Goal: Task Accomplishment & Management: Manage account settings

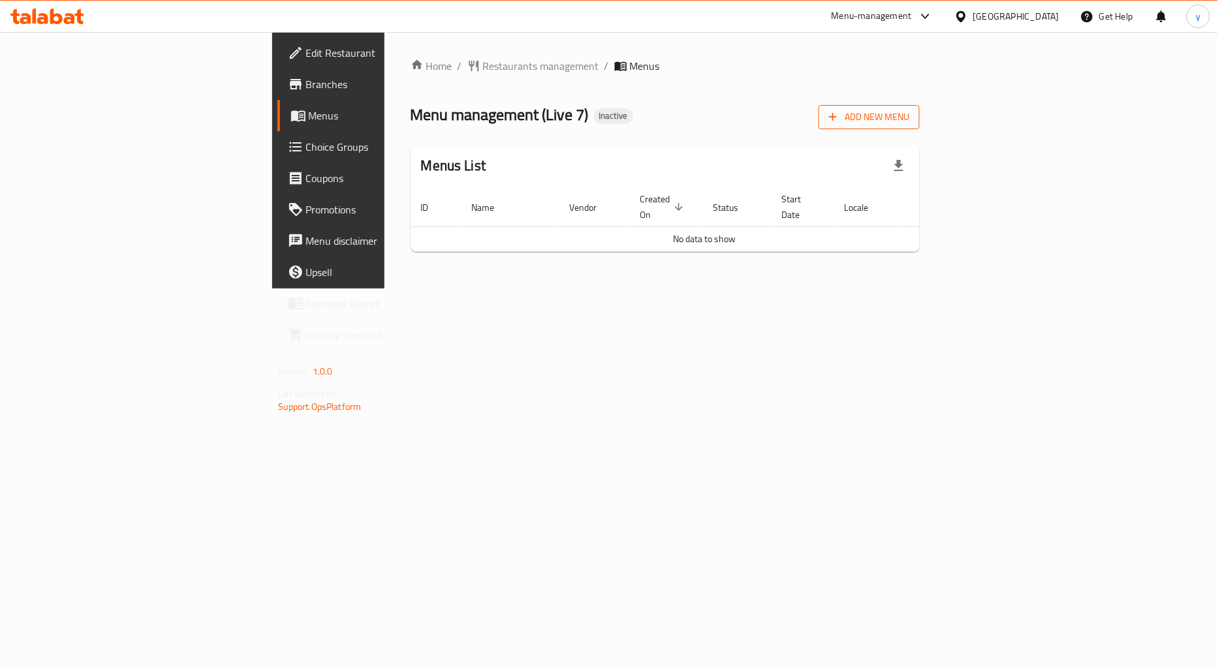
click at [909, 112] on span "Add New Menu" at bounding box center [869, 117] width 80 height 16
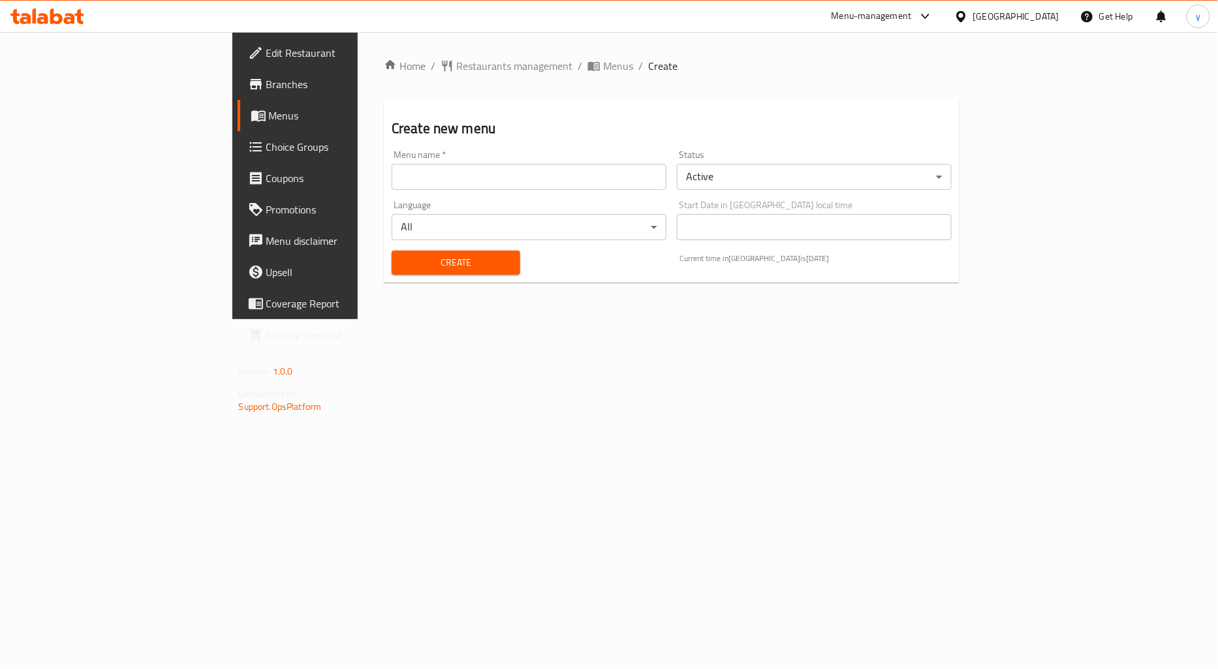
click at [392, 178] on input "text" at bounding box center [529, 177] width 275 height 26
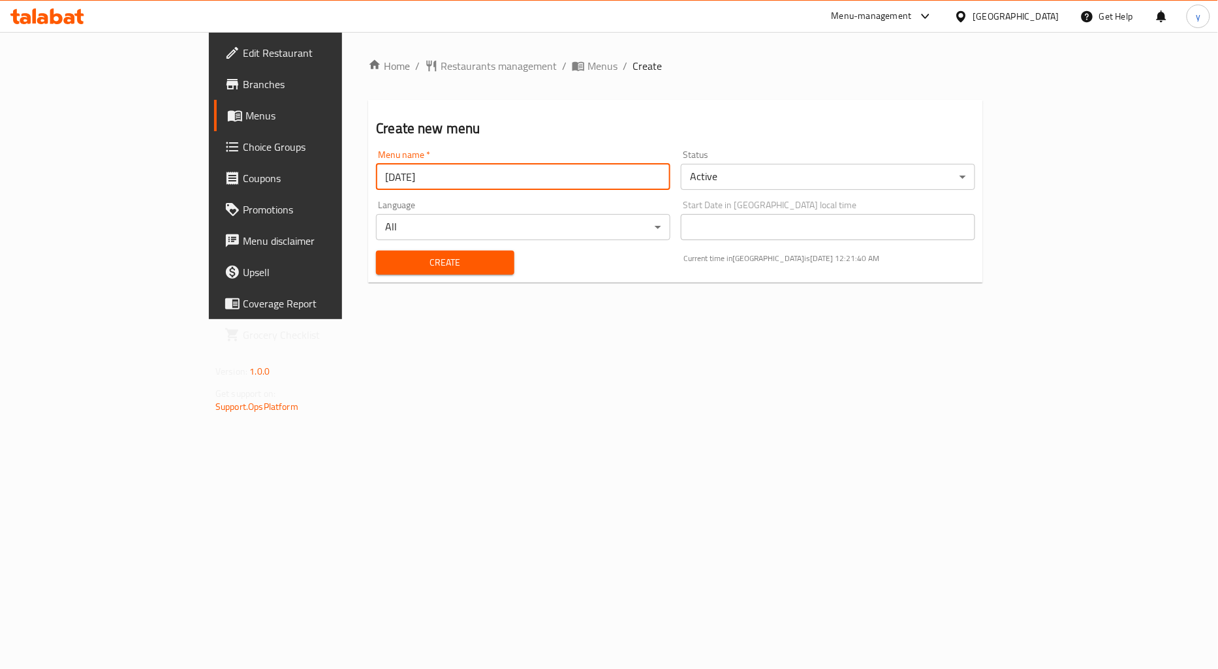
type input "[DATE]"
click at [376, 251] on button "Create" at bounding box center [445, 263] width 138 height 24
click at [587, 67] on span "Menus" at bounding box center [602, 66] width 30 height 16
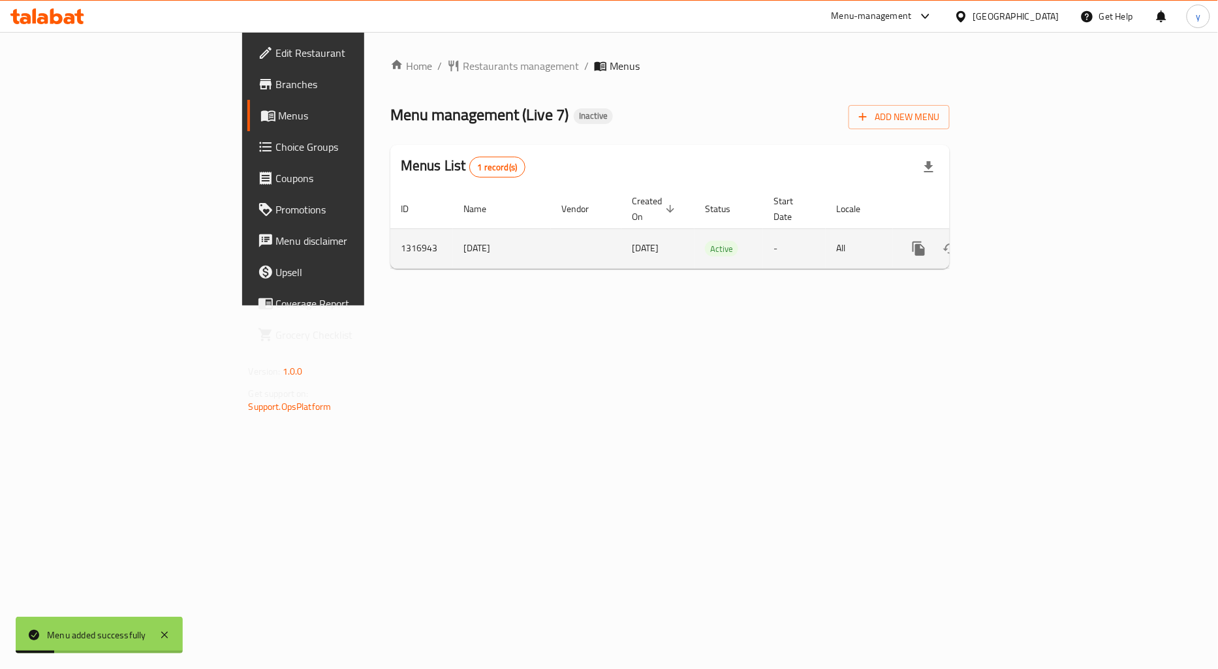
click at [1021, 241] on icon "enhanced table" at bounding box center [1013, 249] width 16 height 16
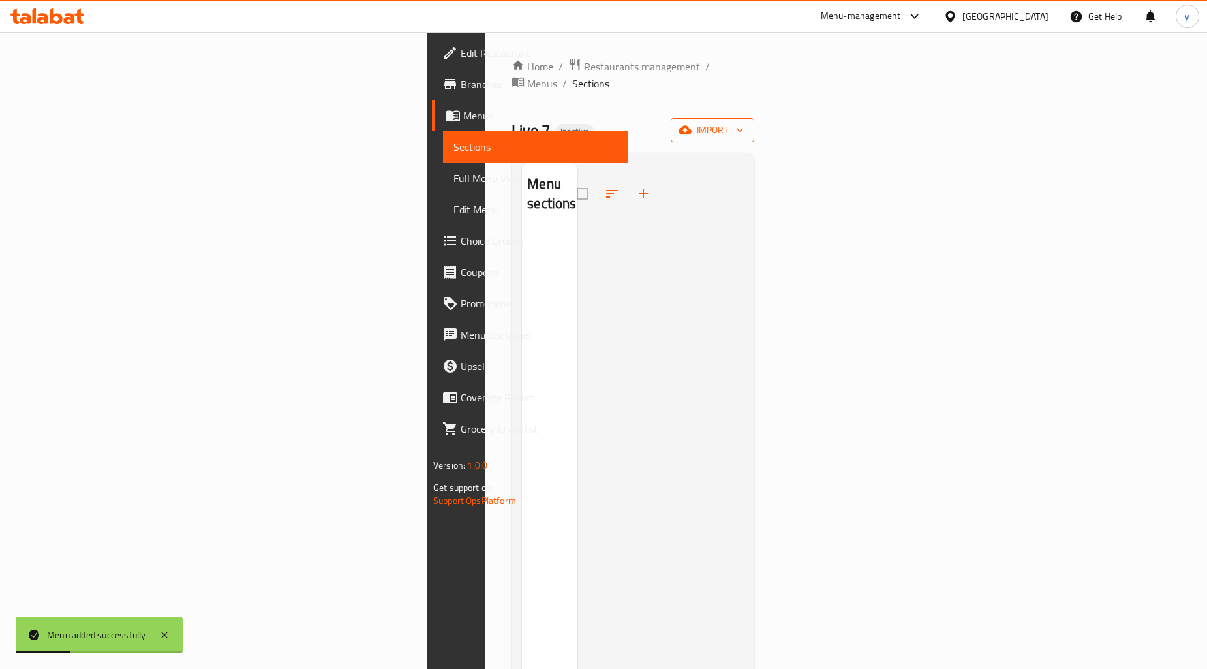
click at [744, 122] on span "import" at bounding box center [712, 130] width 63 height 16
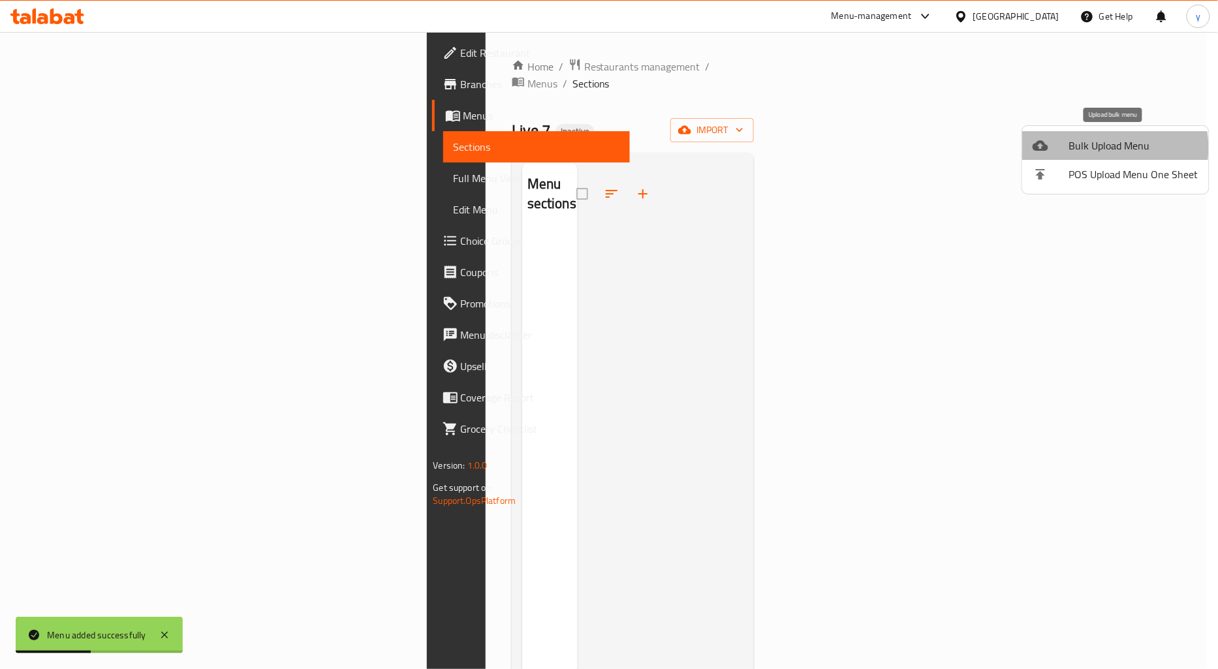
click at [1098, 147] on span "Bulk Upload Menu" at bounding box center [1133, 146] width 129 height 16
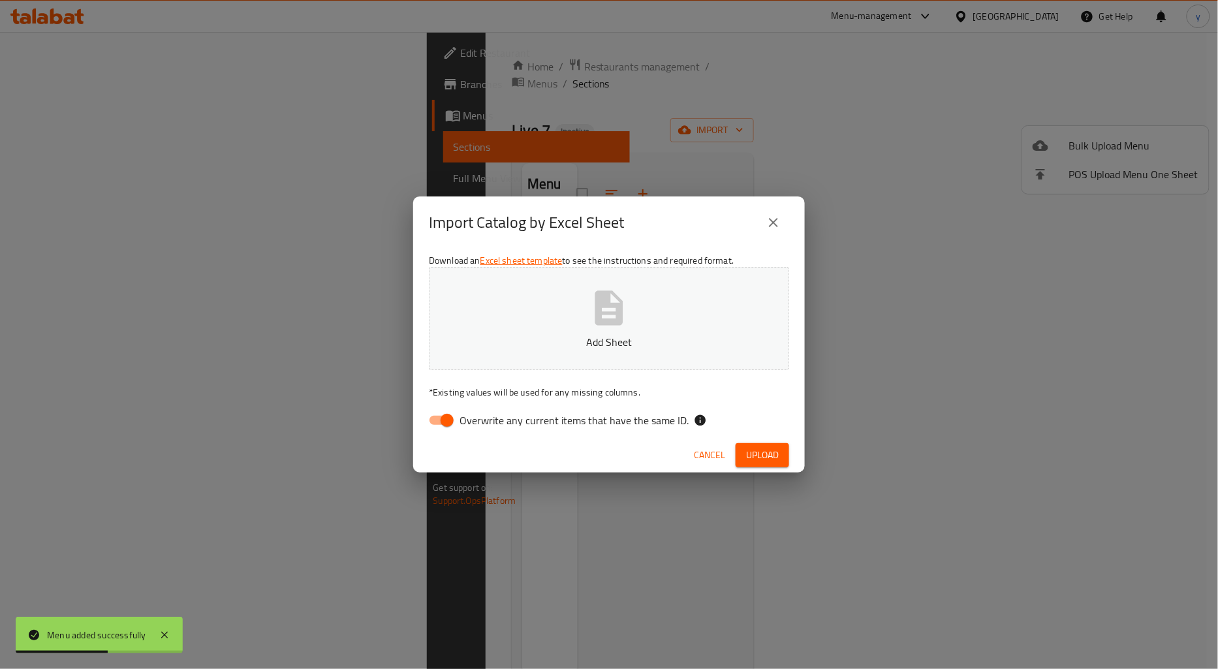
click at [448, 423] on input "Overwrite any current items that have the same ID." at bounding box center [447, 420] width 74 height 25
checkbox input "false"
click at [508, 326] on button "Add Sheet" at bounding box center [609, 318] width 360 height 103
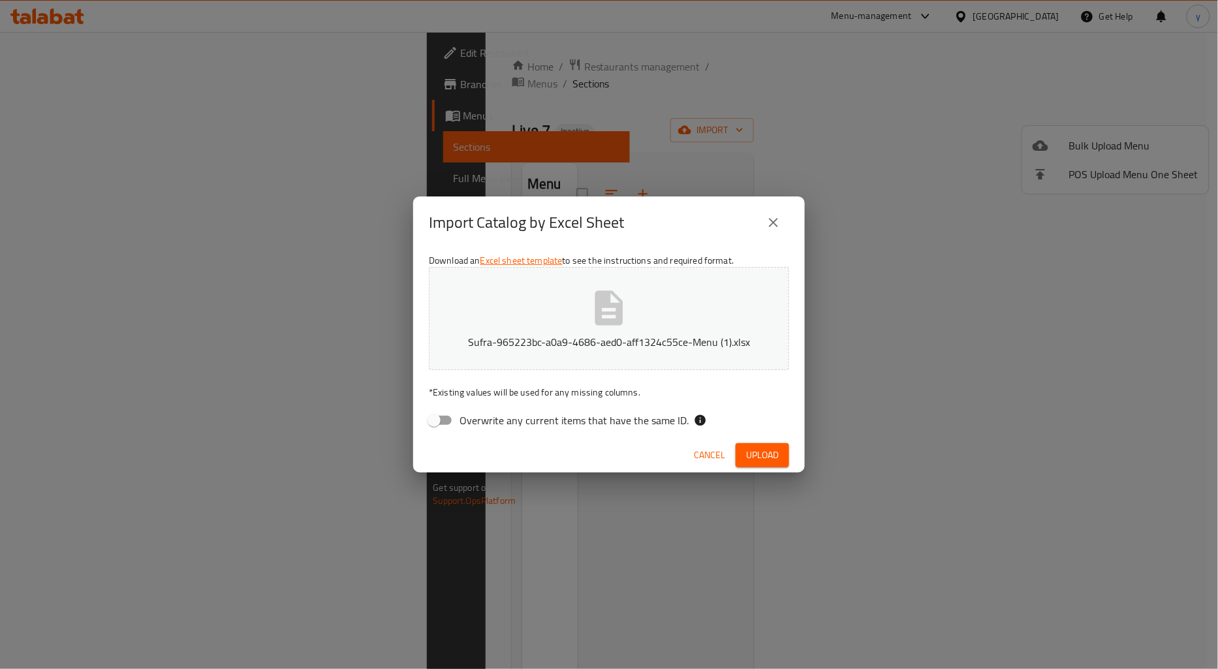
click at [755, 444] on button "Upload" at bounding box center [762, 455] width 54 height 24
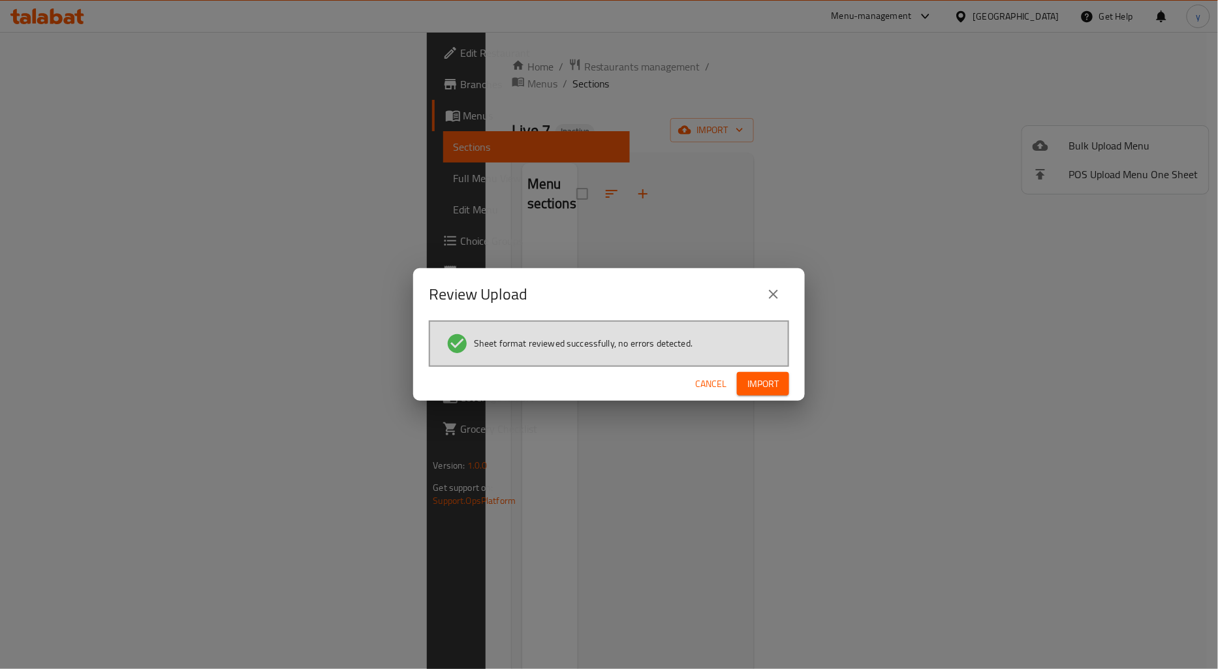
click at [788, 392] on button "Import" at bounding box center [763, 384] width 52 height 24
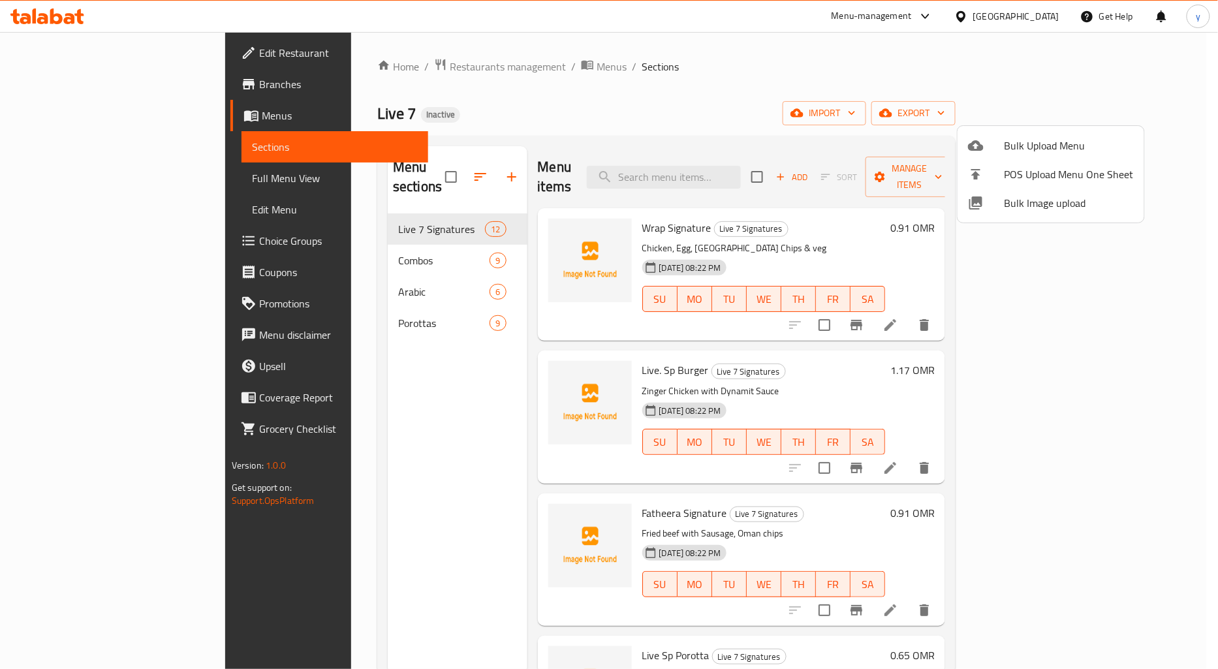
click at [59, 186] on div at bounding box center [609, 334] width 1218 height 669
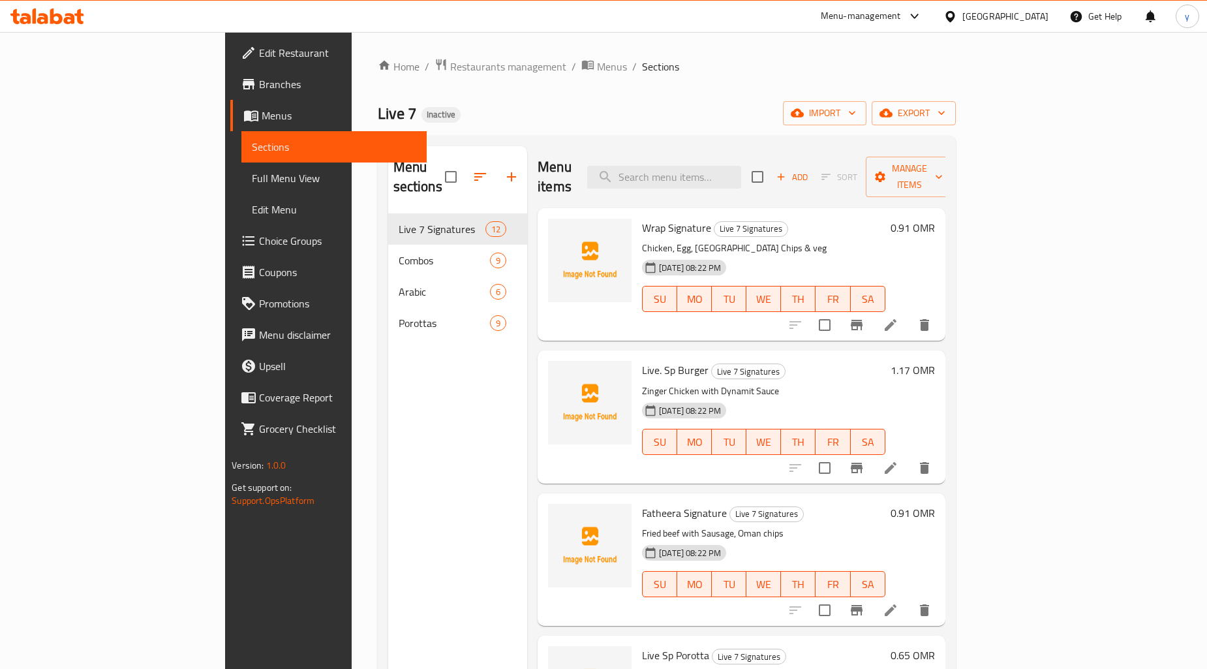
click at [252, 186] on span "Full Menu View" at bounding box center [334, 178] width 164 height 16
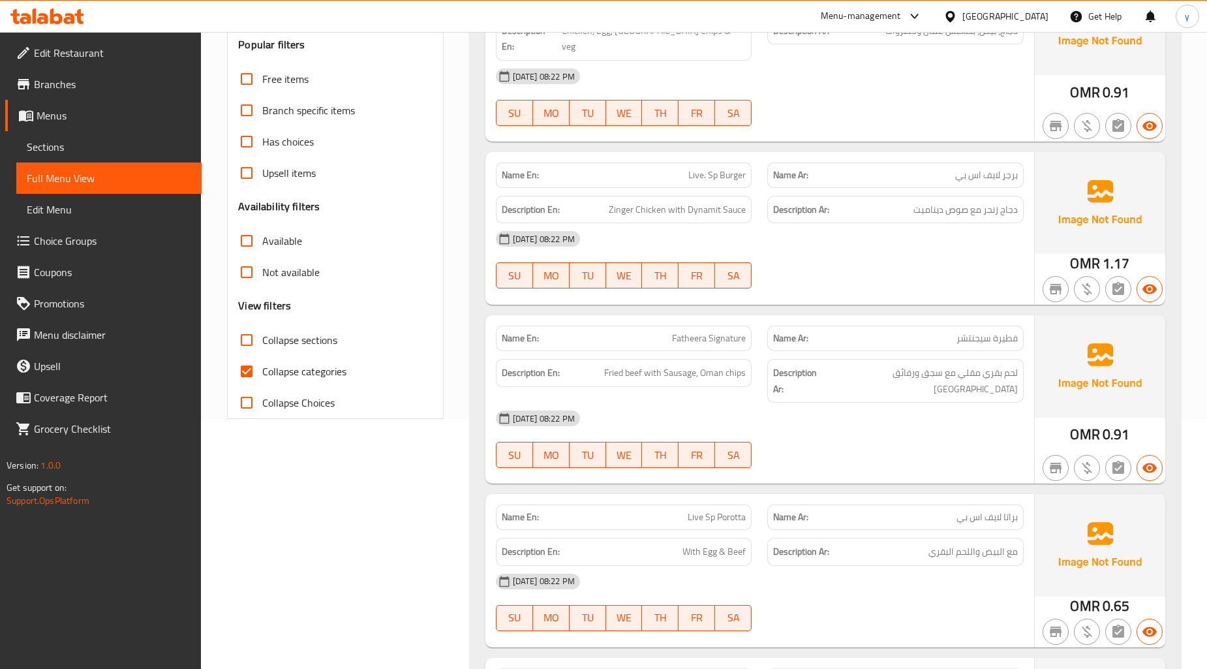
scroll to position [362, 0]
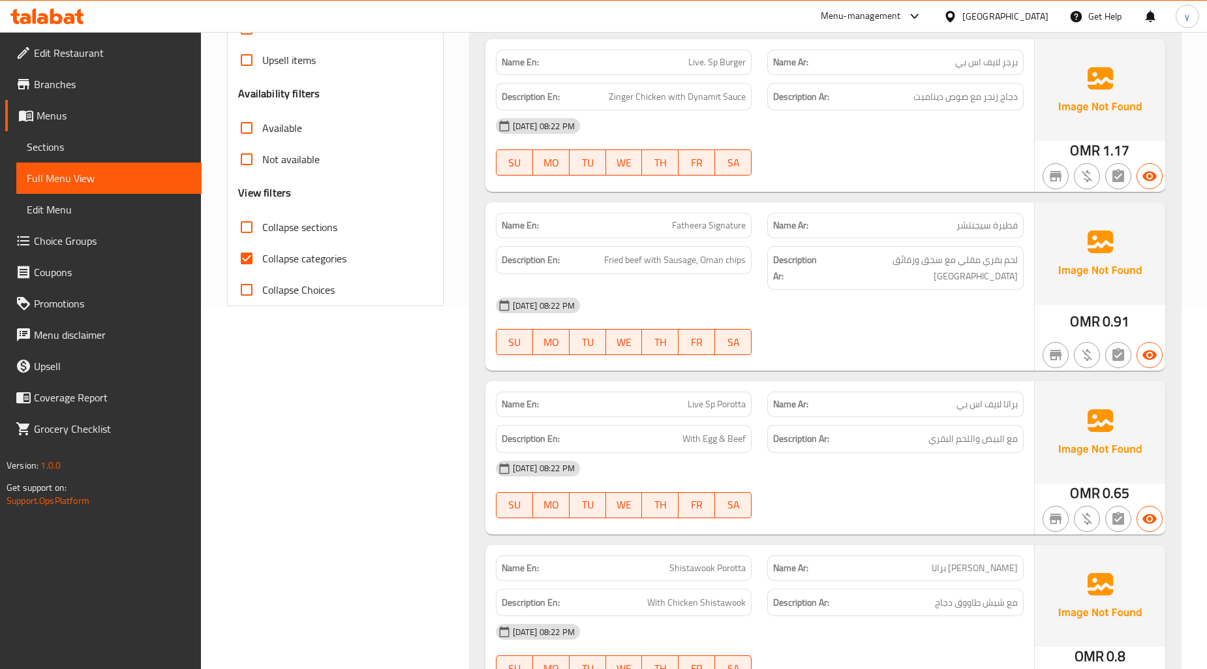
click at [248, 253] on input "Collapse categories" at bounding box center [246, 258] width 31 height 31
checkbox input "false"
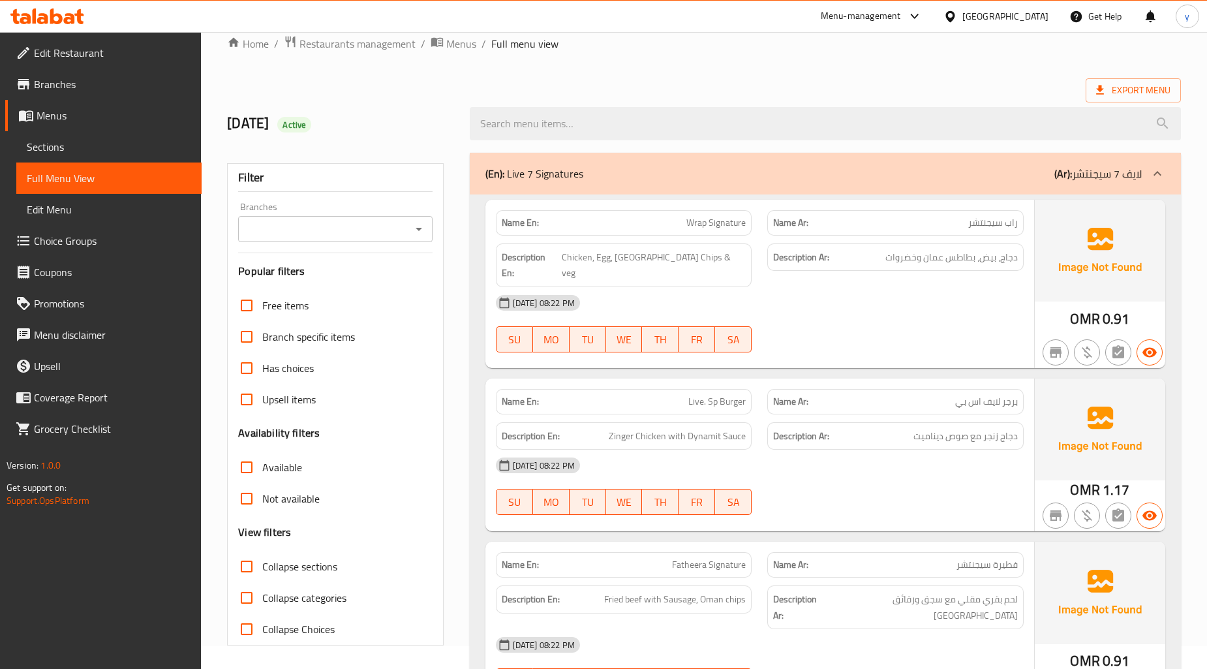
scroll to position [0, 0]
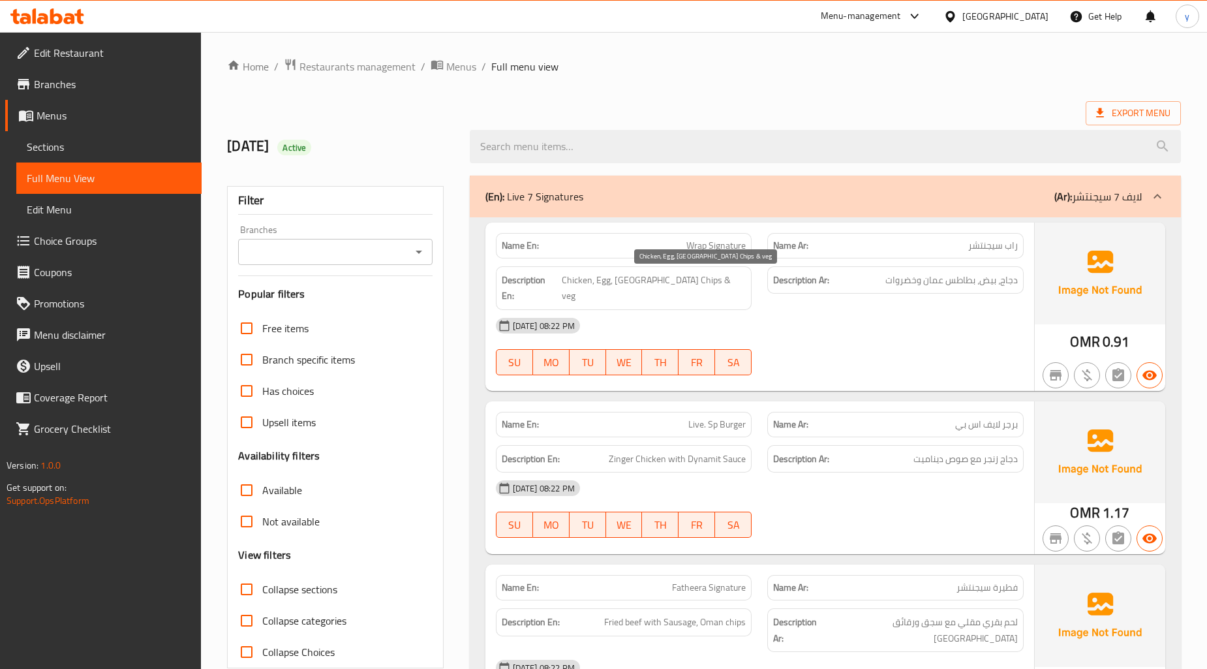
click at [713, 279] on span "Chicken, Egg, [GEOGRAPHIC_DATA] Chips & veg" at bounding box center [654, 288] width 184 height 32
copy span "Chips"
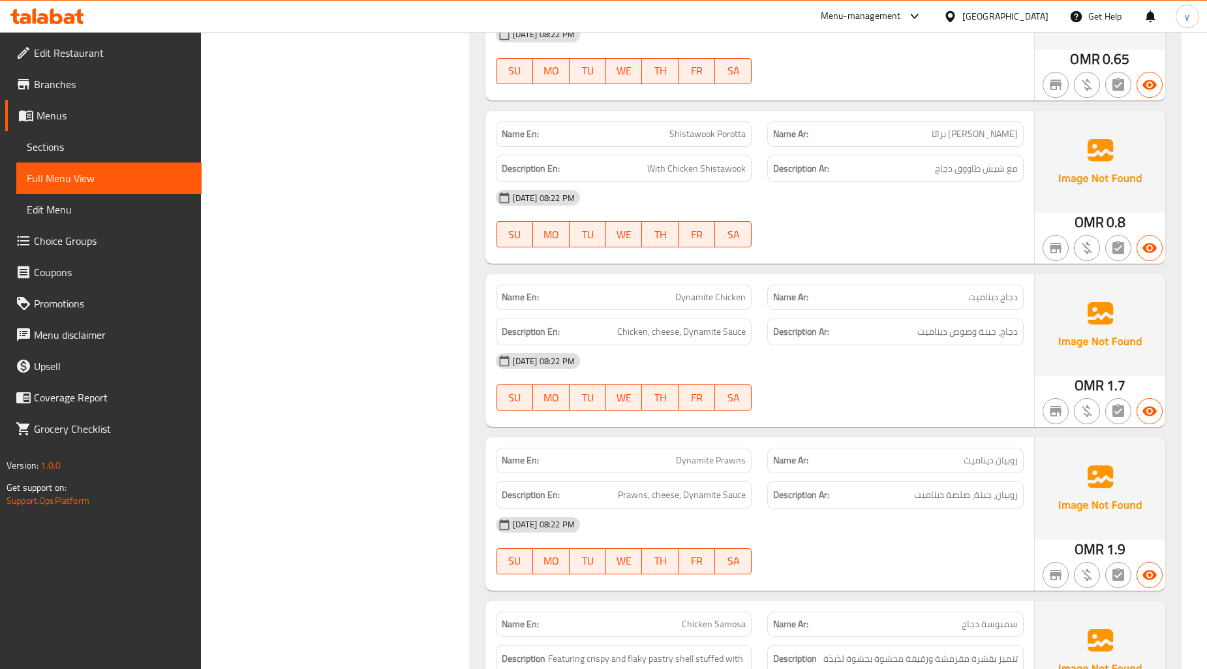
scroll to position [797, 0]
click at [697, 126] on span "Shistawook Porotta" at bounding box center [708, 133] width 76 height 14
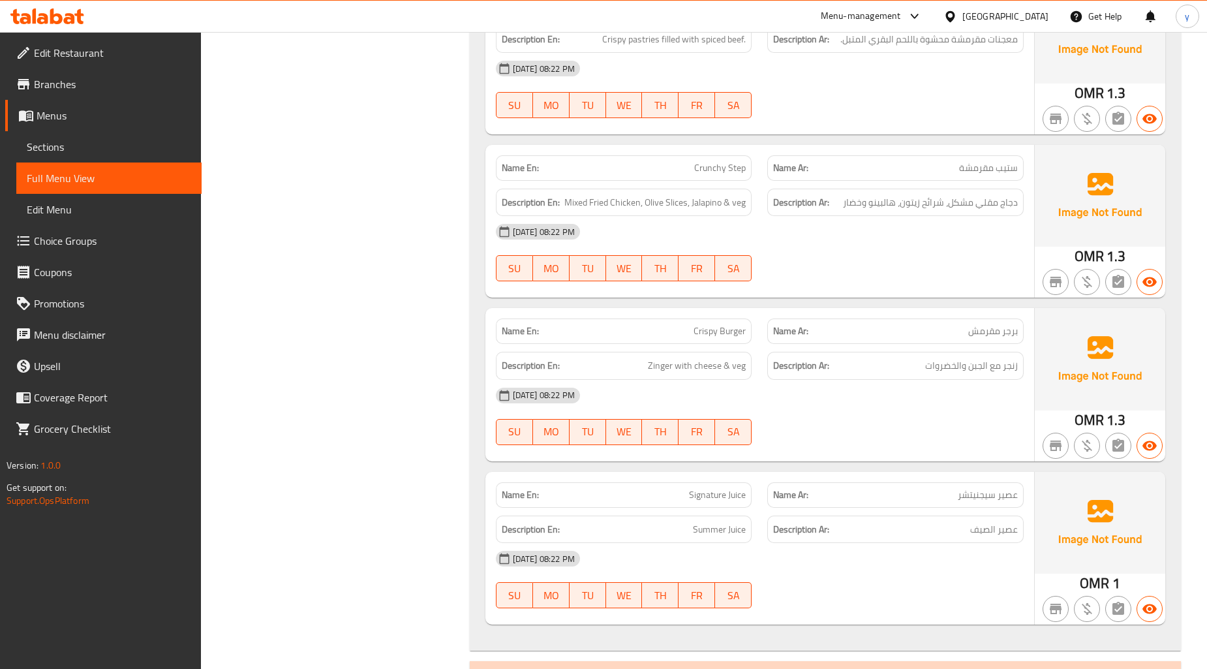
scroll to position [1595, 0]
click at [712, 161] on span "Crunchy Step" at bounding box center [720, 168] width 52 height 14
click at [788, 215] on div "[DATE] 08:22 PM" at bounding box center [760, 230] width 544 height 31
click at [725, 161] on span "Crunchy Step" at bounding box center [720, 168] width 52 height 14
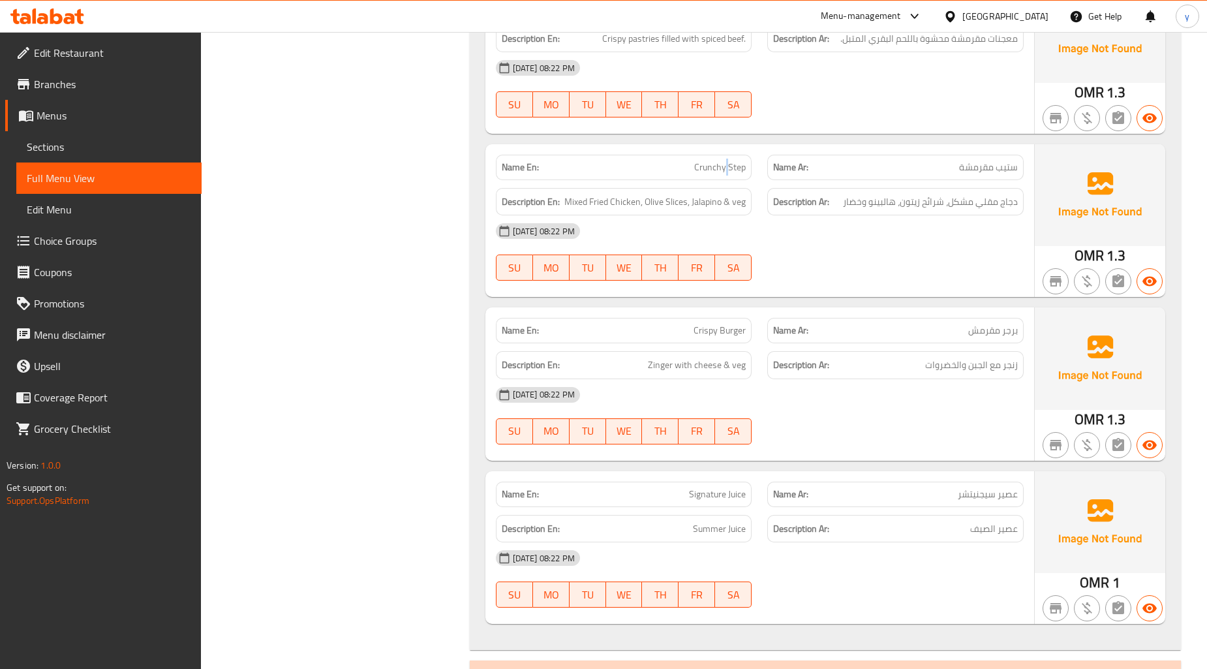
click at [725, 161] on span "Crunchy Step" at bounding box center [720, 168] width 52 height 14
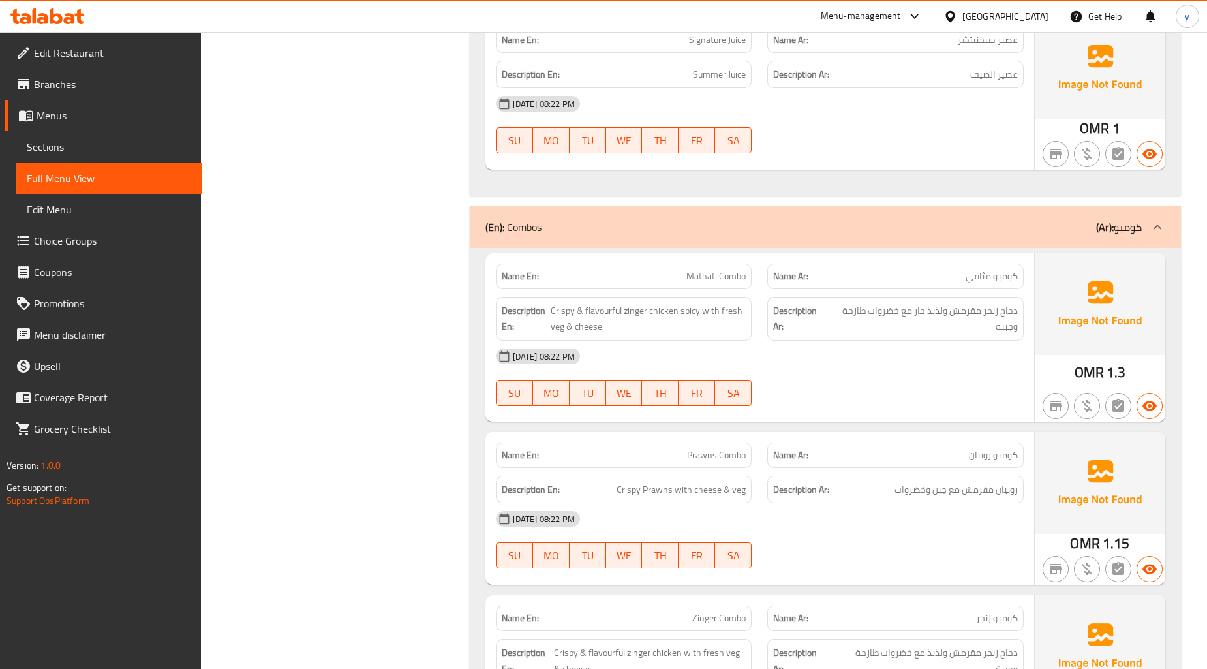
scroll to position [2030, 0]
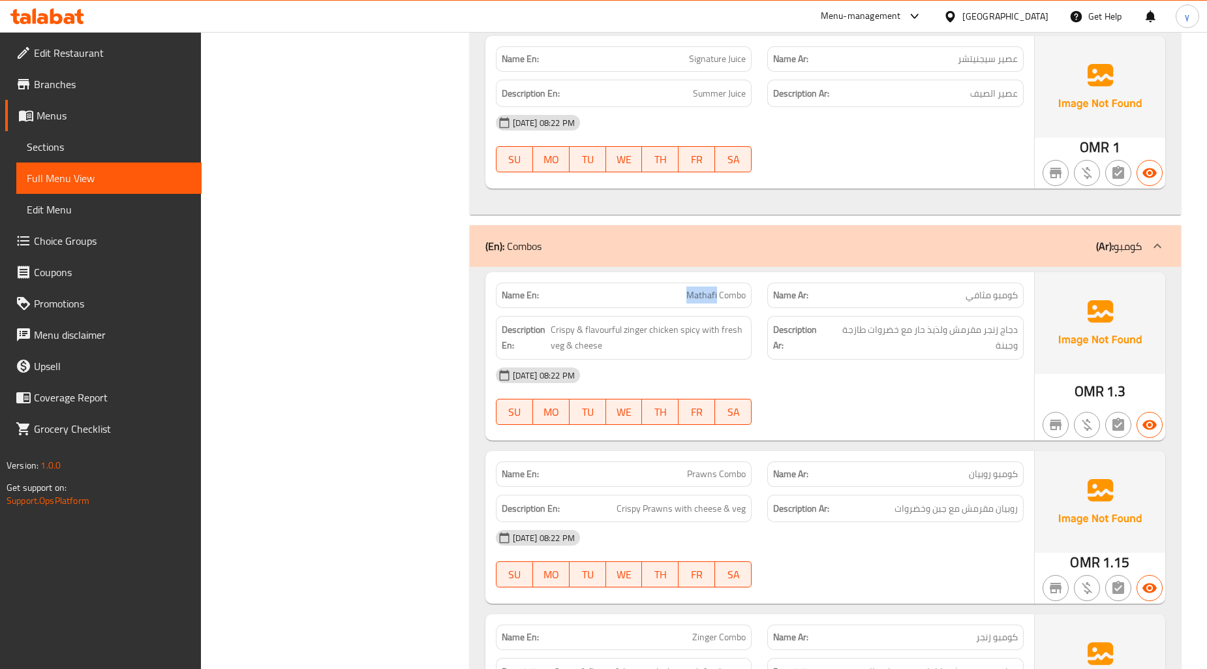
drag, startPoint x: 717, startPoint y: 268, endPoint x: 662, endPoint y: 268, distance: 54.8
click at [662, 288] on p "Name En: Mathafi Combo" at bounding box center [624, 295] width 245 height 14
copy span "Mathafi"
click at [879, 322] on span "دجاج زنجر مقرمش ولذيذ حار مع خضروات طازجة وجبنة" at bounding box center [923, 338] width 189 height 32
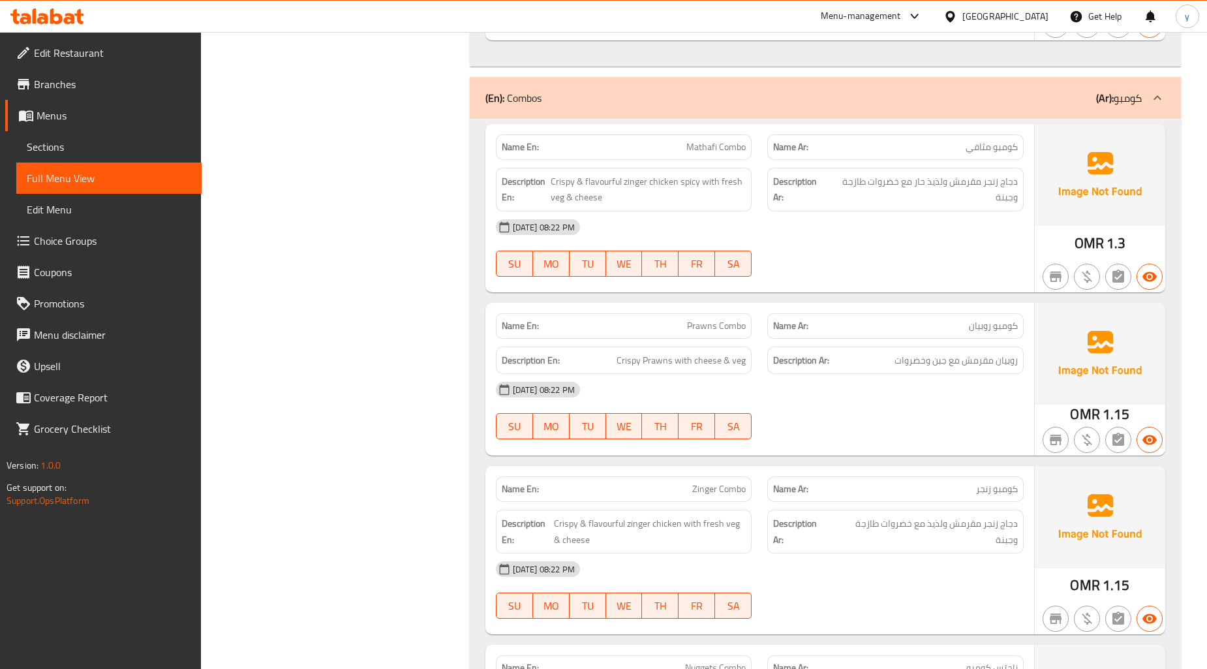
scroll to position [2175, 0]
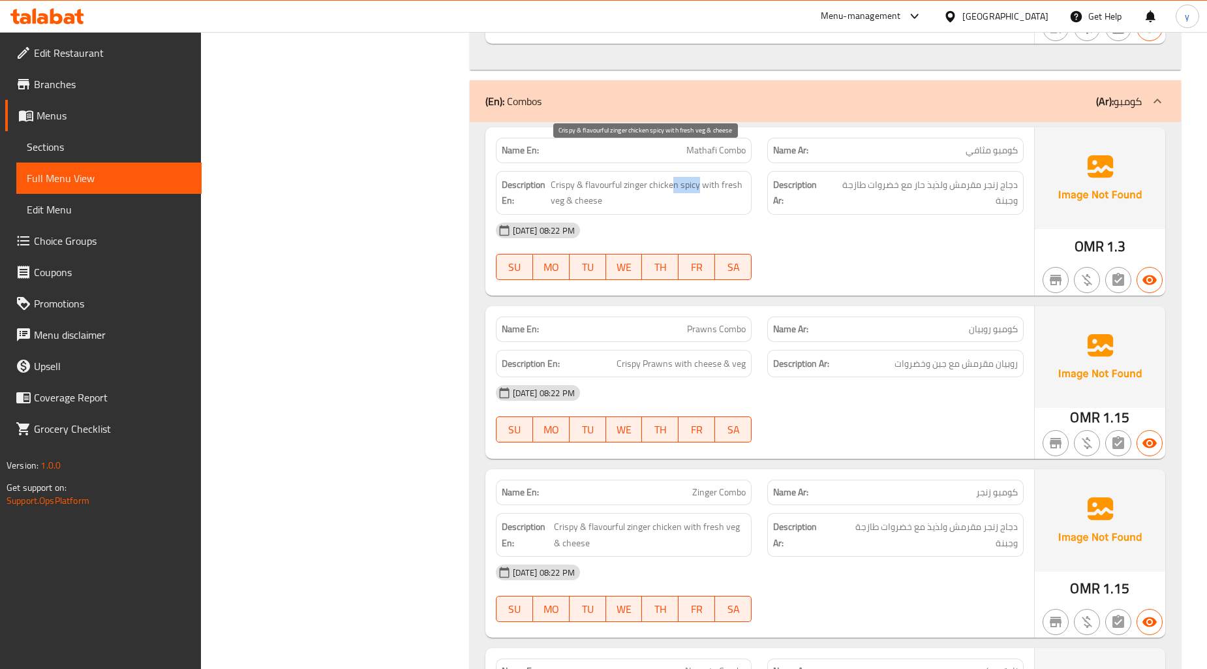
drag, startPoint x: 698, startPoint y: 154, endPoint x: 673, endPoint y: 154, distance: 24.8
click at [673, 177] on span "Crispy & flavourful zinger chicken spicy with fresh veg & cheese" at bounding box center [649, 193] width 196 height 32
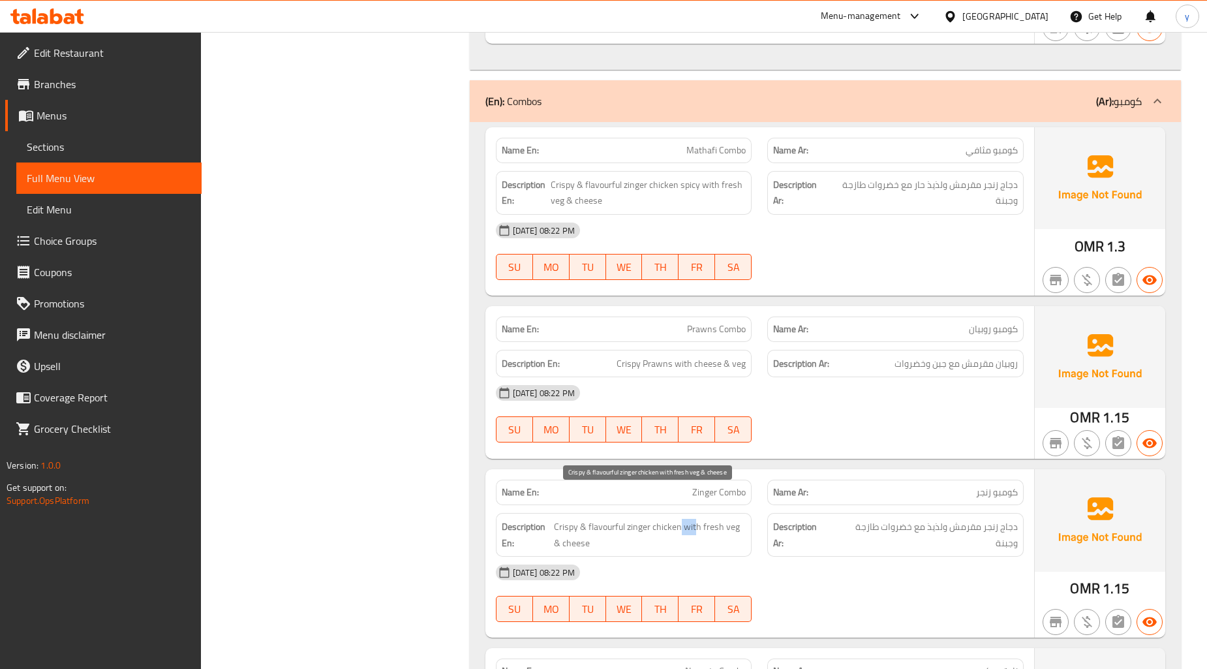
drag, startPoint x: 694, startPoint y: 497, endPoint x: 677, endPoint y: 494, distance: 16.5
click at [677, 519] on span "Crispy & flavourful zinger chicken with fresh veg & cheese" at bounding box center [650, 535] width 192 height 32
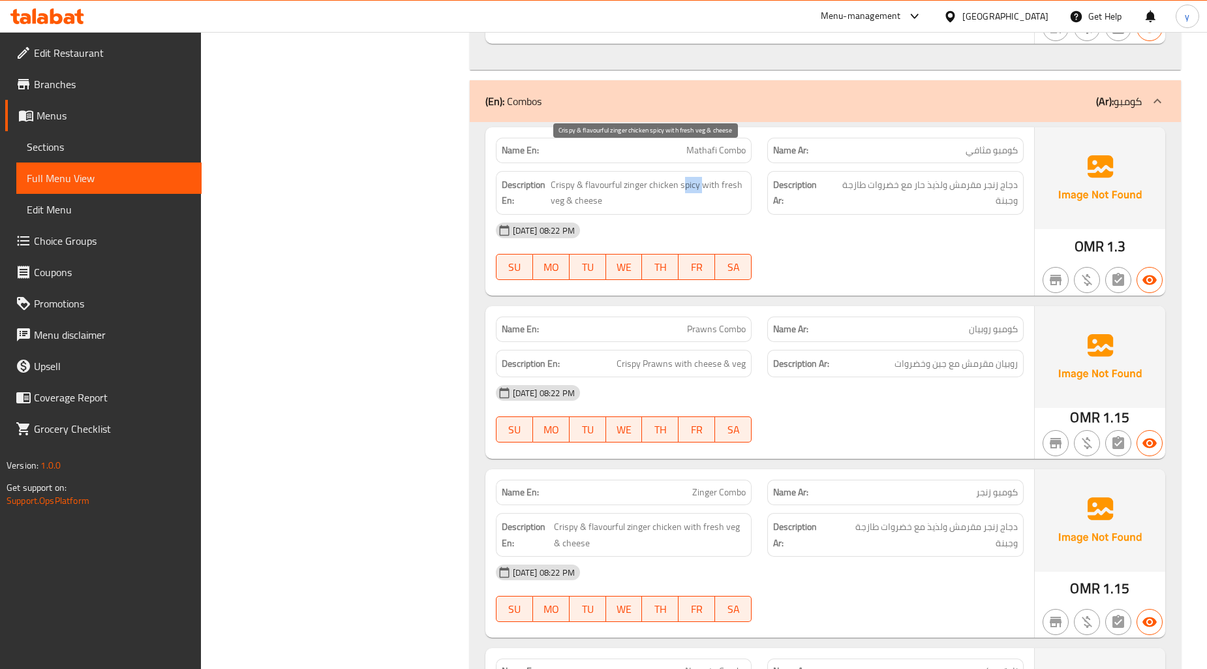
drag, startPoint x: 700, startPoint y: 153, endPoint x: 683, endPoint y: 155, distance: 17.7
click at [683, 177] on span "Crispy & flavourful zinger chicken spicy with fresh veg & cheese" at bounding box center [649, 193] width 196 height 32
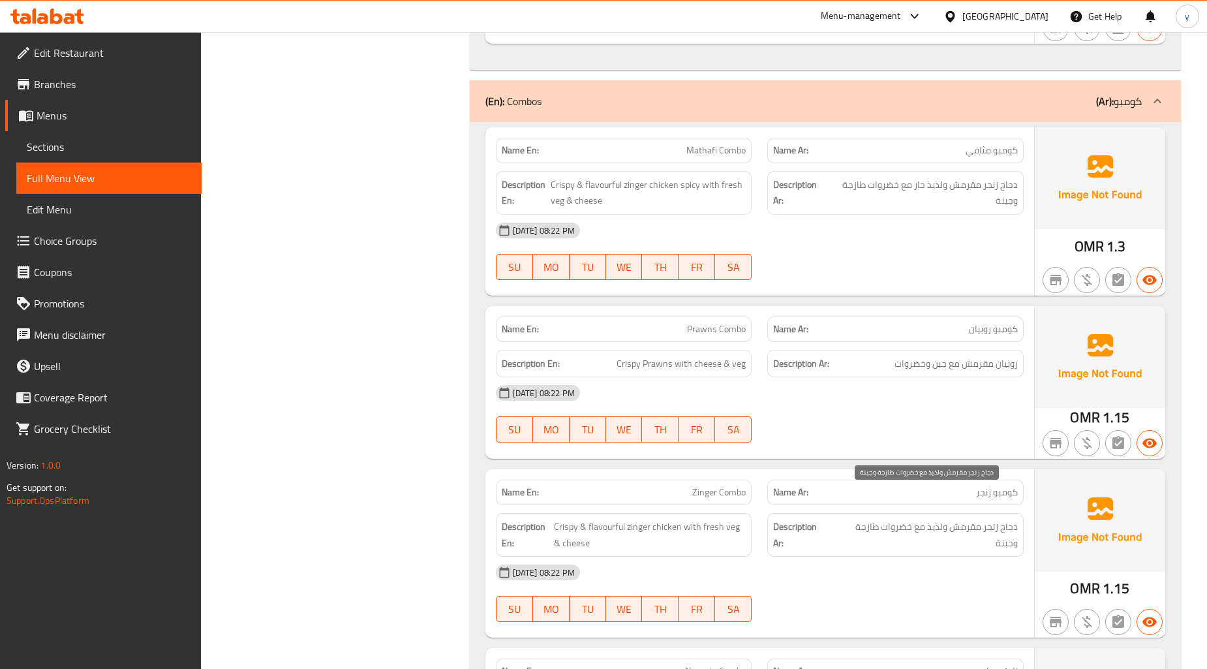
click at [860, 519] on span "دجاج زنجر مقرمش ولذيذ مع خضروات طازجة وجبنة" at bounding box center [925, 535] width 186 height 32
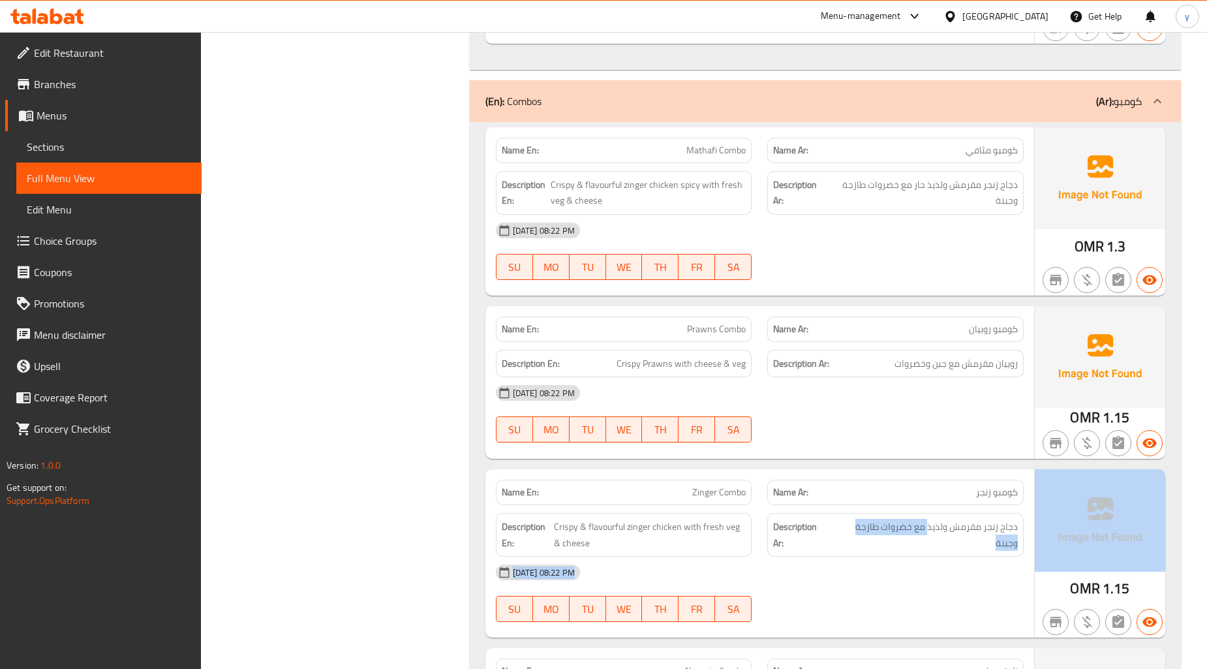
drag, startPoint x: 929, startPoint y: 494, endPoint x: 1058, endPoint y: 513, distance: 129.9
click at [1058, 513] on div "Name En: Zinger Combo Name Ar: كومبو زنجر Description En: Crispy & flavourful z…" at bounding box center [826, 553] width 680 height 168
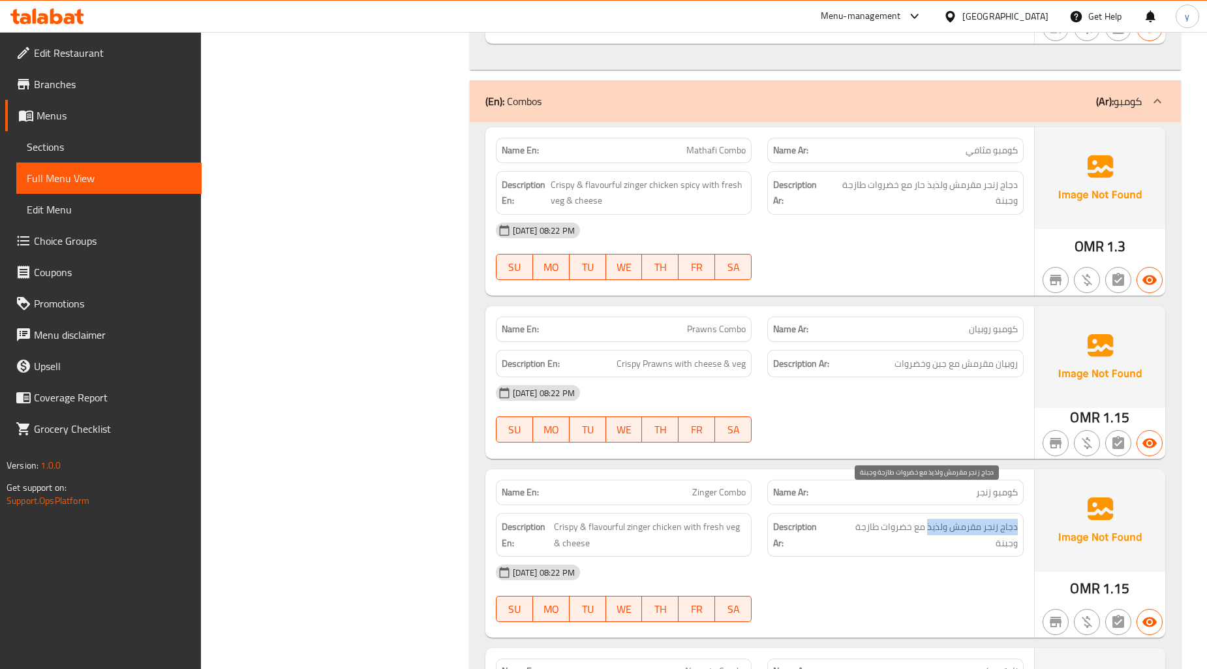
drag, startPoint x: 1017, startPoint y: 497, endPoint x: 929, endPoint y: 493, distance: 87.5
click at [929, 519] on span "دجاج زنجر مقرمش ولذيذ مع خضروات طازجة وجبنة" at bounding box center [925, 535] width 186 height 32
copy span "دجاج زنجر مقرمش ولذيذ"
click at [956, 561] on div "12-10-2025 08:22 PM SU MO TU WE TH FR SA" at bounding box center [760, 593] width 544 height 73
drag, startPoint x: 911, startPoint y: 495, endPoint x: 757, endPoint y: 493, distance: 154.0
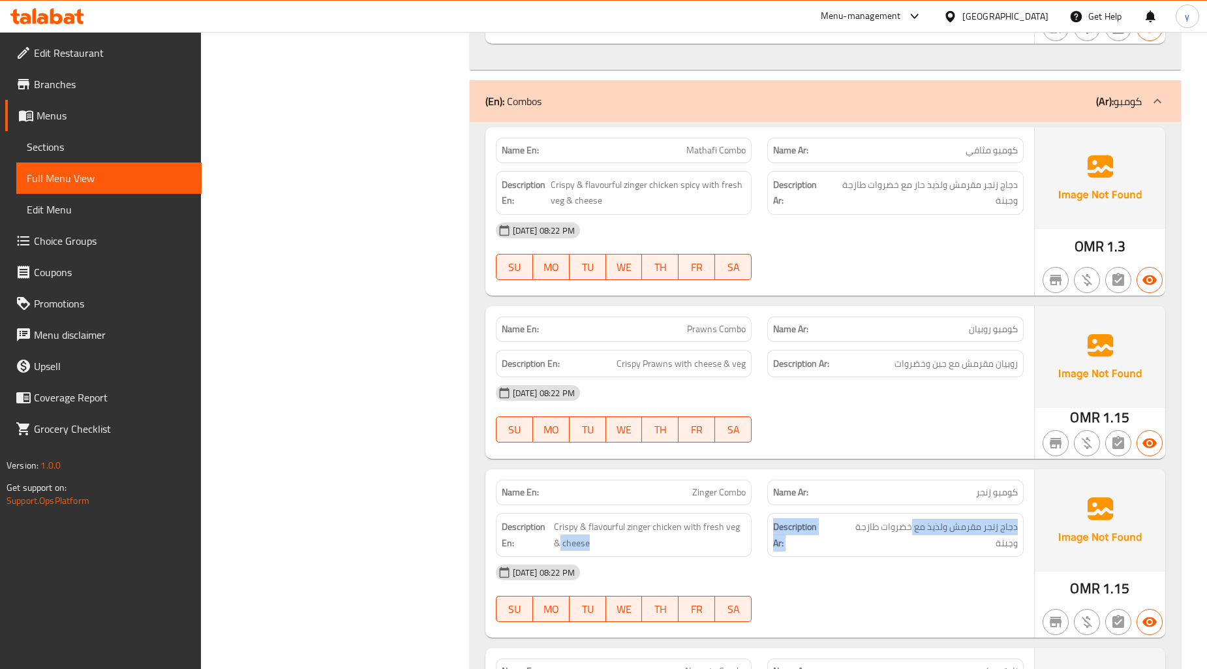
click at [757, 505] on div "Description En: Crispy & flavourful zinger chicken with fresh veg & cheese Desc…" at bounding box center [760, 534] width 544 height 59
click at [922, 517] on div "Description Ar: دجاج زنجر مقرمش ولذيذ مع خضروات طازجة وجبنة" at bounding box center [896, 534] width 272 height 59
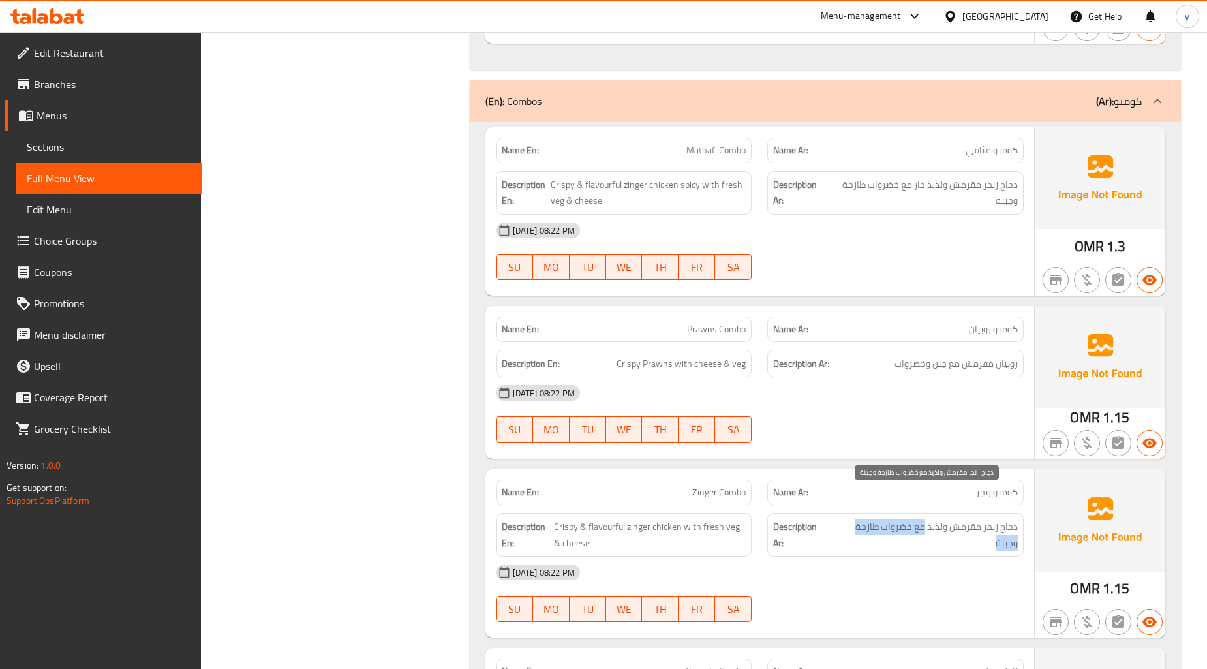
drag, startPoint x: 925, startPoint y: 501, endPoint x: 836, endPoint y: 499, distance: 88.8
click at [836, 519] on span "دجاج زنجر مقرمش ولذيذ مع خضروات طازجة وجبنة" at bounding box center [925, 535] width 186 height 32
copy span "مع خضروات طازجة وجبنة"
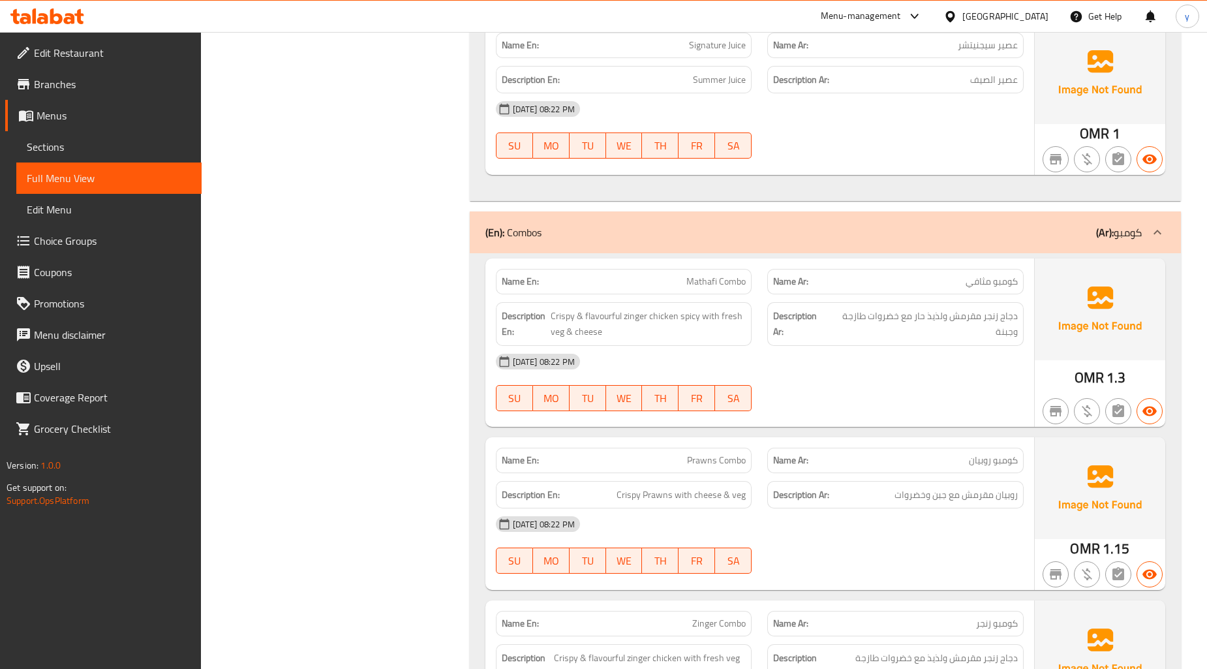
scroll to position [1915, 0]
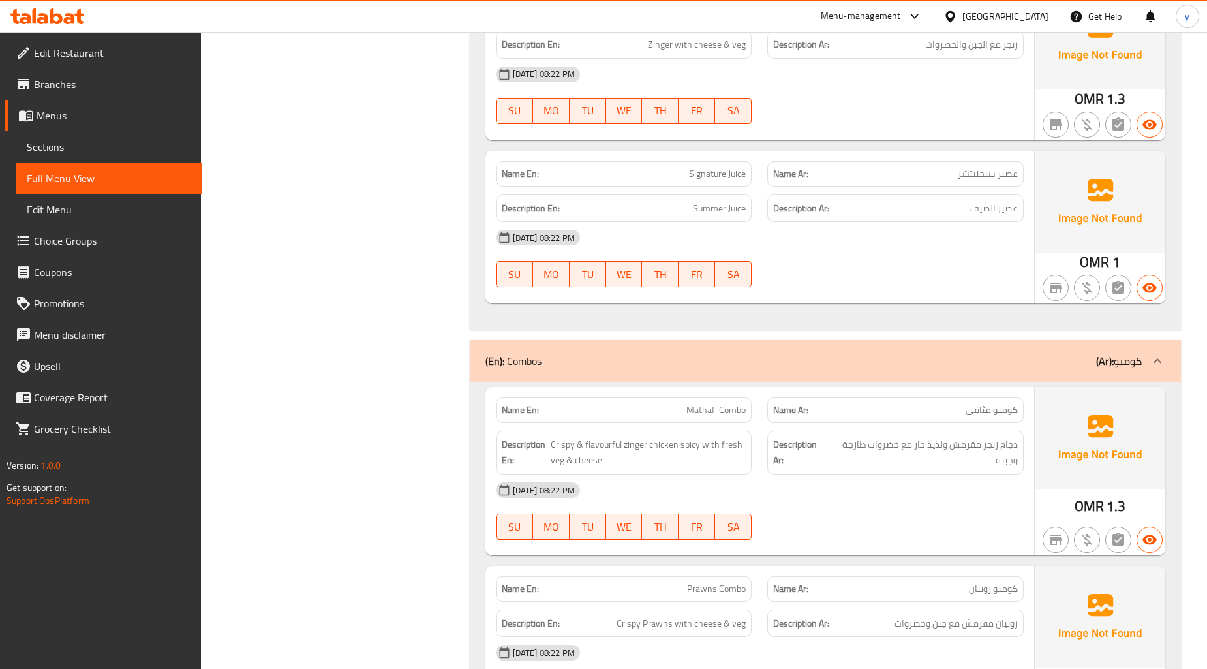
click at [911, 474] on div "[DATE] 08:22 PM" at bounding box center [760, 489] width 544 height 31
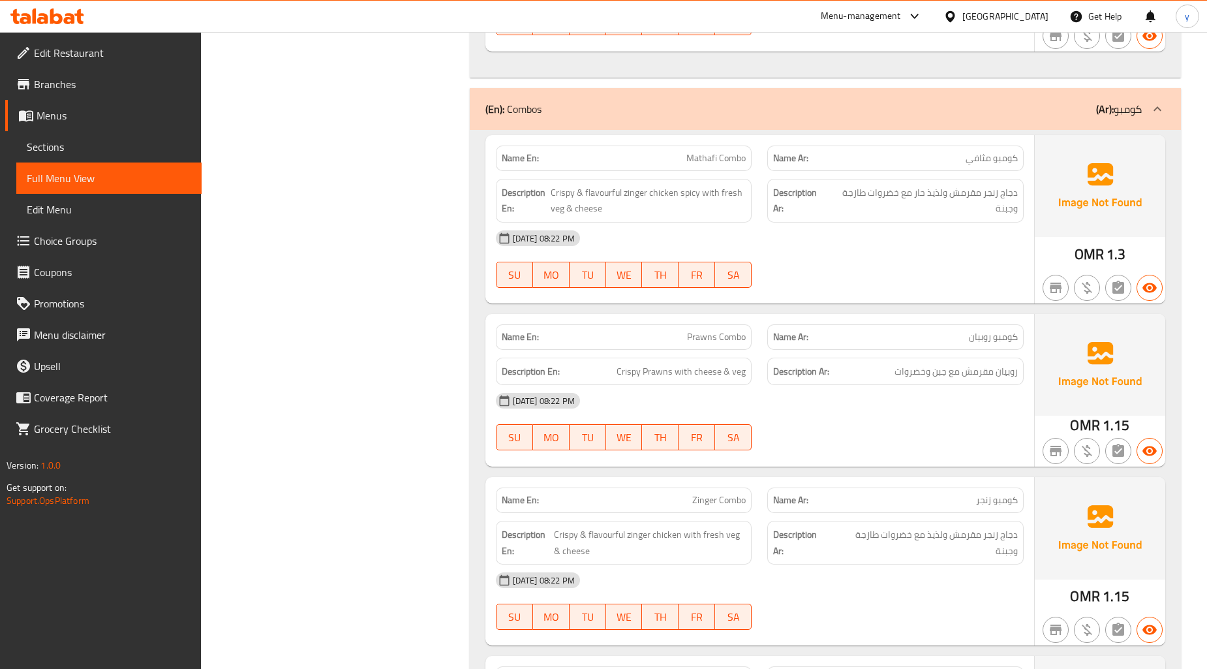
scroll to position [2206, 0]
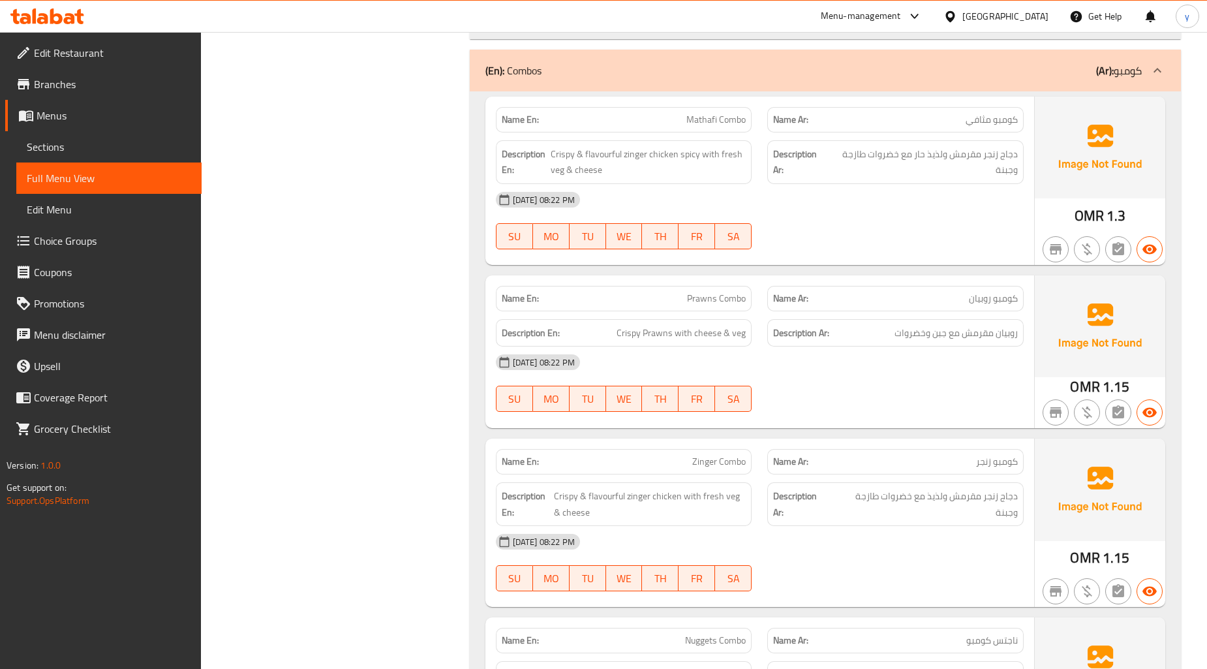
click at [995, 494] on div "Description Ar: دجاج زنجر مقرمش ولذيذ مع خضروات طازجة وجبنة" at bounding box center [896, 503] width 272 height 59
click at [609, 488] on span "Crispy & flavourful zinger chicken with fresh veg & cheese" at bounding box center [650, 504] width 192 height 32
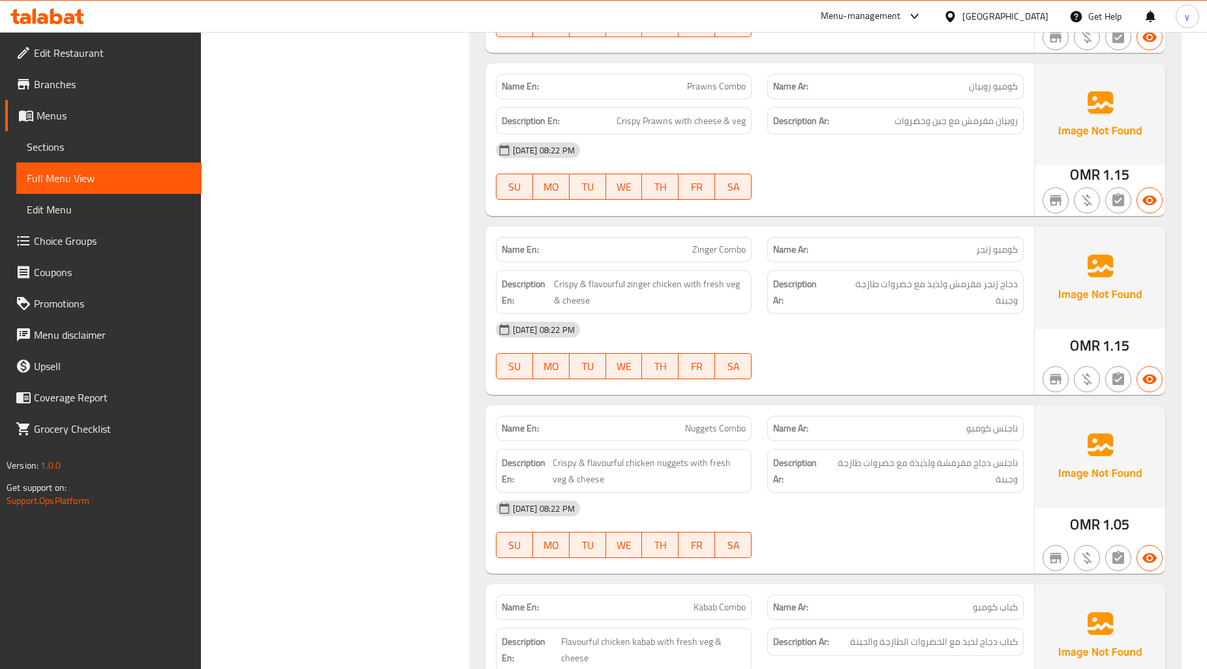
scroll to position [2423, 0]
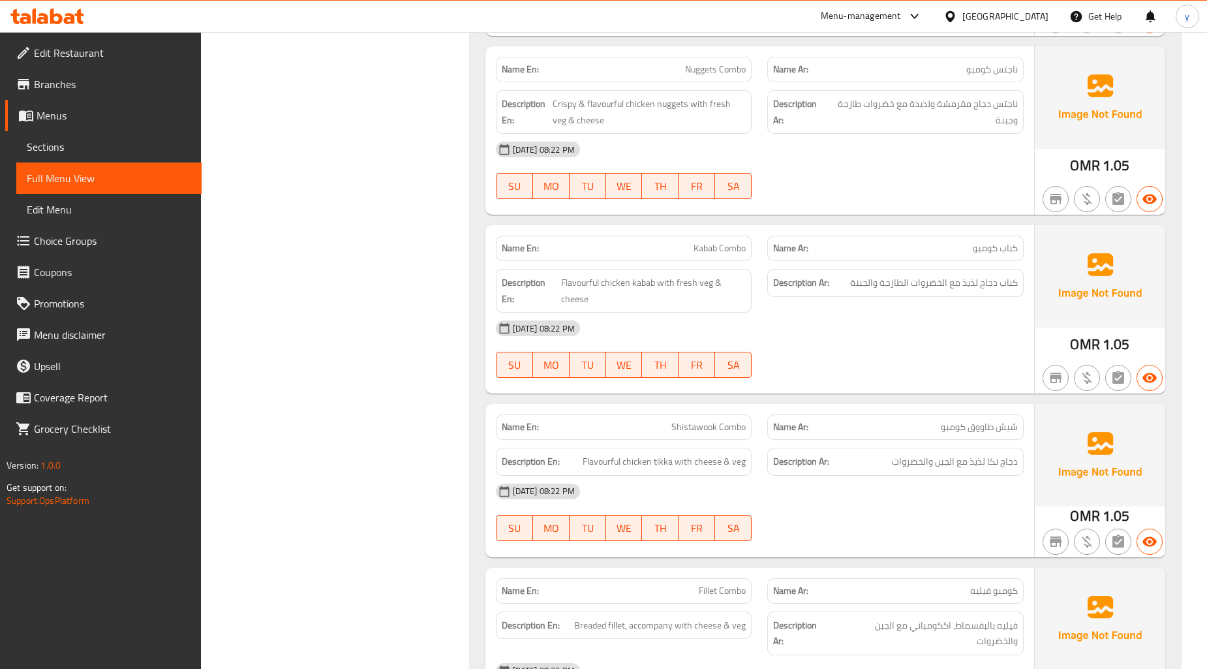
scroll to position [2785, 0]
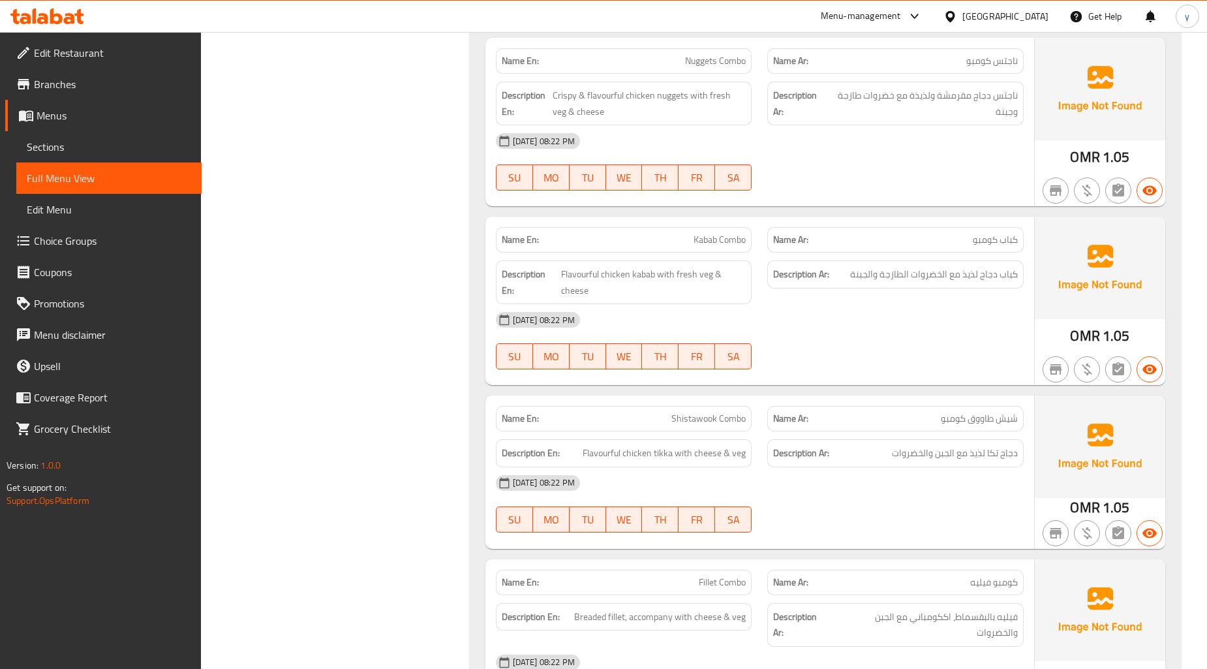
click at [348, 503] on div "Filter Branches Branches Popular filters Free items Branch specific items Has c…" at bounding box center [340, 565] width 242 height 6364
click at [368, 472] on div "Filter Branches Branches Popular filters Free items Branch specific items Has c…" at bounding box center [340, 565] width 242 height 6364
click at [999, 412] on span "شیش طاووق كومبو" at bounding box center [979, 419] width 77 height 14
click at [687, 412] on span "Shistawook Combo" at bounding box center [708, 419] width 74 height 14
click at [688, 412] on span "Shistawook Combo" at bounding box center [708, 419] width 74 height 14
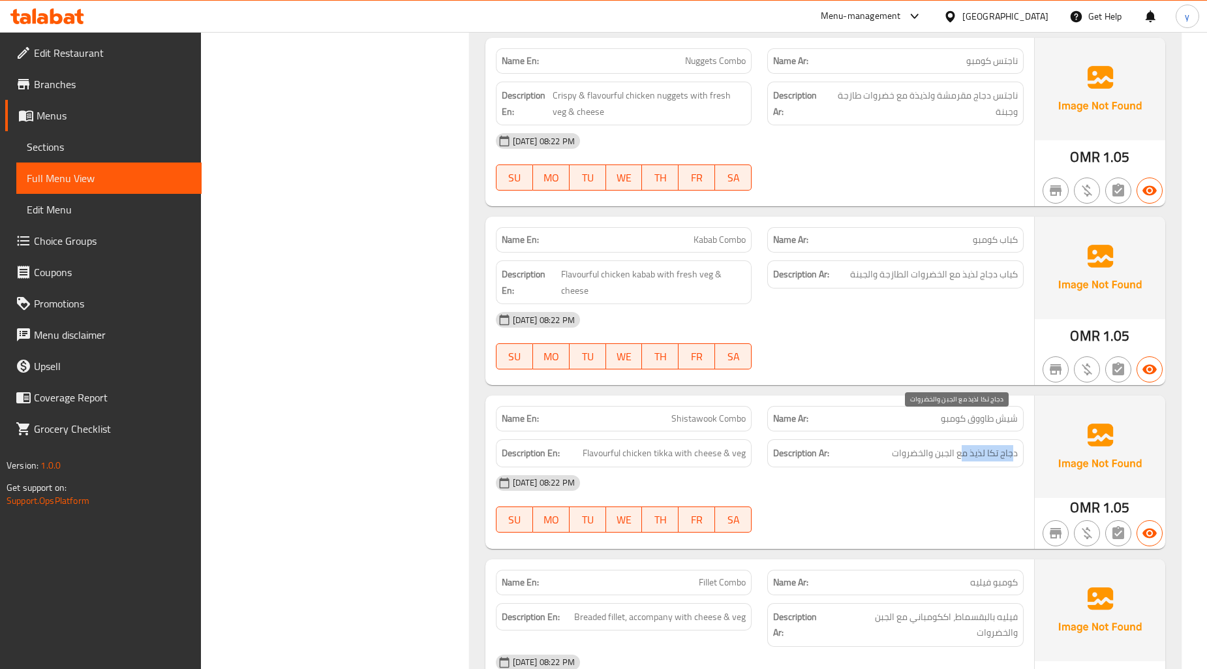
drag, startPoint x: 1012, startPoint y: 426, endPoint x: 962, endPoint y: 425, distance: 50.3
click at [962, 445] on span "دجاج تكا لذيذ مع الجبن والخضروات" at bounding box center [955, 453] width 126 height 16
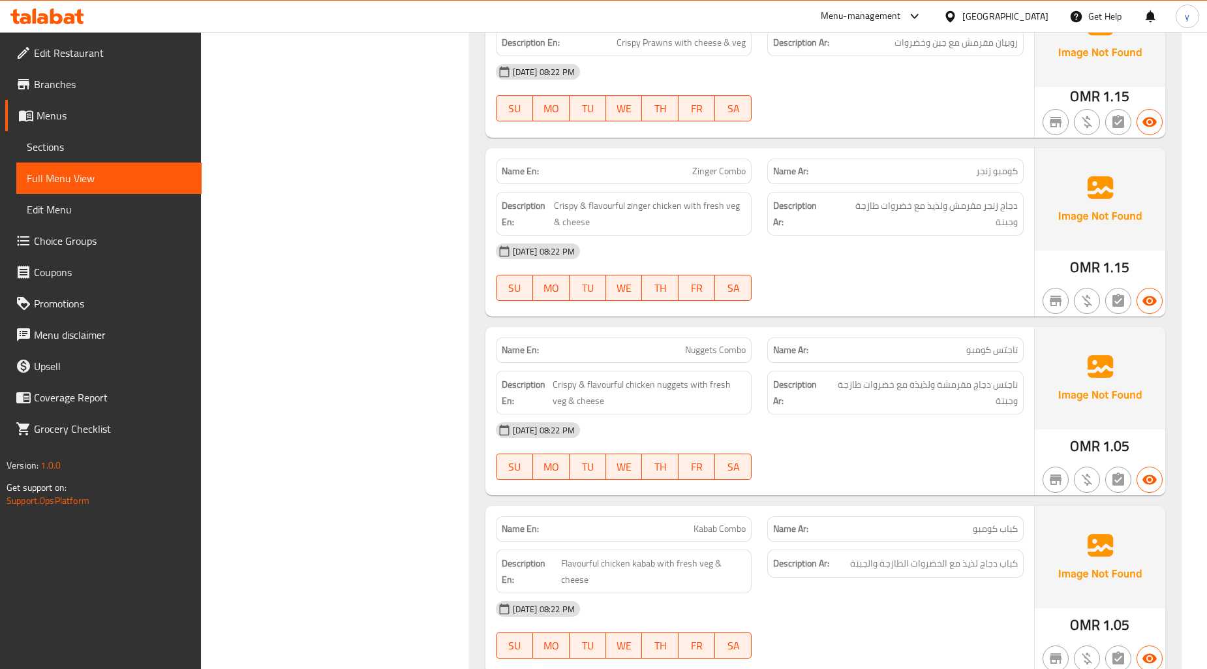
scroll to position [2495, 0]
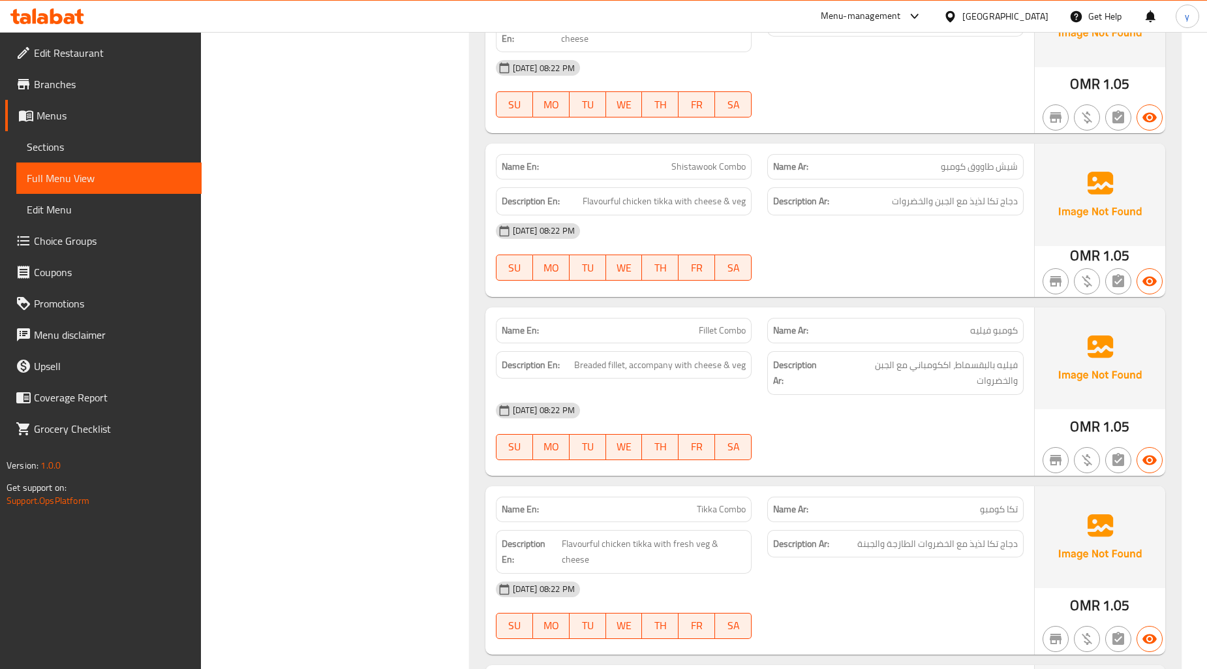
click at [734, 363] on div "Description En: Breaded fillet, accompany with cheese & veg" at bounding box center [624, 372] width 272 height 59
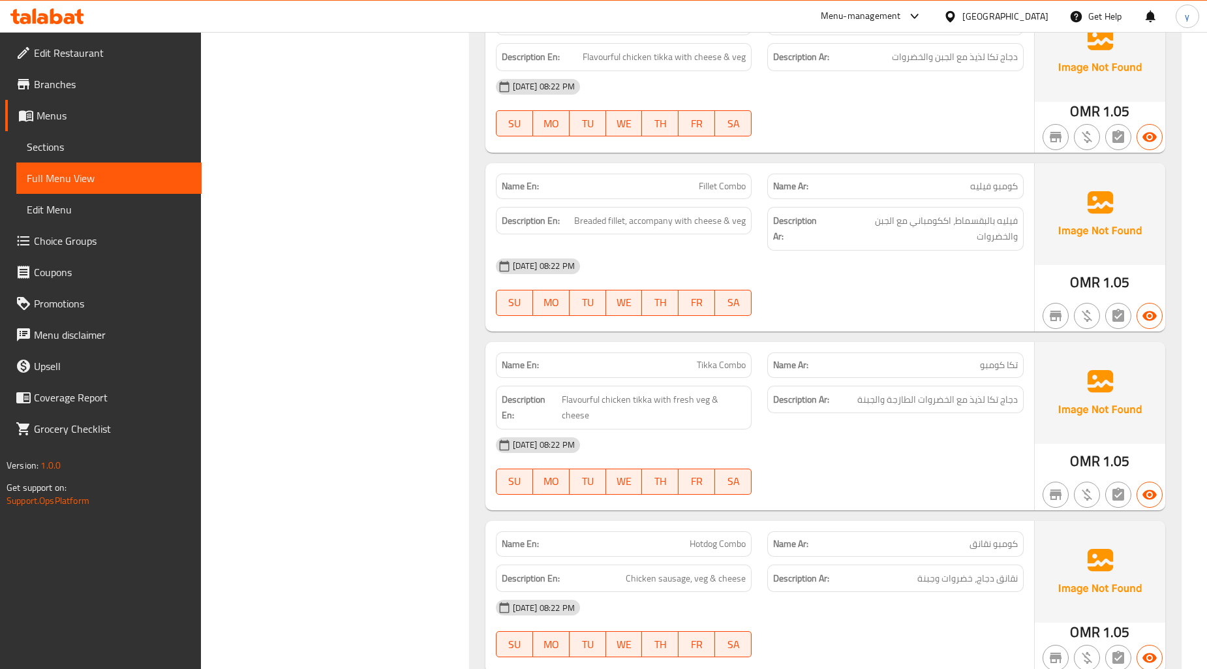
scroll to position [3182, 0]
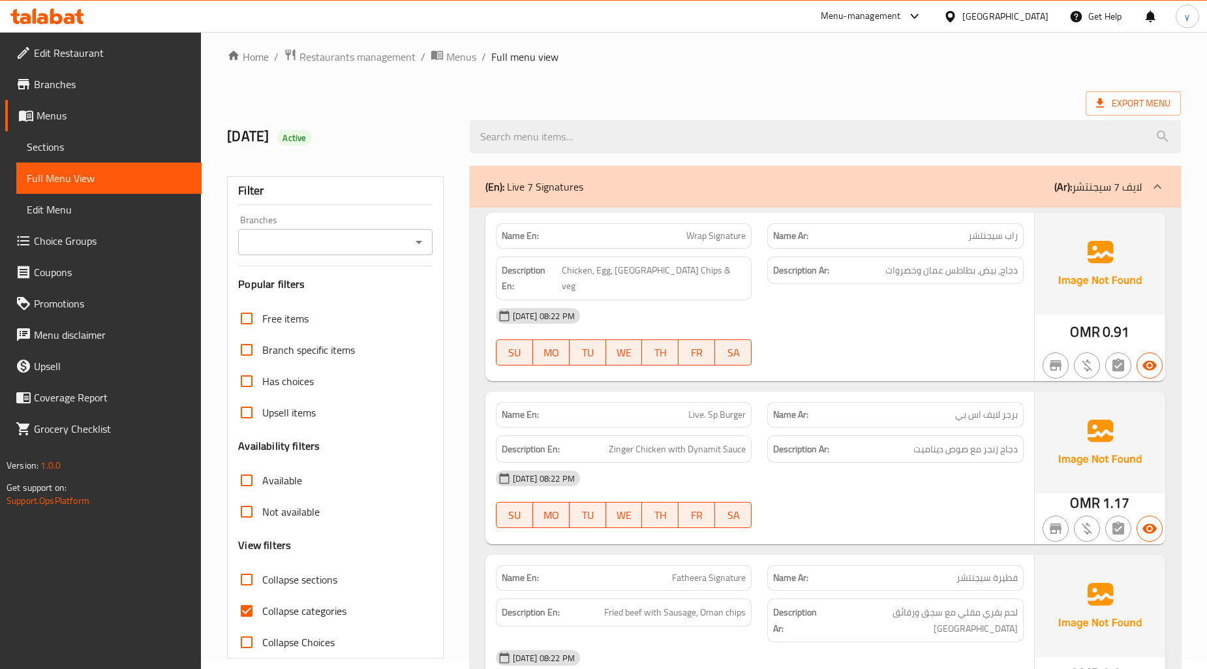
scroll to position [72, 0]
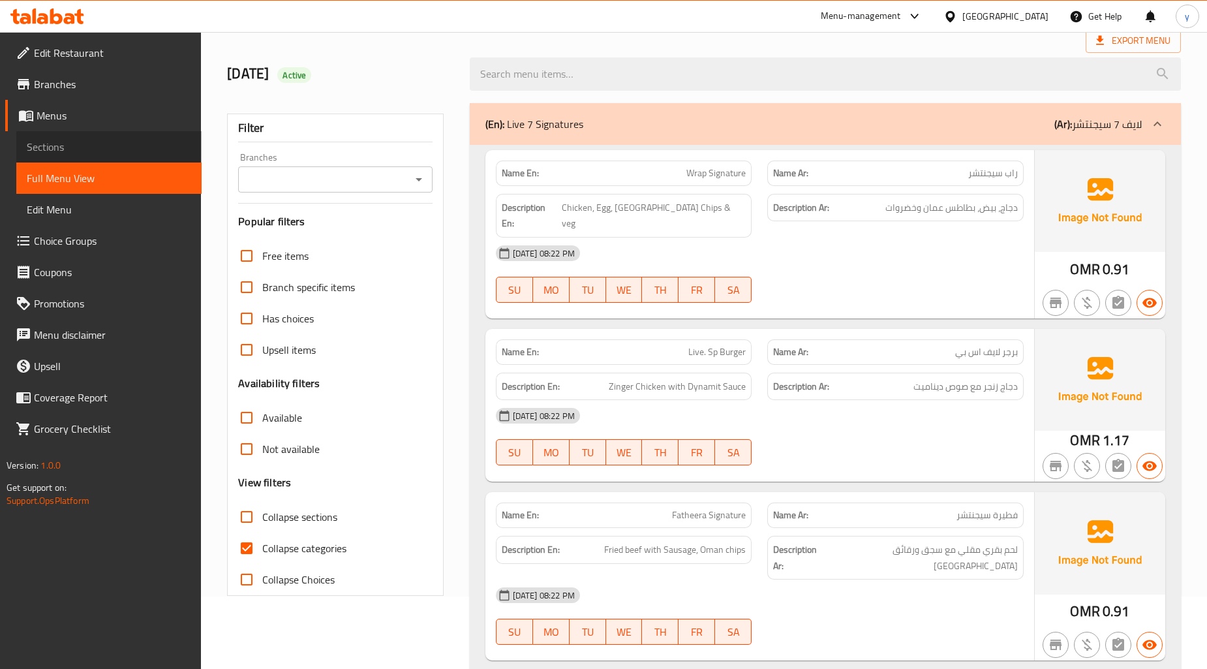
click at [50, 146] on span "Sections" at bounding box center [109, 147] width 164 height 16
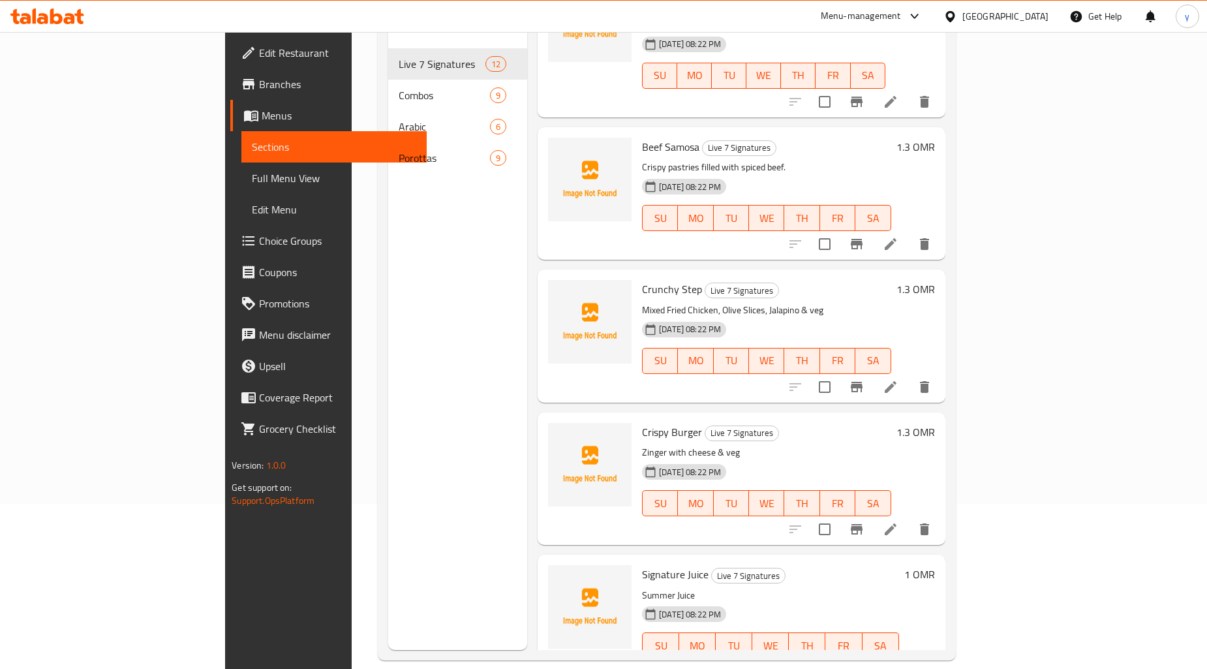
scroll to position [183, 0]
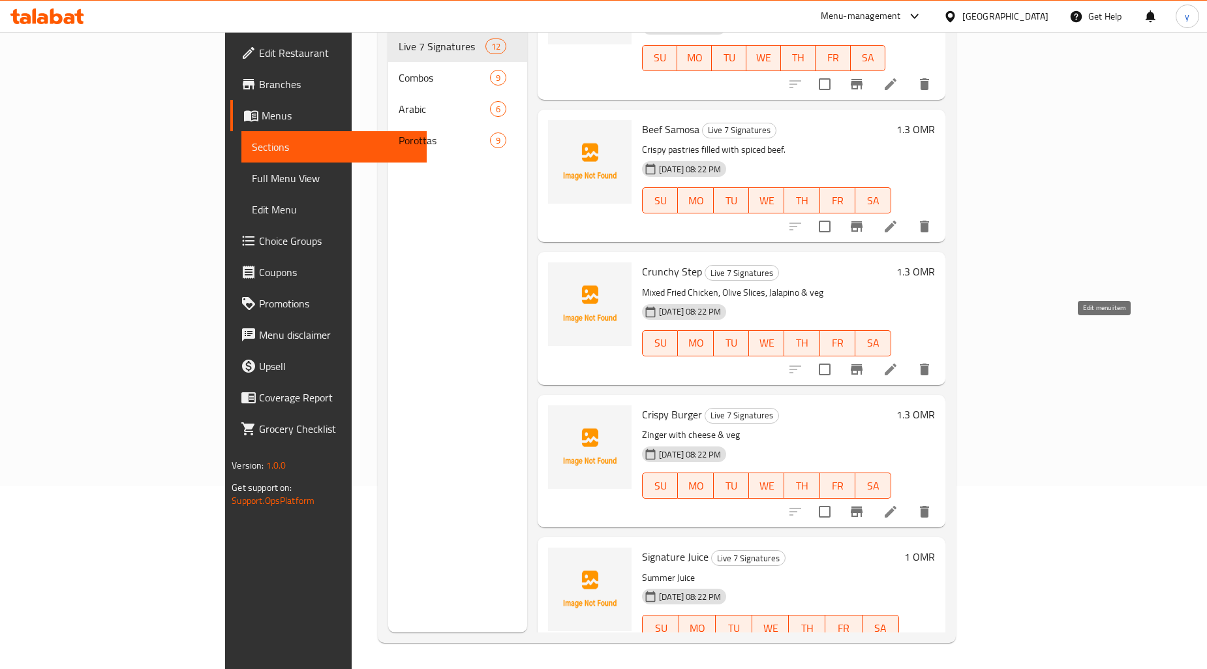
click at [899, 362] on icon at bounding box center [891, 370] width 16 height 16
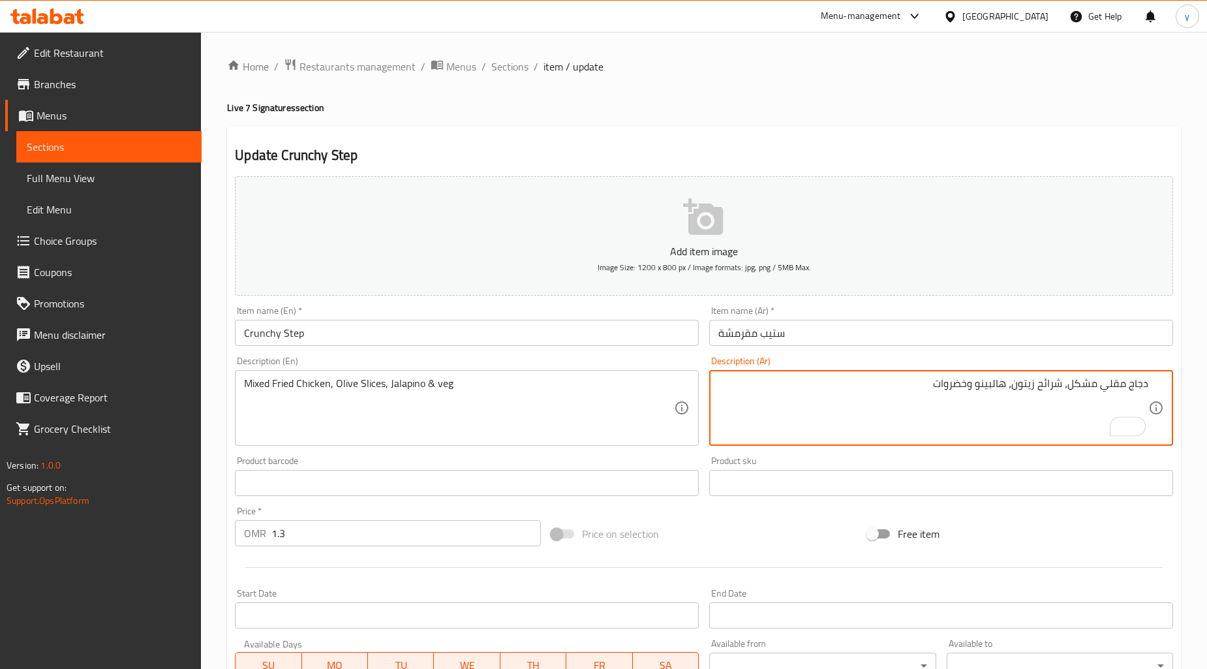
click at [734, 424] on textarea "دجاج مقلي مشكل، شرائح زيتون، هالبينو وخضروات" at bounding box center [933, 408] width 430 height 62
type textarea "دجاج مقلي مشكل، شرائح زيتون، هالبينو وخضروات"
click at [269, 341] on input "Crunchy Step" at bounding box center [467, 333] width 464 height 26
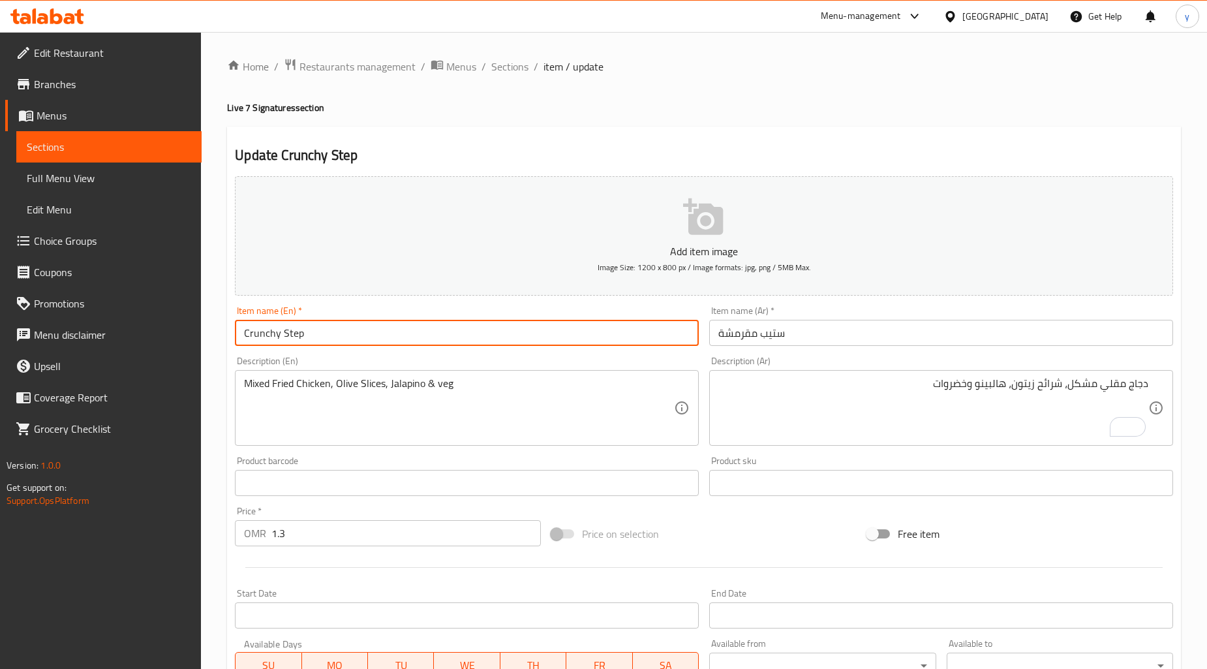
click at [269, 341] on input "Crunchy Step" at bounding box center [467, 333] width 464 height 26
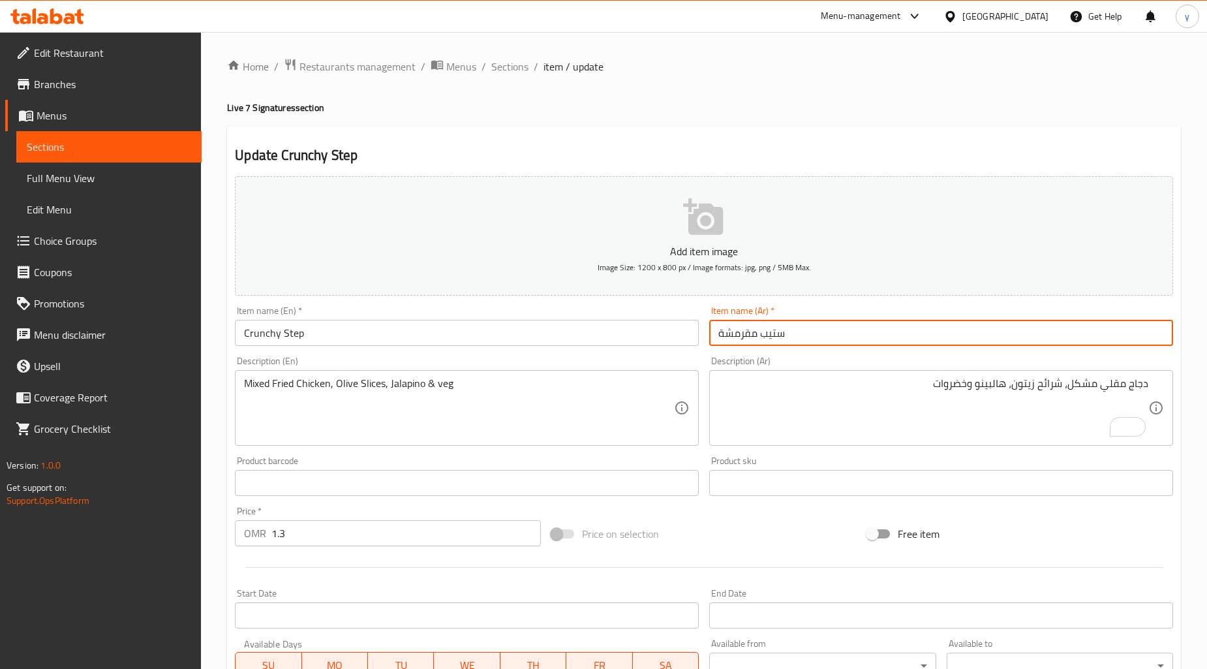
click at [738, 331] on input "ستيب مقرمشة" at bounding box center [941, 333] width 464 height 26
paste input "رانشي"
click at [744, 339] on input "ستيب كرانشي" at bounding box center [941, 333] width 464 height 26
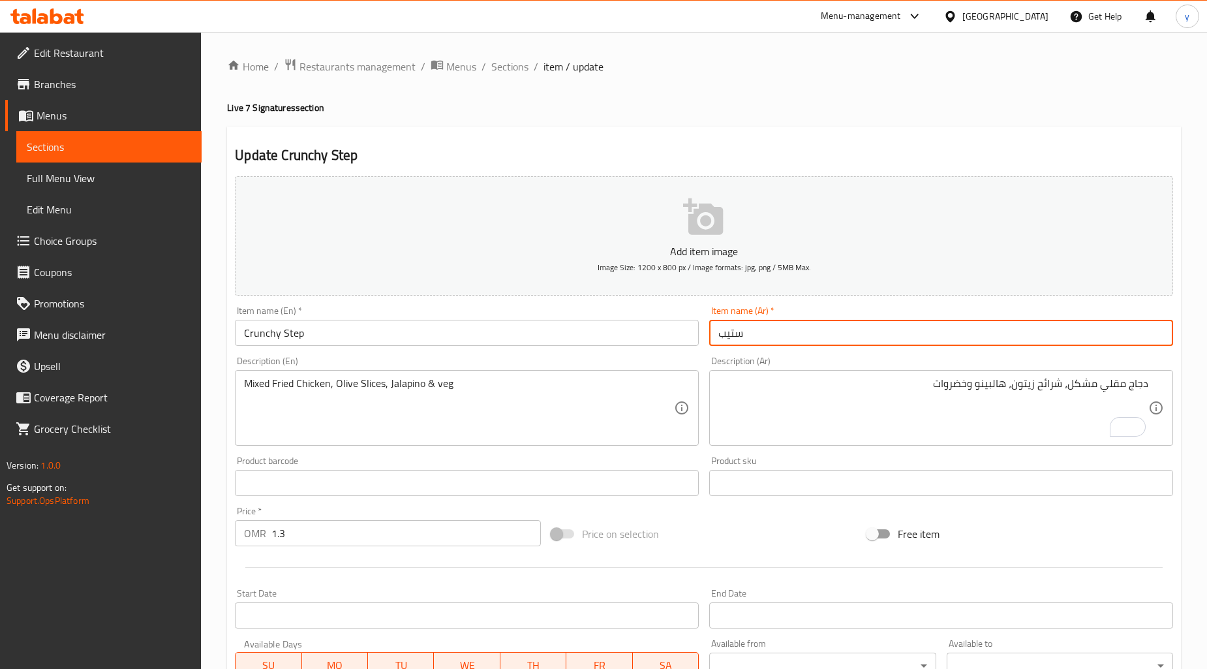
paste input "كرانشي"
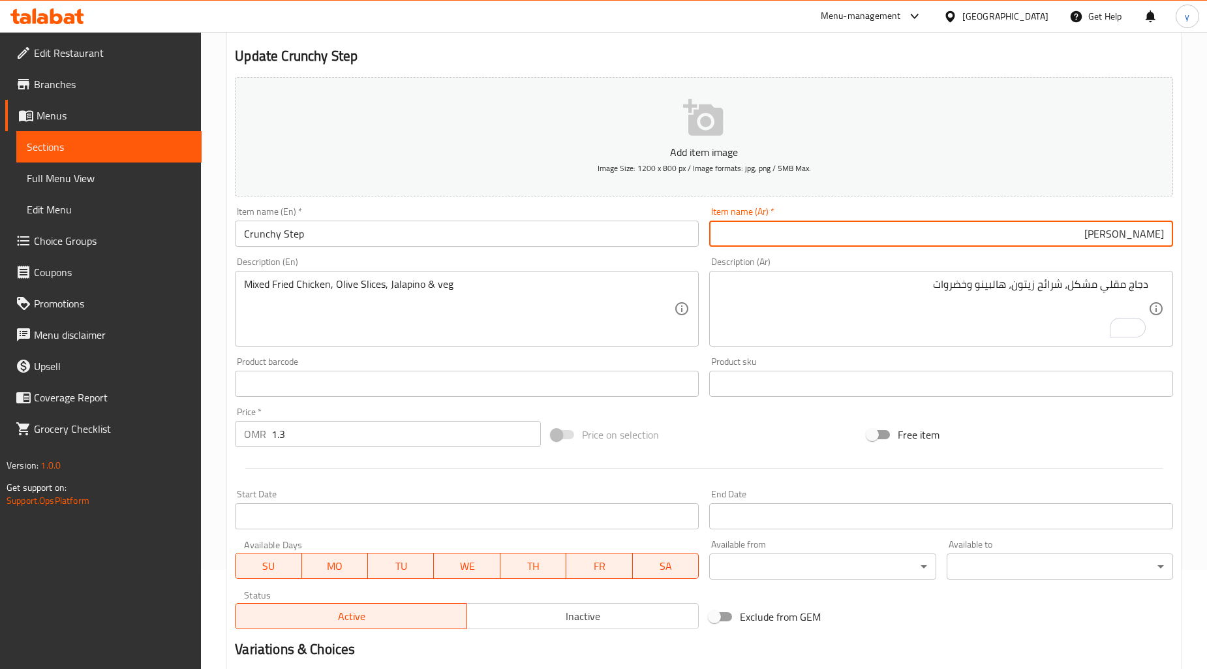
scroll to position [251, 0]
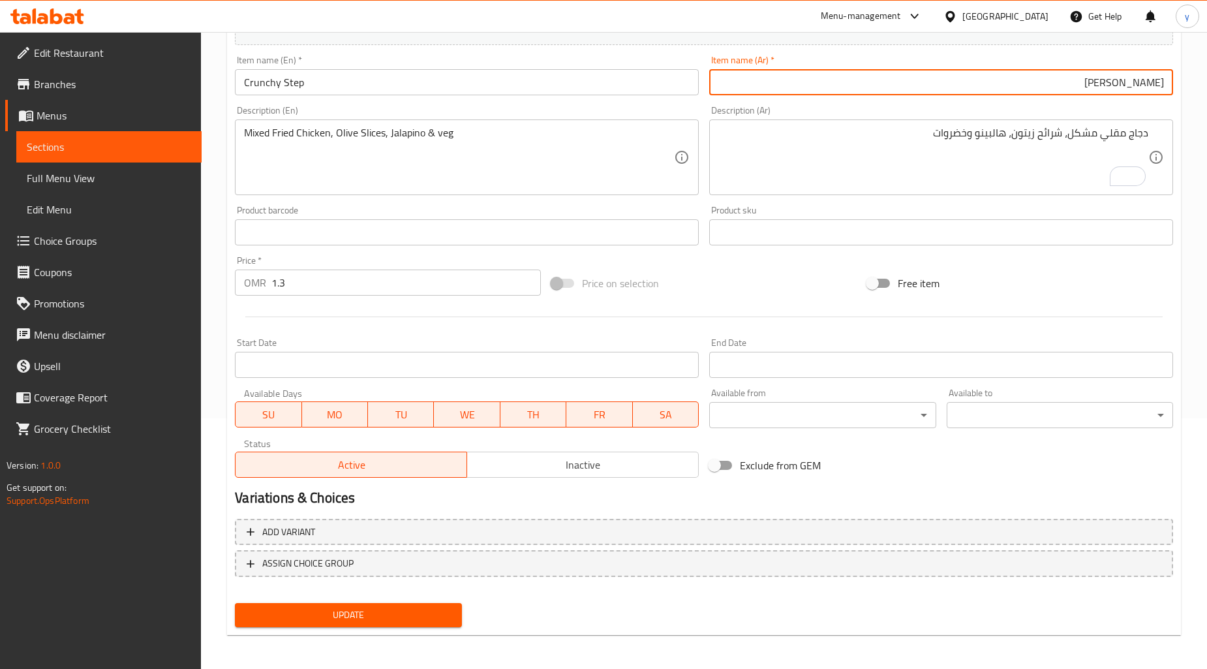
type input "[PERSON_NAME]"
click at [411, 615] on span "Update" at bounding box center [348, 615] width 206 height 16
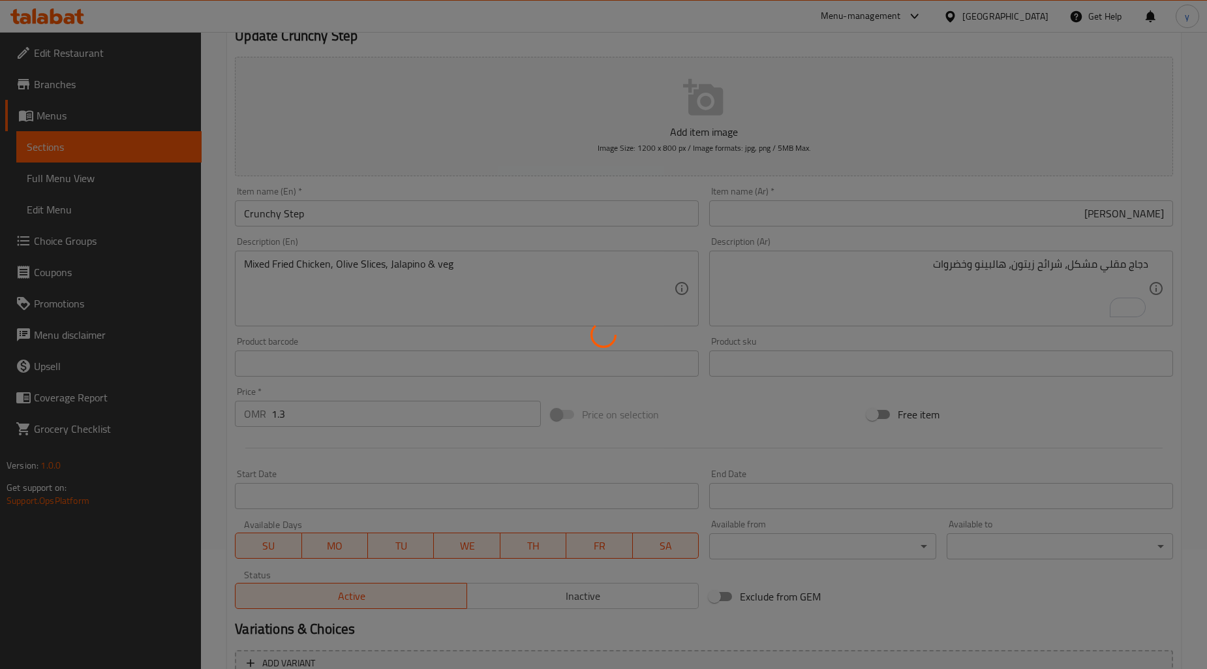
scroll to position [0, 0]
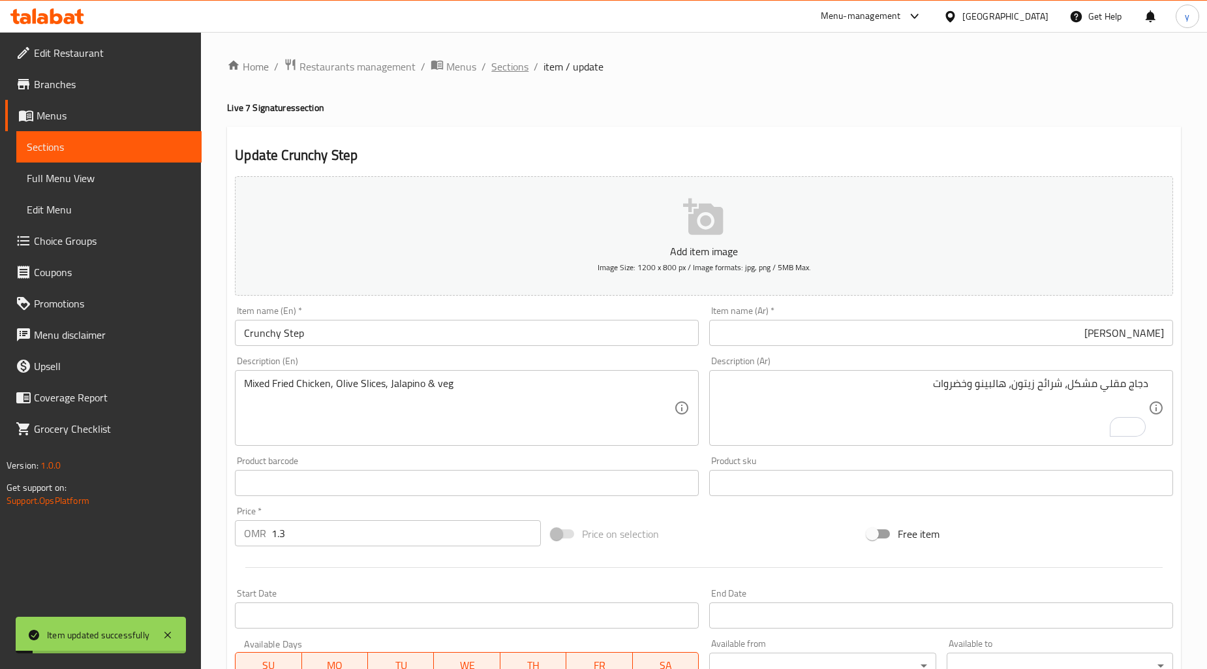
click at [512, 67] on span "Sections" at bounding box center [509, 67] width 37 height 16
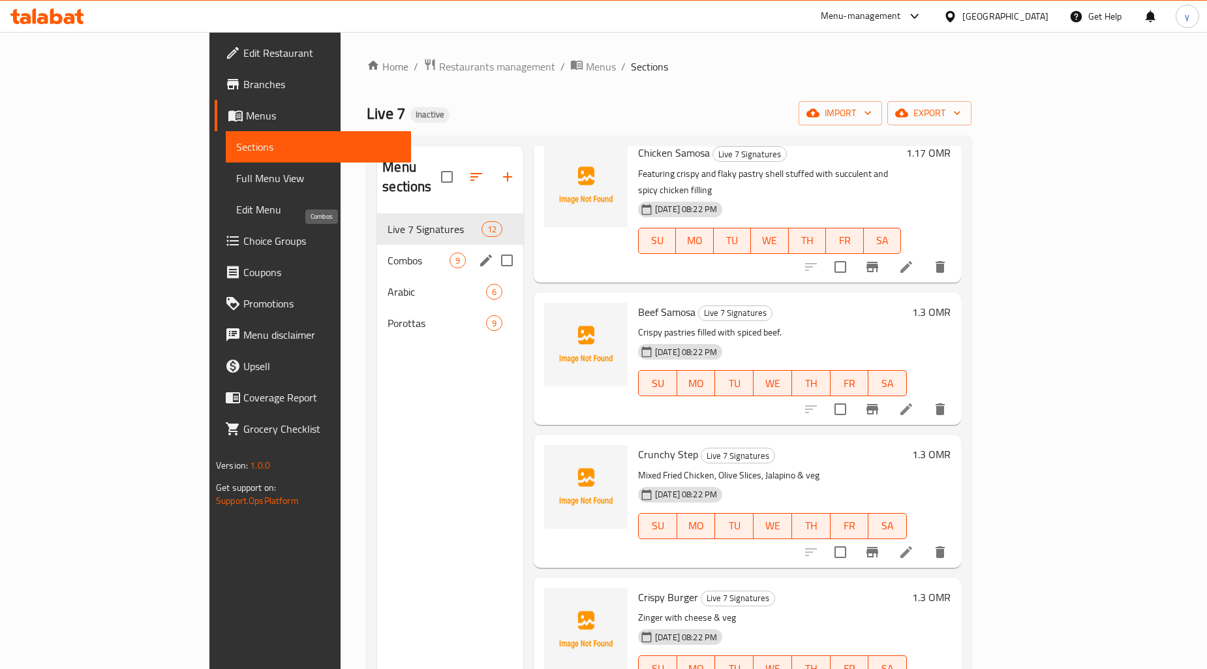
click at [388, 253] on span "Combos" at bounding box center [419, 261] width 62 height 16
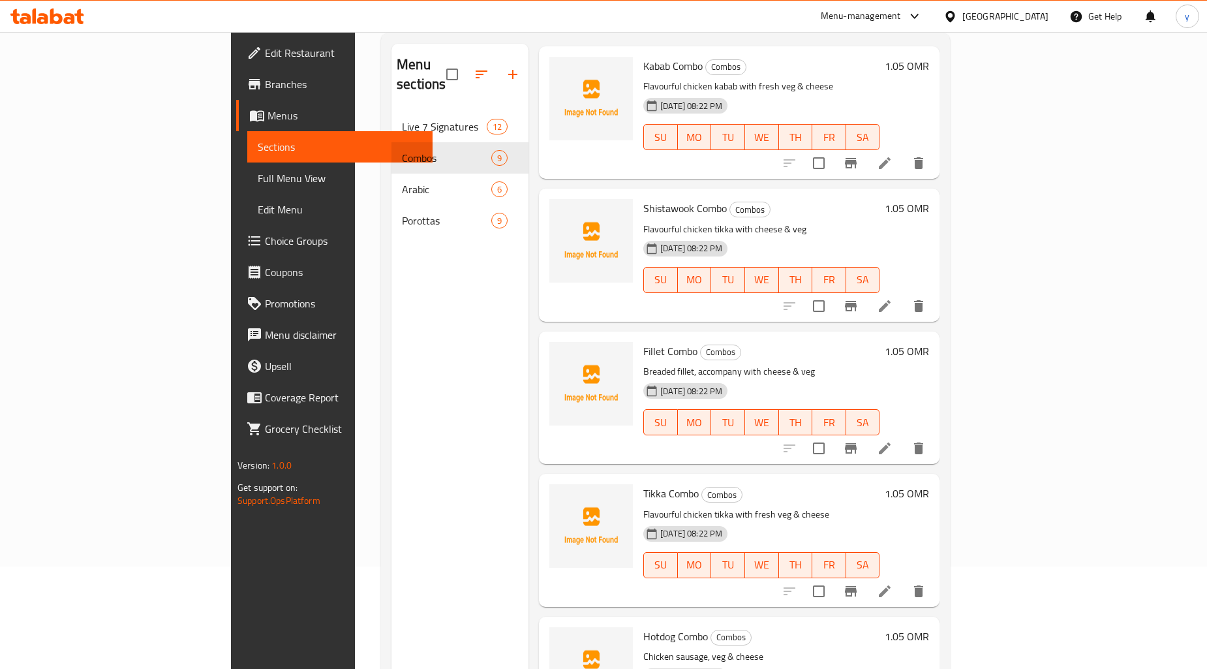
scroll to position [183, 0]
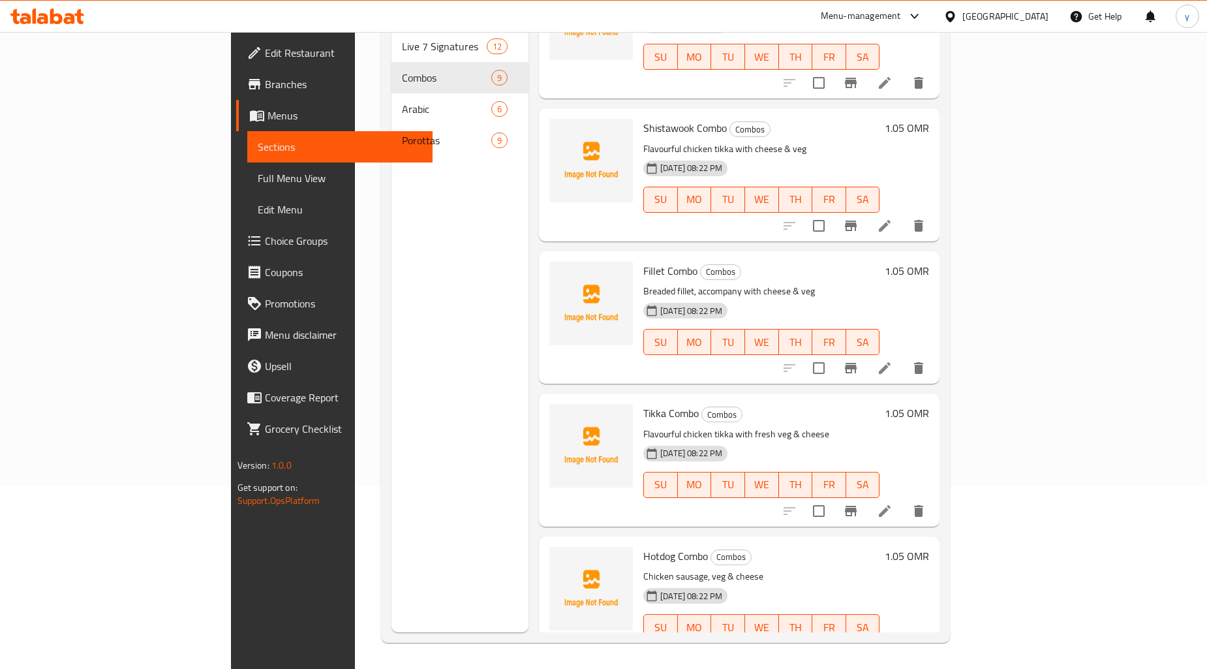
click at [893, 360] on icon at bounding box center [885, 368] width 16 height 16
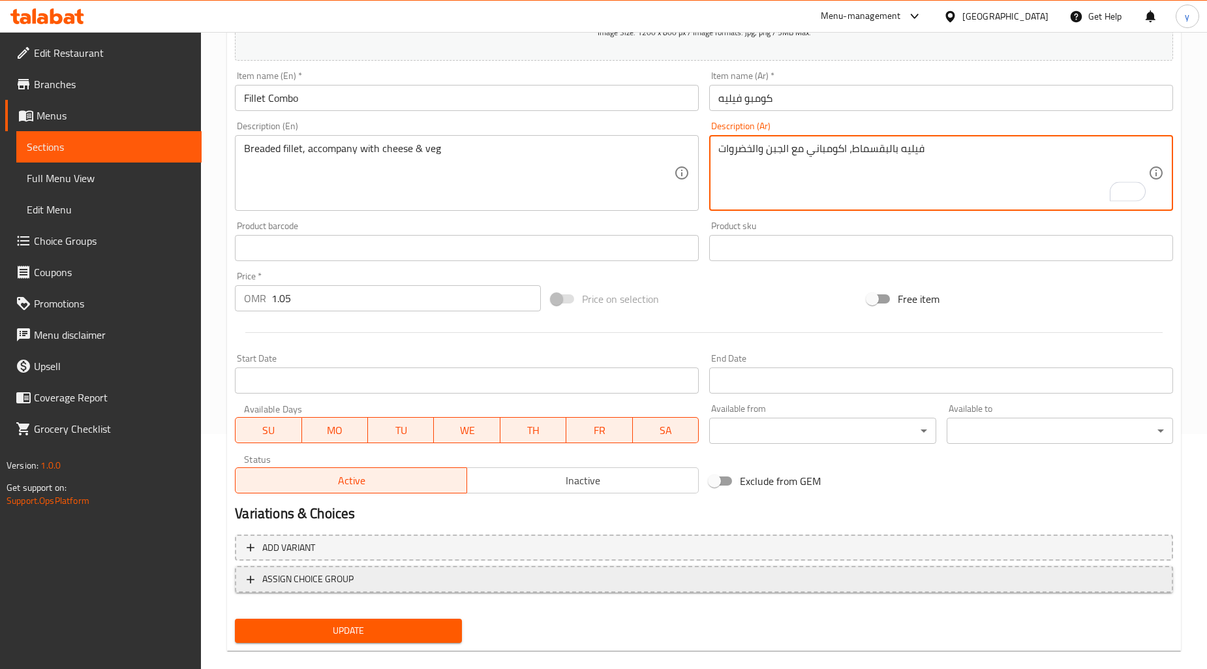
scroll to position [251, 0]
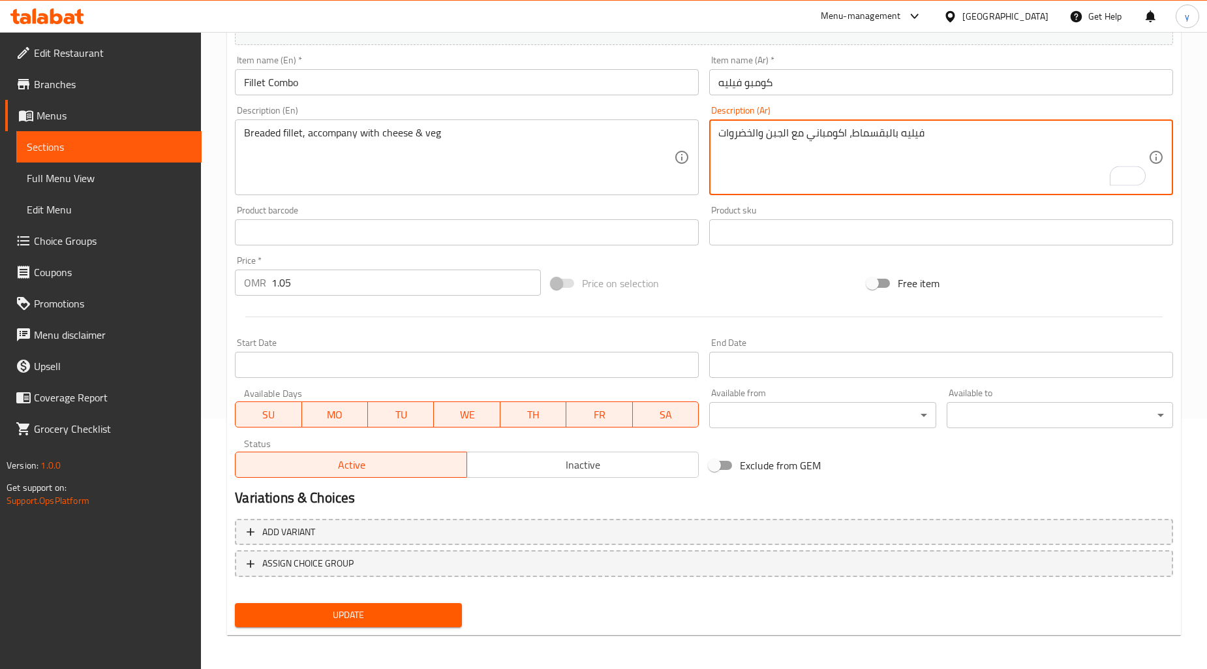
type textarea "فيليه بالبقسماط، اكومباني مع الجبن والخضروات"
click at [389, 620] on span "Update" at bounding box center [348, 615] width 206 height 16
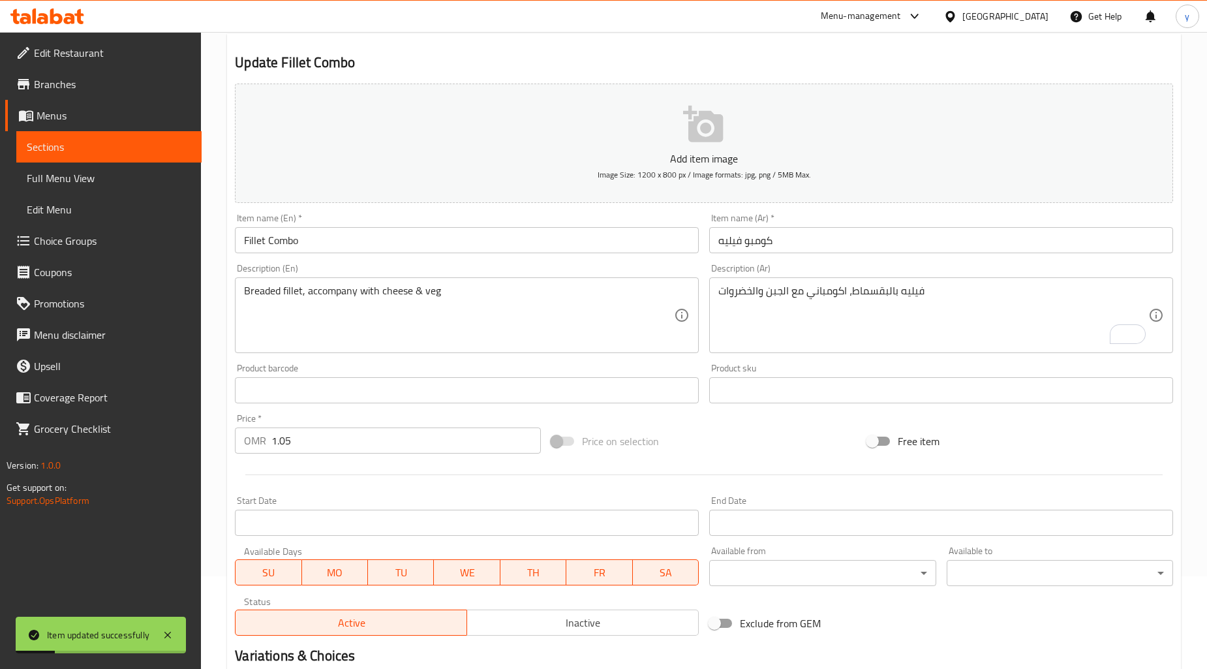
scroll to position [0, 0]
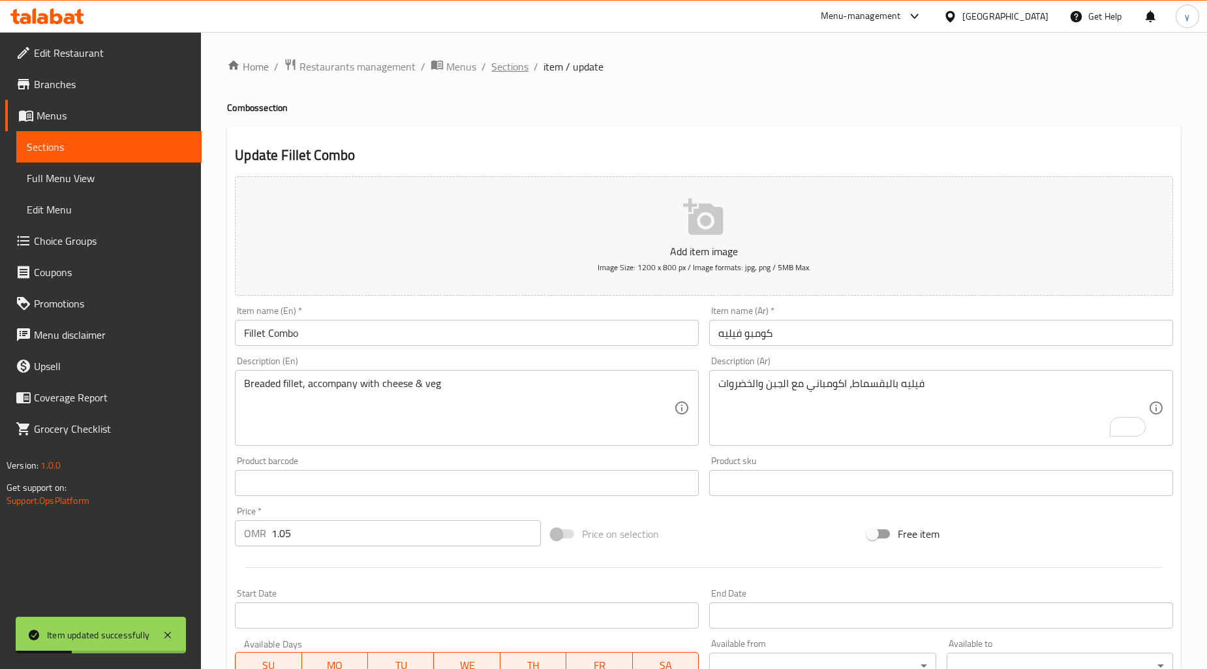
click at [506, 65] on span "Sections" at bounding box center [509, 67] width 37 height 16
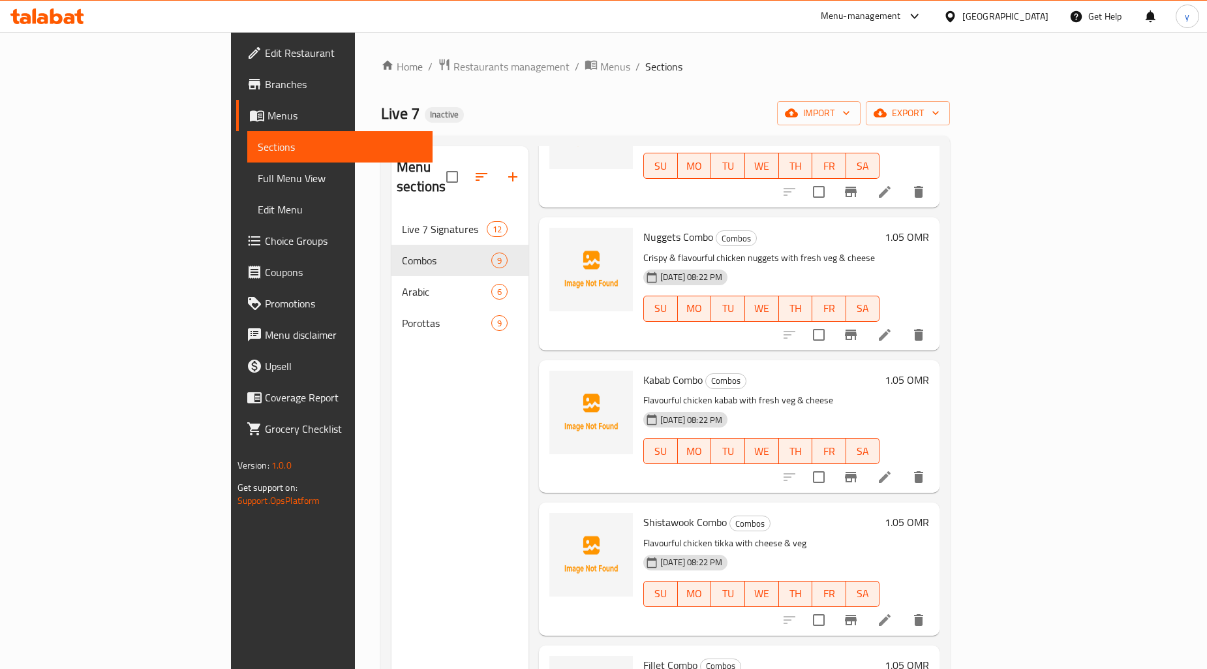
scroll to position [646, 0]
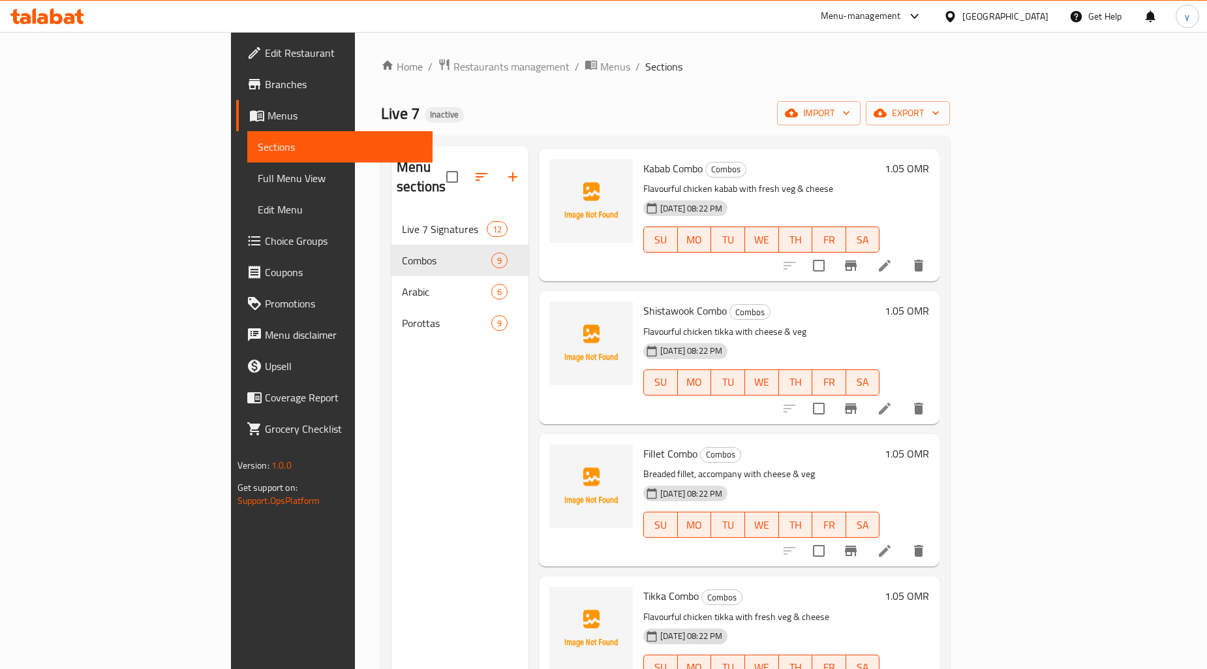
click at [893, 543] on icon at bounding box center [885, 551] width 16 height 16
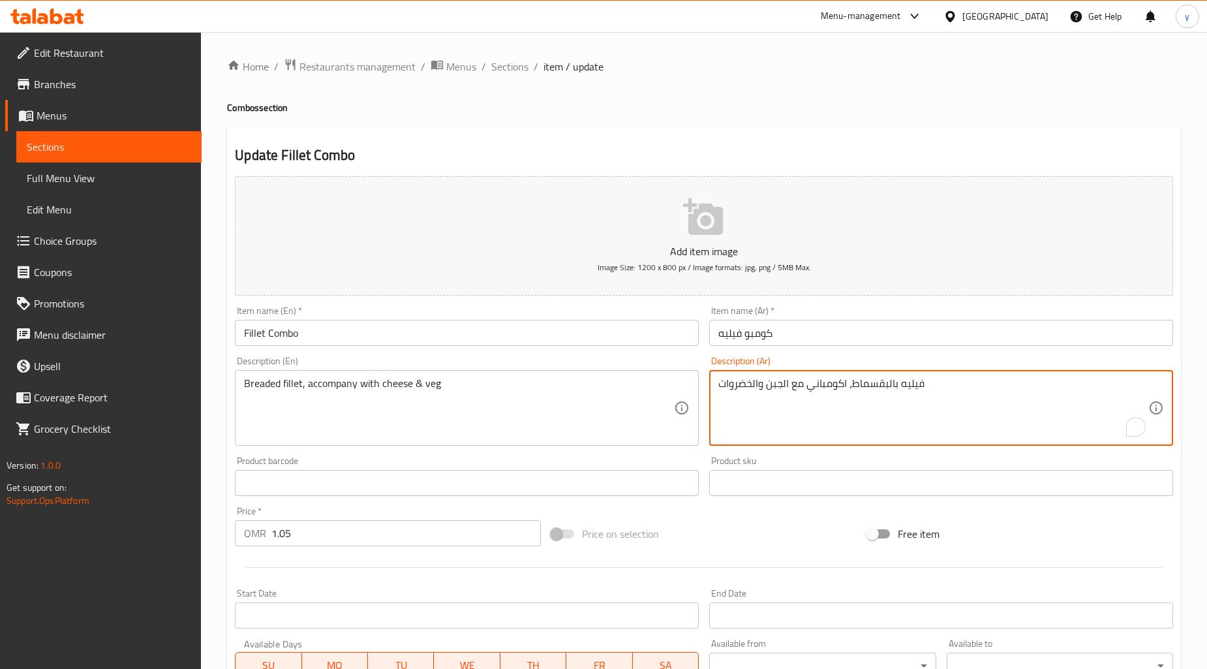
drag, startPoint x: 848, startPoint y: 384, endPoint x: 659, endPoint y: 389, distance: 189.3
paste textarea "يقدم"
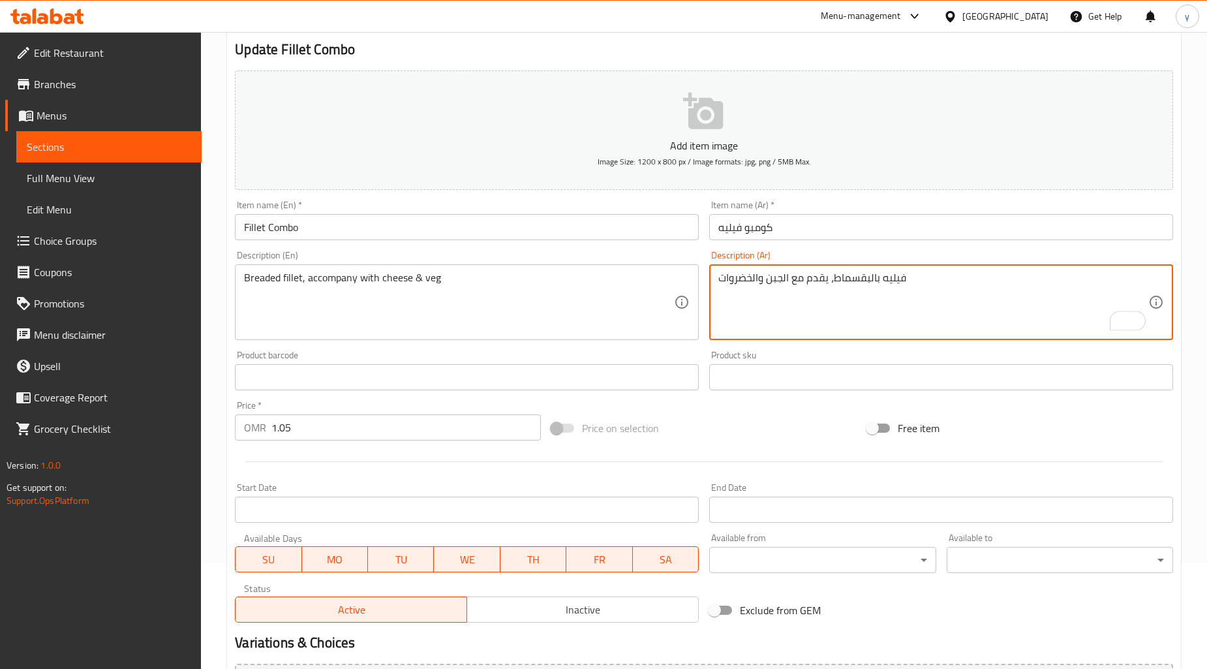
scroll to position [251, 0]
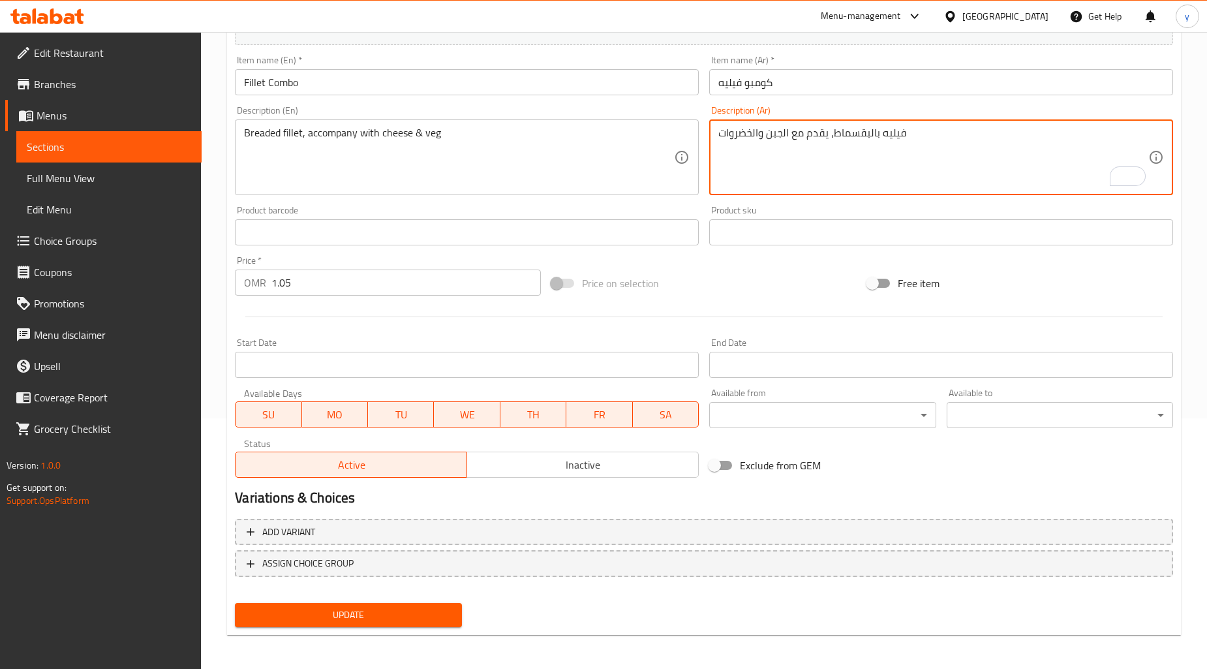
type textarea "فيليه بالبقسماط، يقدم مع الجبن والخضروات"
click at [342, 610] on span "Update" at bounding box center [348, 615] width 206 height 16
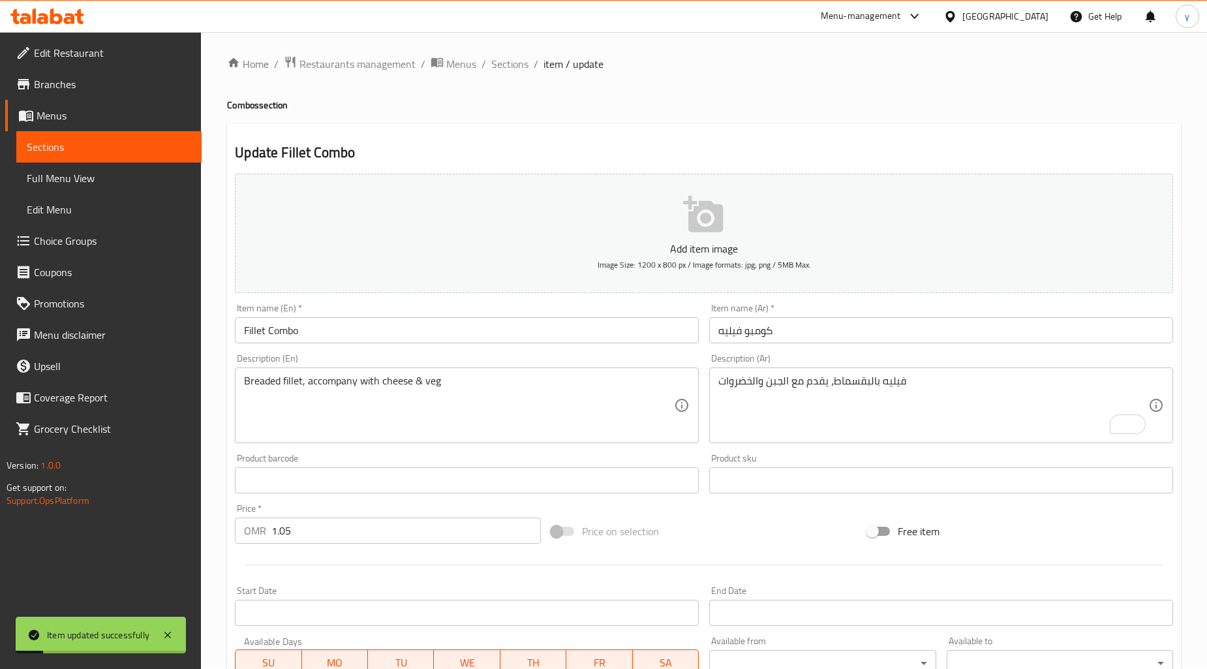
scroll to position [0, 0]
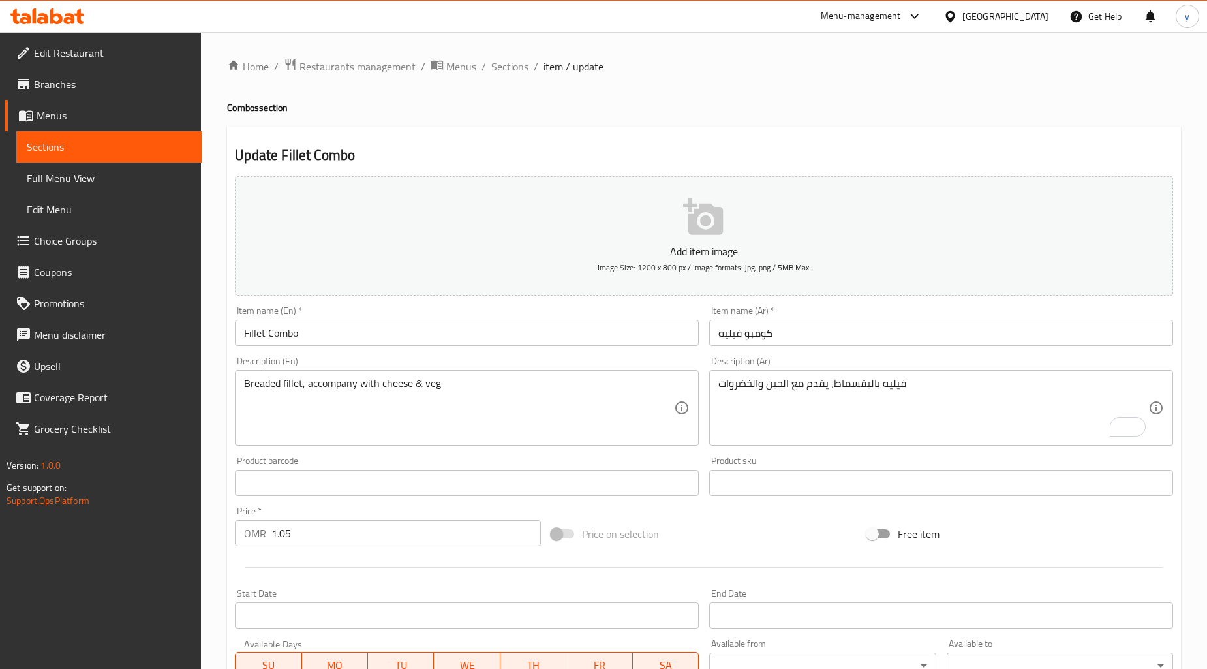
click at [63, 151] on span "Sections" at bounding box center [109, 147] width 164 height 16
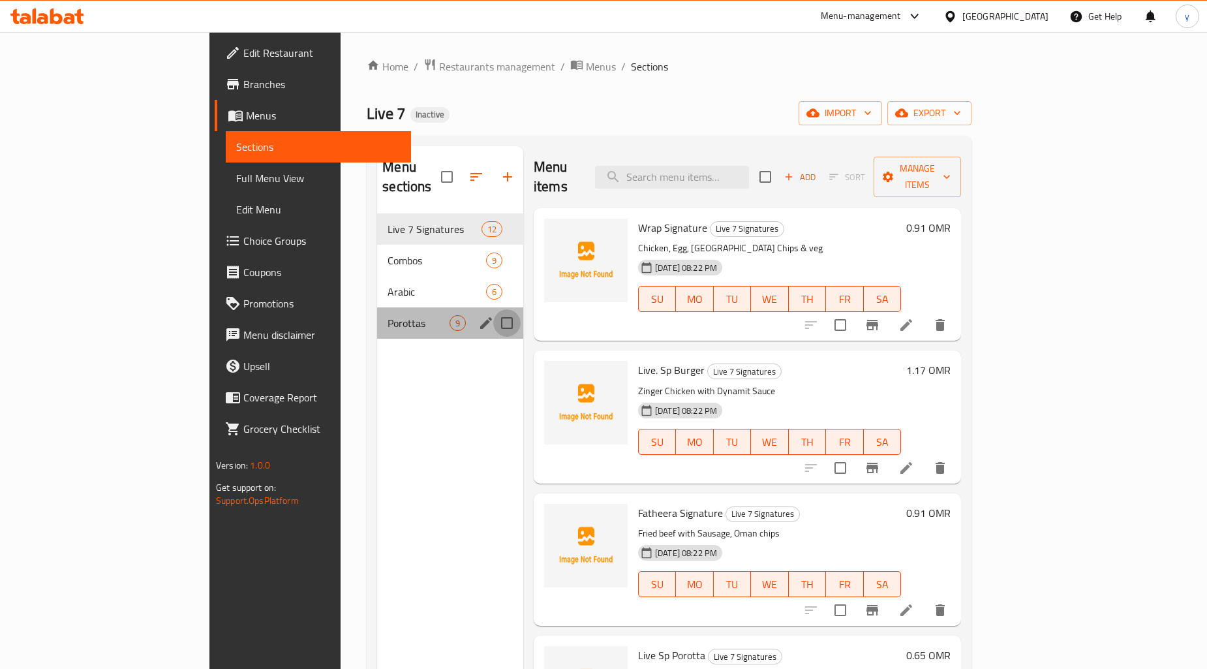
click at [493, 309] on input "Menu sections" at bounding box center [506, 322] width 27 height 27
checkbox input "true"
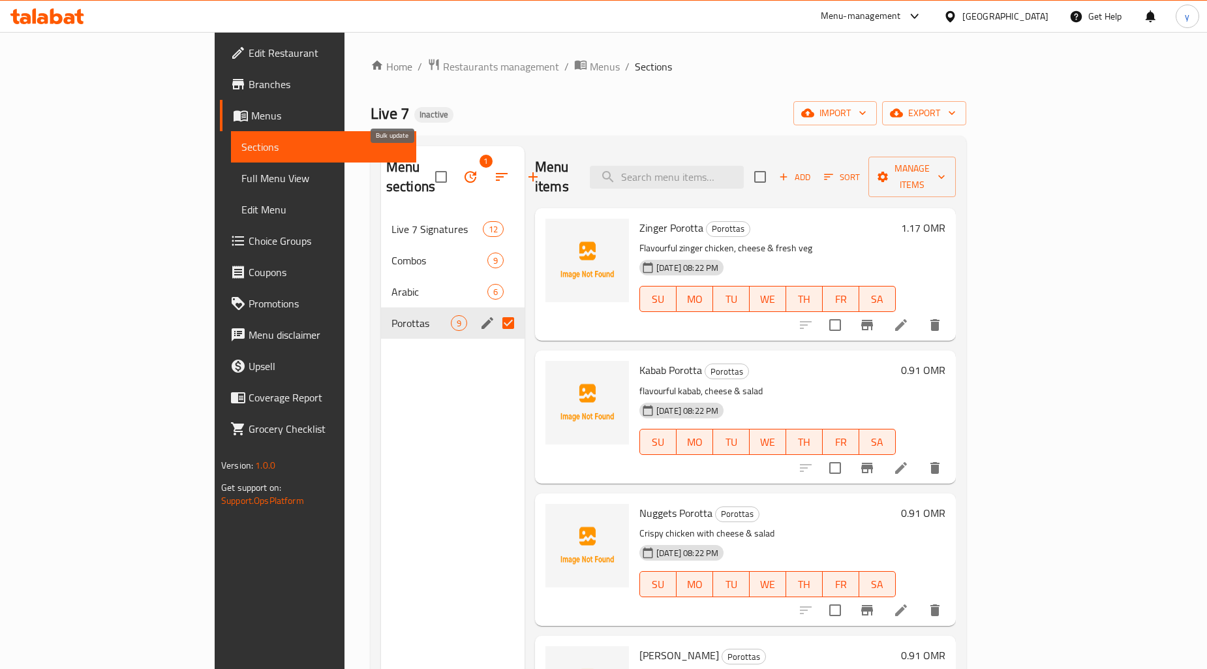
click at [465, 173] on icon "button" at bounding box center [471, 177] width 12 height 12
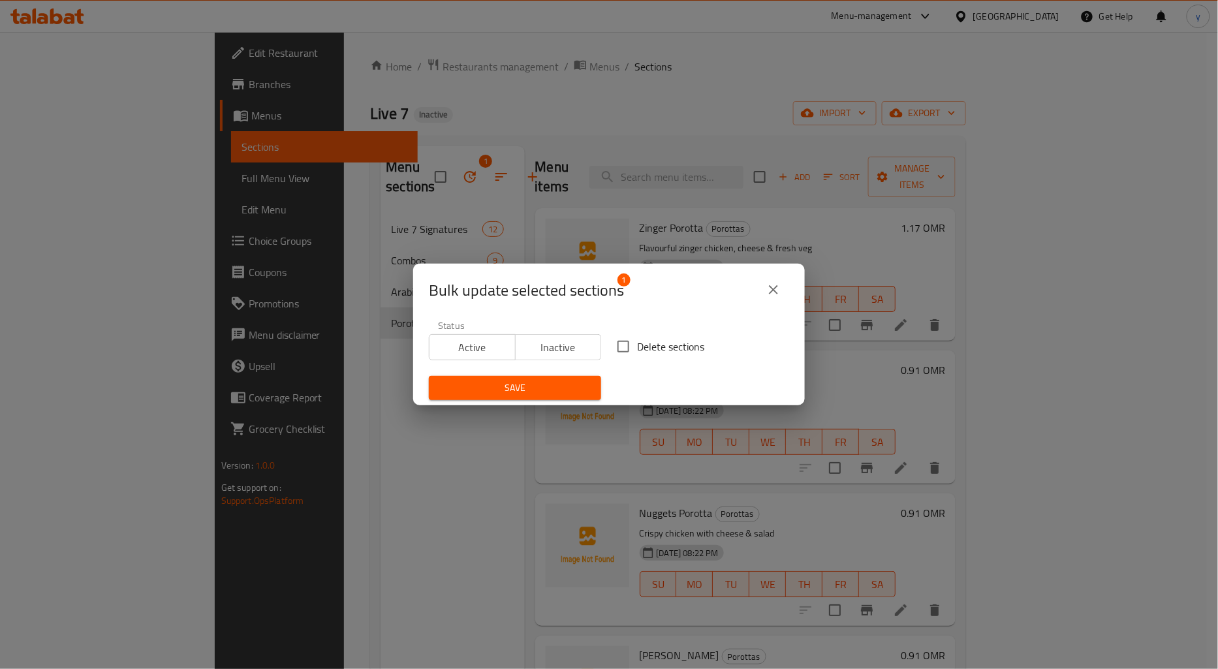
click at [637, 352] on span "Delete sections" at bounding box center [670, 347] width 67 height 16
click at [636, 352] on input "Delete sections" at bounding box center [622, 346] width 27 height 27
checkbox input "true"
click at [551, 380] on span "Save" at bounding box center [514, 388] width 151 height 16
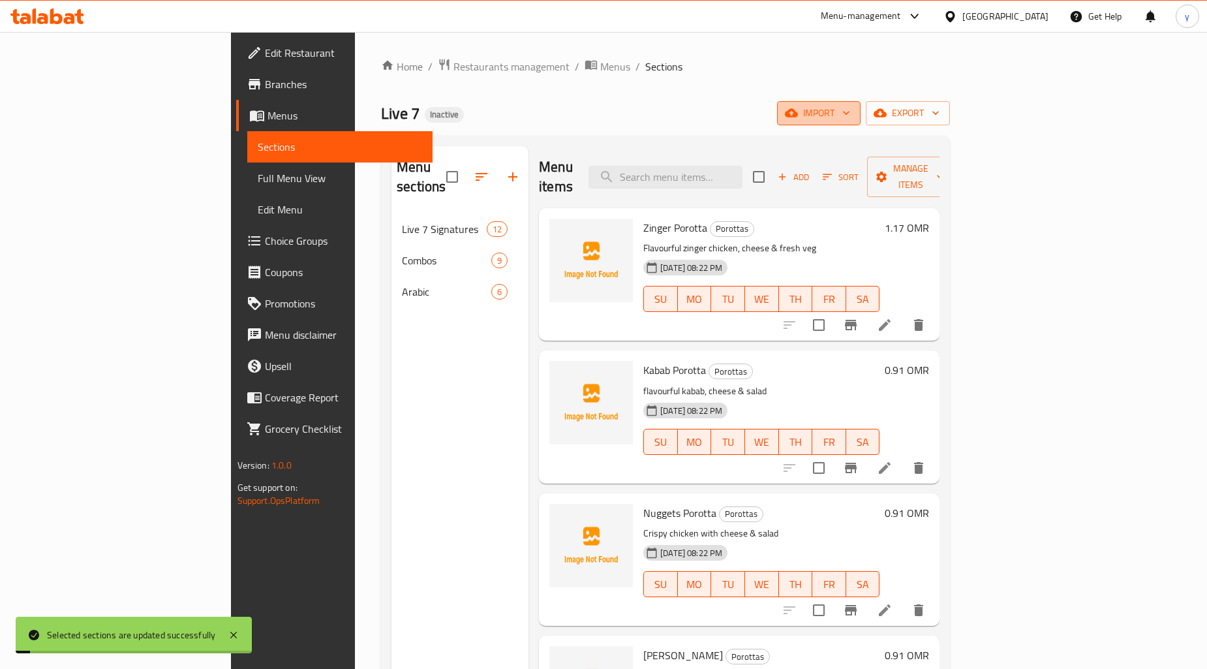
click at [850, 109] on span "import" at bounding box center [819, 113] width 63 height 16
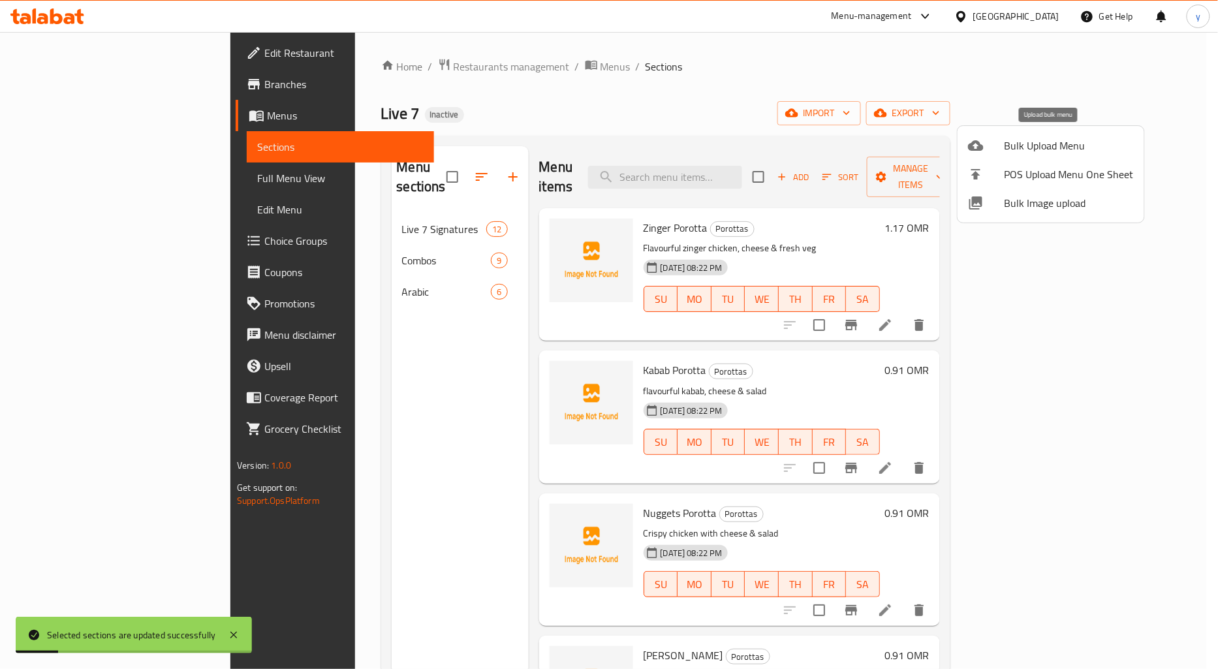
click at [996, 146] on div at bounding box center [986, 146] width 37 height 16
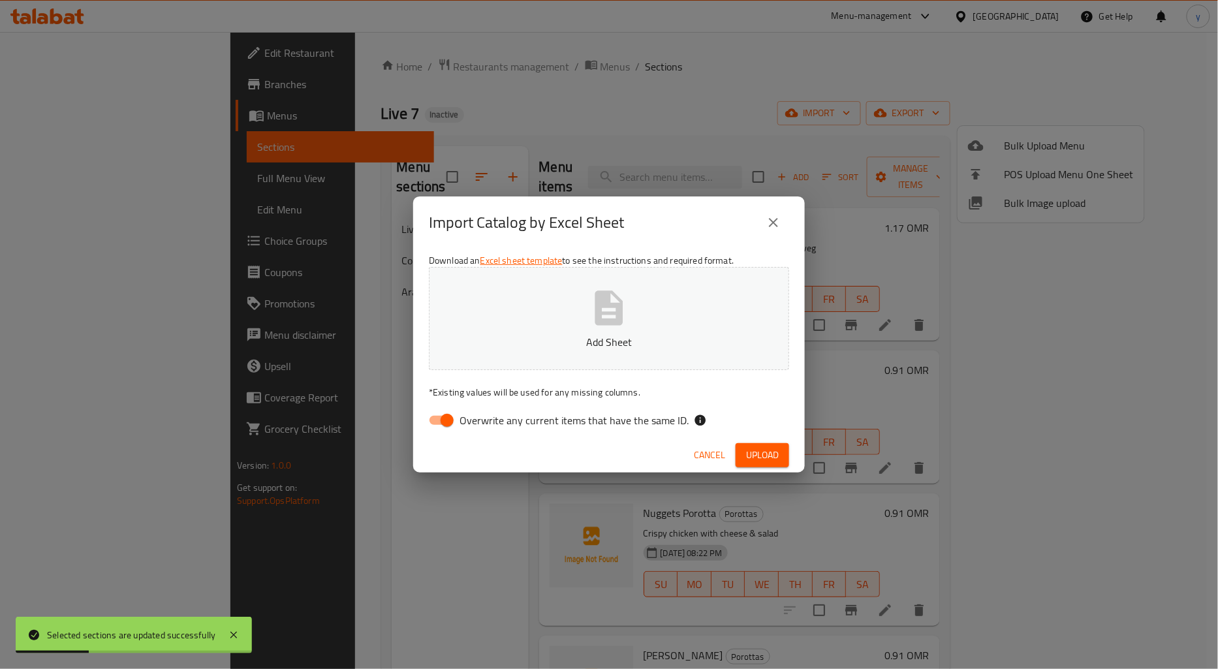
click at [449, 414] on input "Overwrite any current items that have the same ID." at bounding box center [447, 420] width 74 height 25
checkbox input "false"
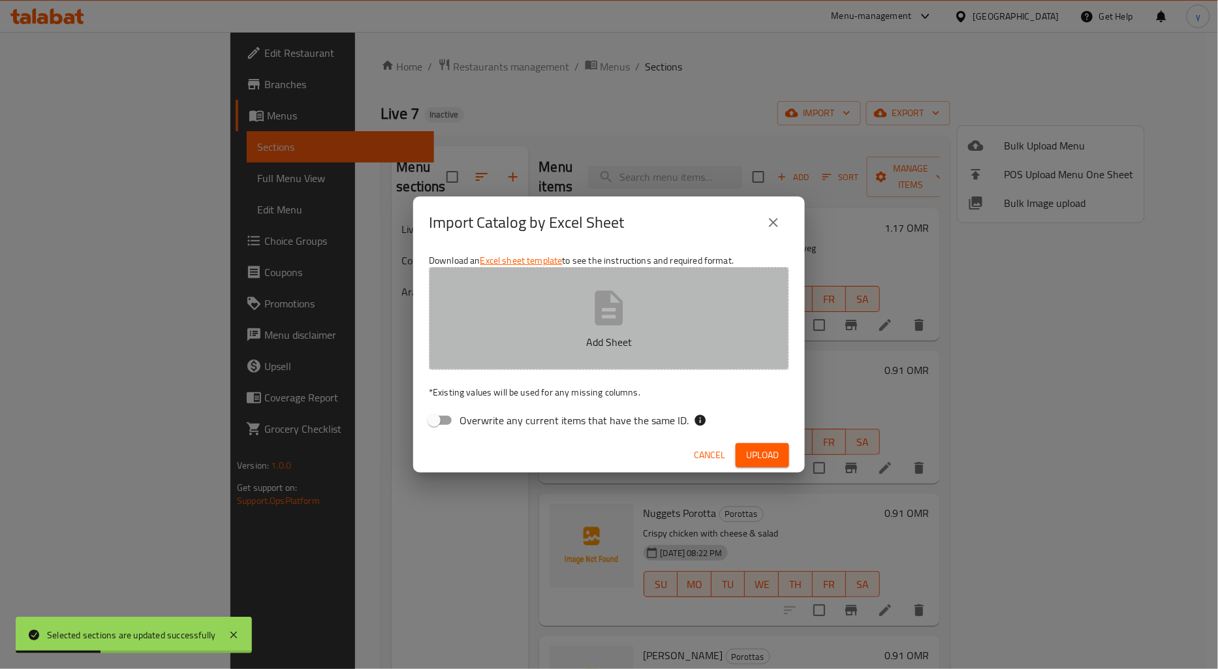
click at [487, 360] on button "Add Sheet" at bounding box center [609, 318] width 360 height 103
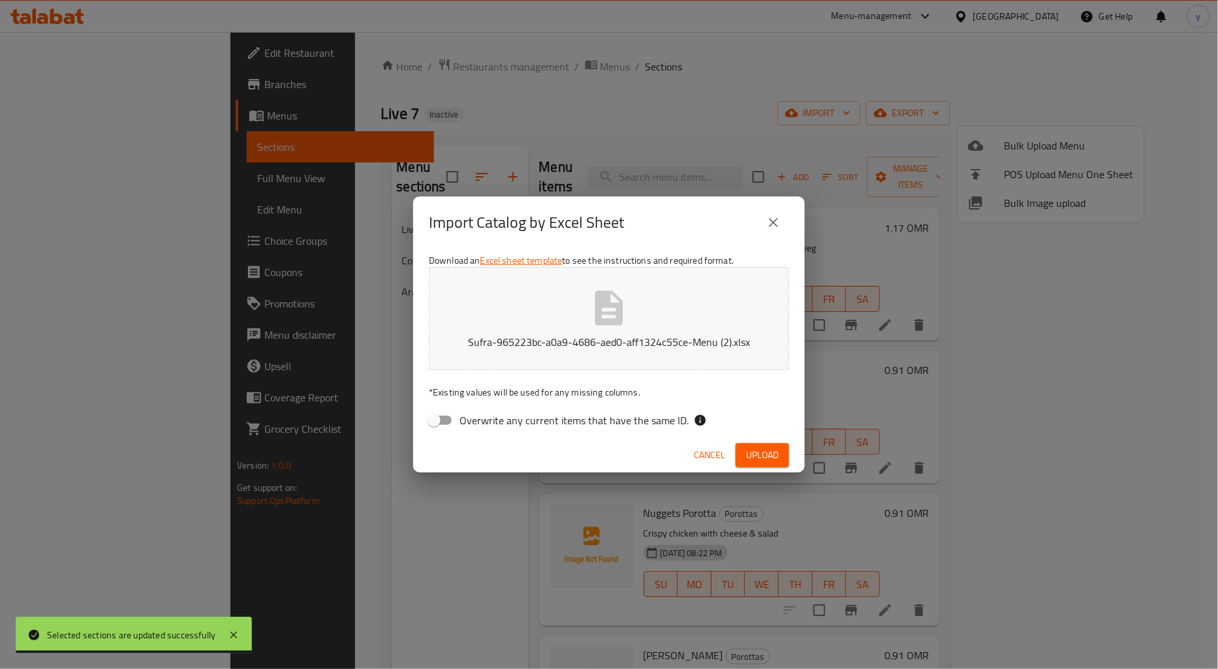
click at [775, 453] on span "Upload" at bounding box center [762, 455] width 33 height 16
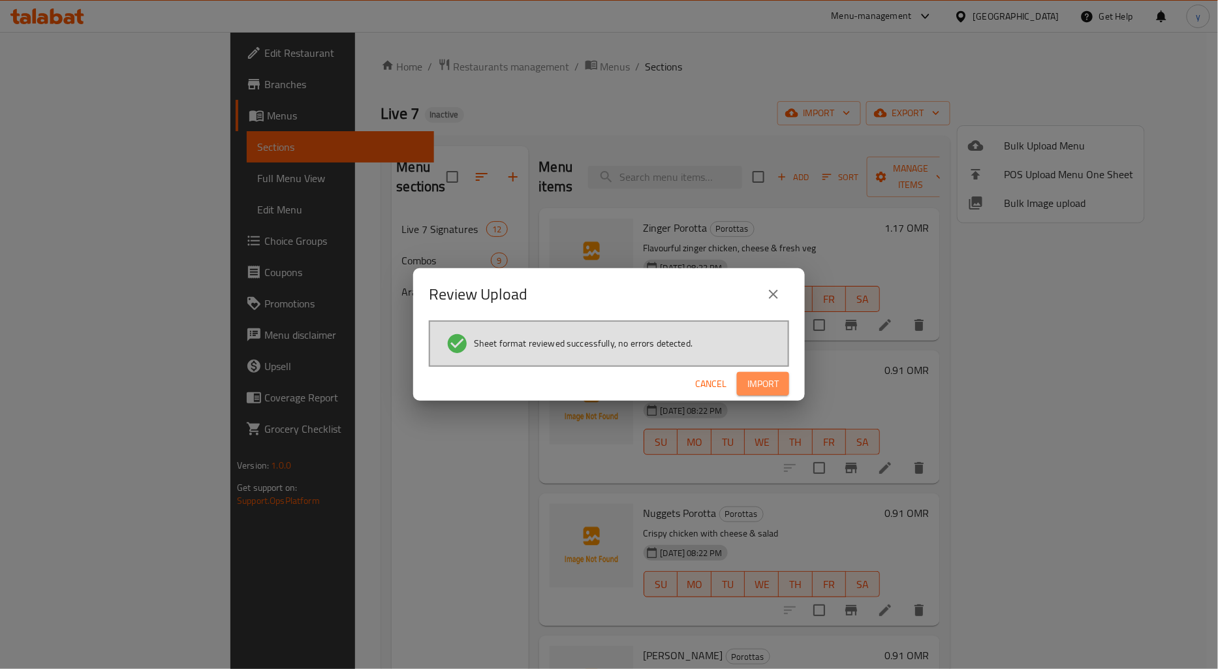
click at [763, 380] on span "Import" at bounding box center [762, 384] width 31 height 16
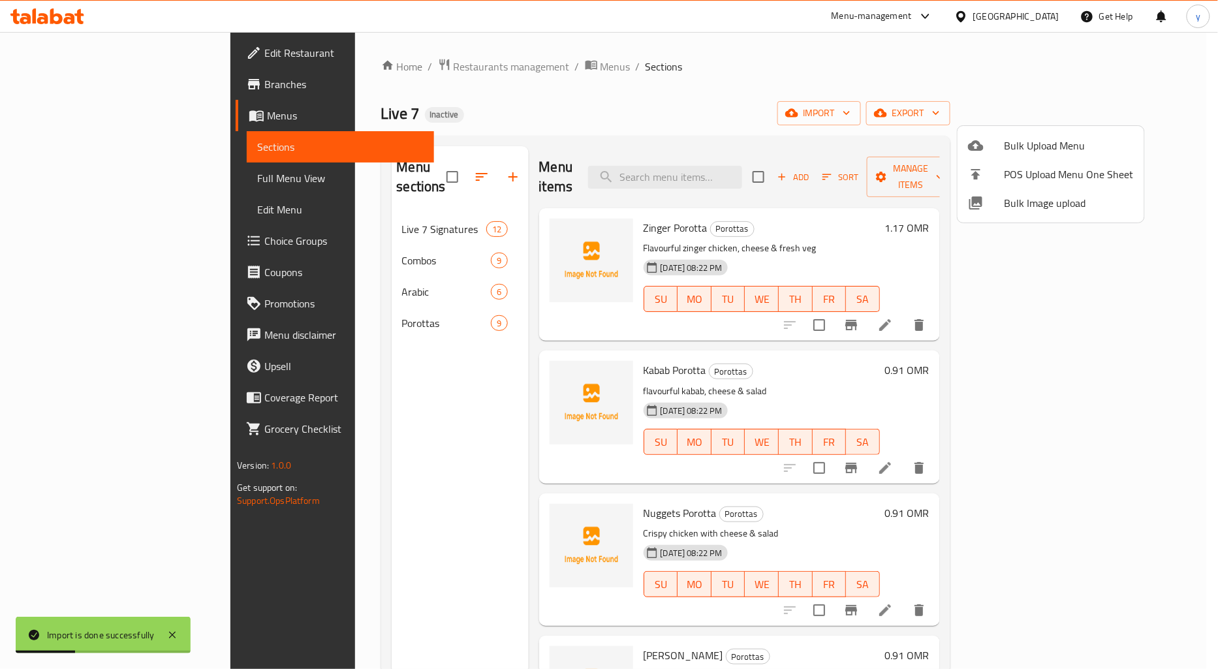
click at [298, 305] on div at bounding box center [609, 334] width 1218 height 669
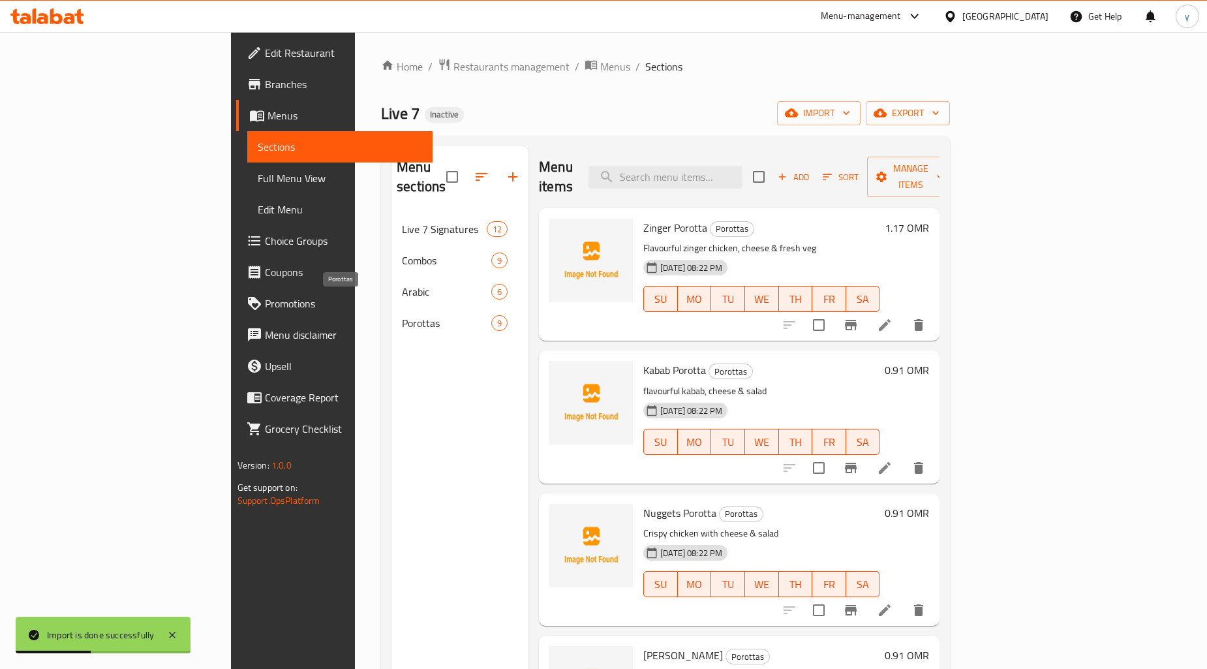
click at [402, 315] on span "Porottas" at bounding box center [446, 323] width 89 height 16
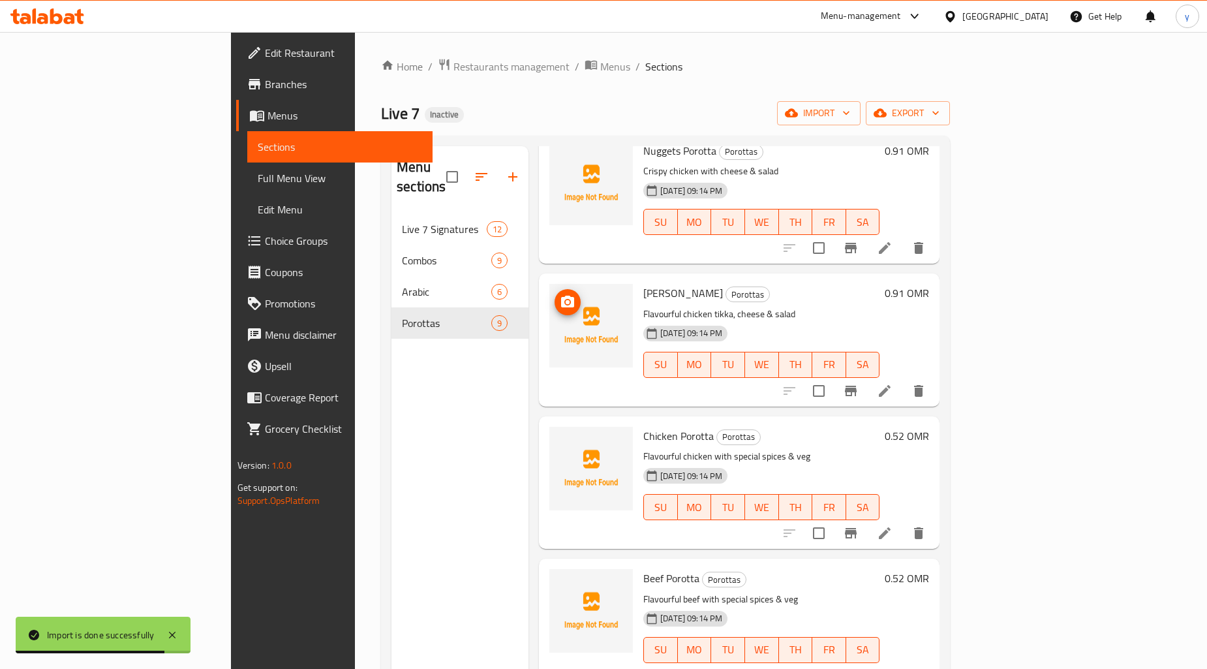
scroll to position [646, 0]
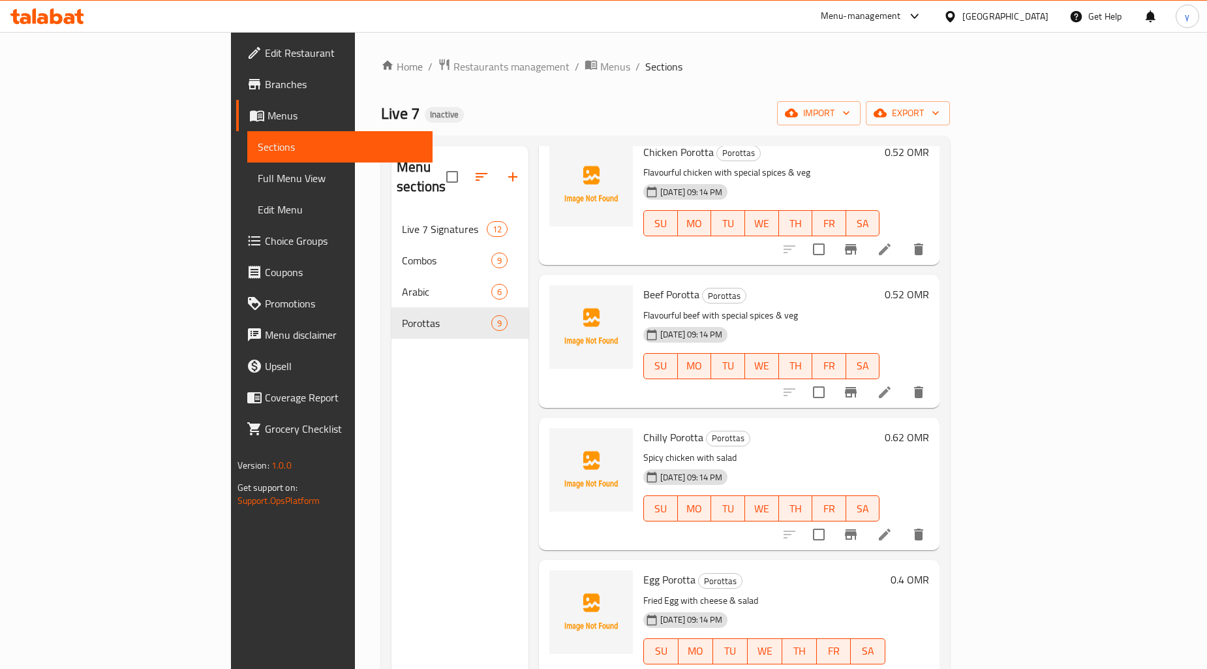
click at [392, 370] on div "Menu sections Live 7 Signatures 12 Combos 9 Arabic 6 Porottas 9" at bounding box center [460, 480] width 137 height 669
click at [392, 363] on div "Menu sections Live 7 Signatures 12 Combos 9 Arabic 6 Porottas 9" at bounding box center [460, 480] width 137 height 669
click at [247, 168] on link "Full Menu View" at bounding box center [339, 177] width 185 height 31
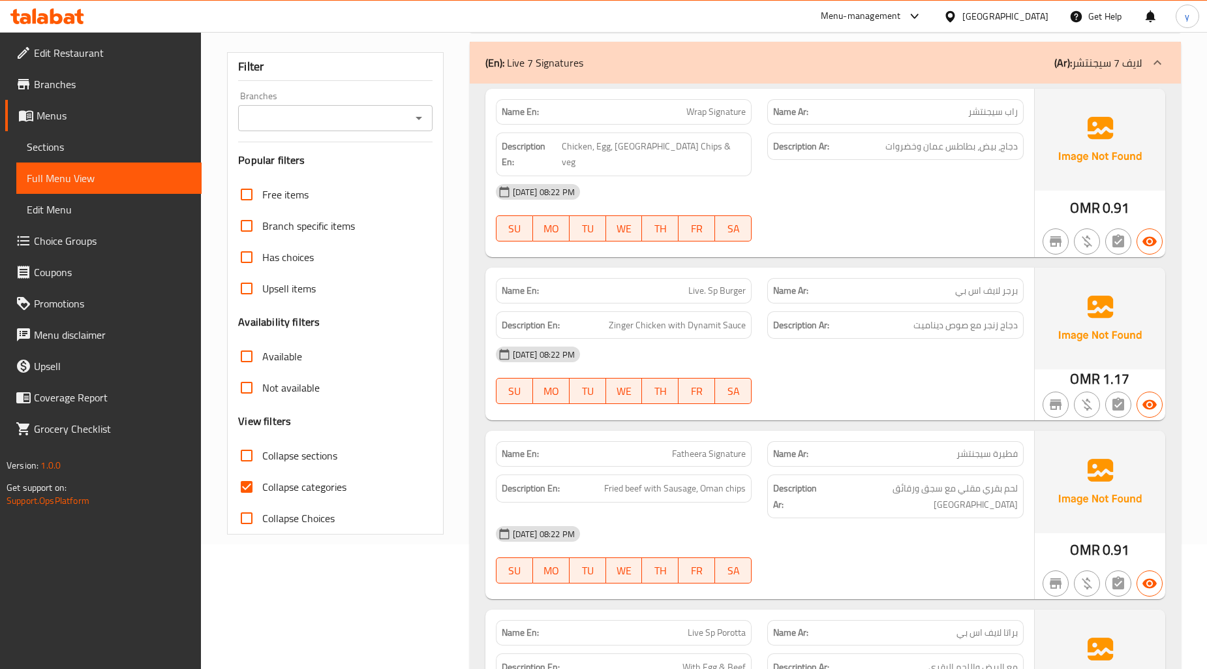
scroll to position [435, 0]
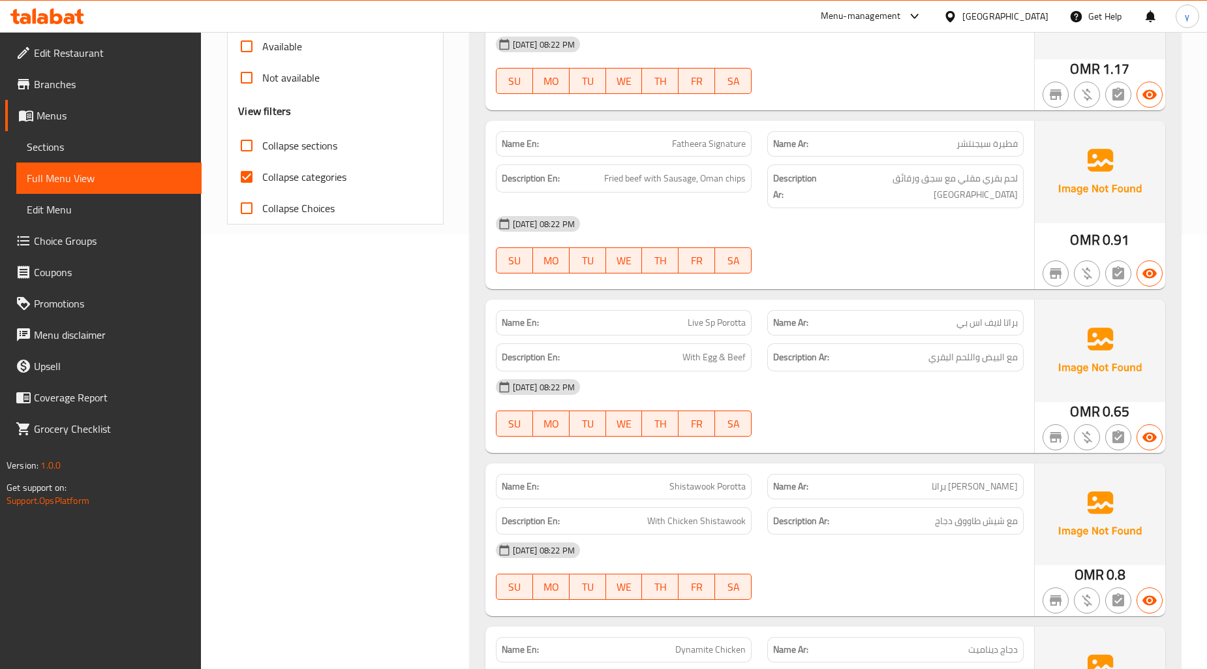
click at [252, 174] on input "Collapse categories" at bounding box center [246, 176] width 31 height 31
checkbox input "false"
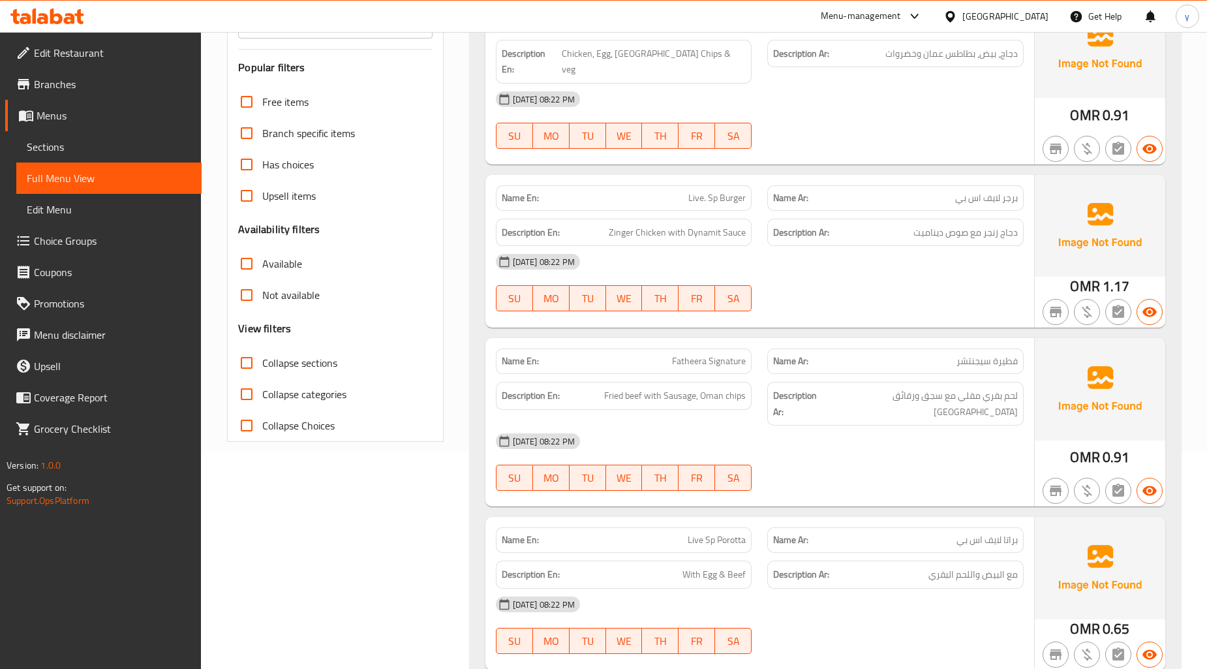
scroll to position [0, 0]
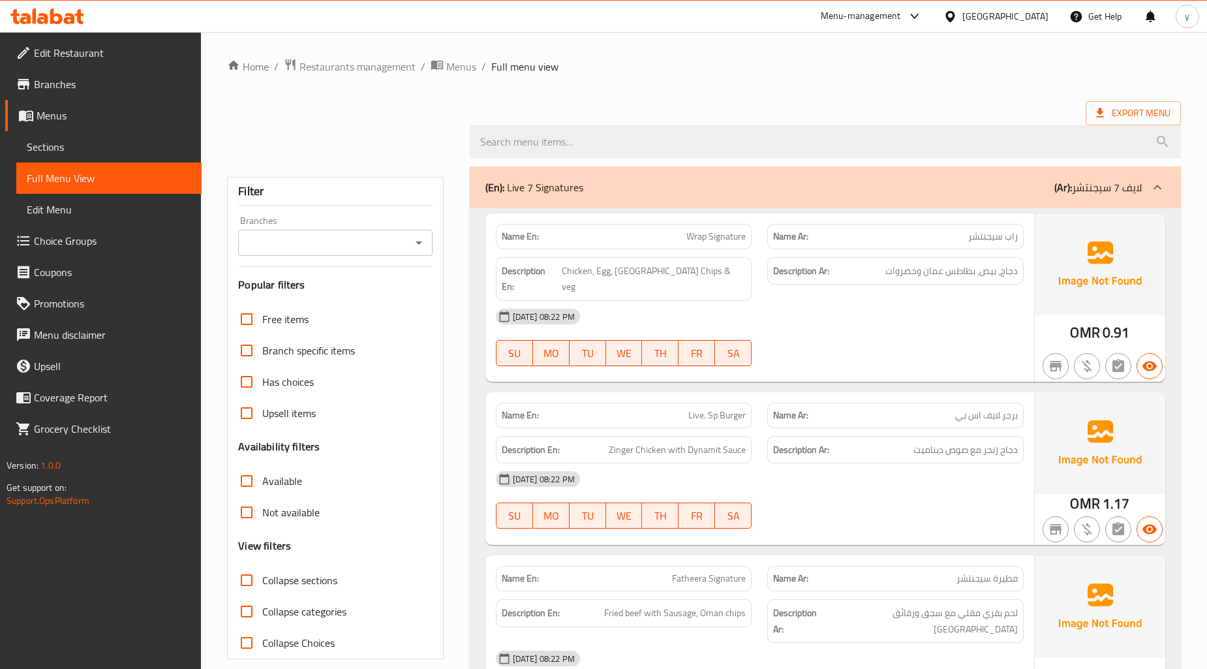
click at [75, 149] on span "Sections" at bounding box center [109, 147] width 164 height 16
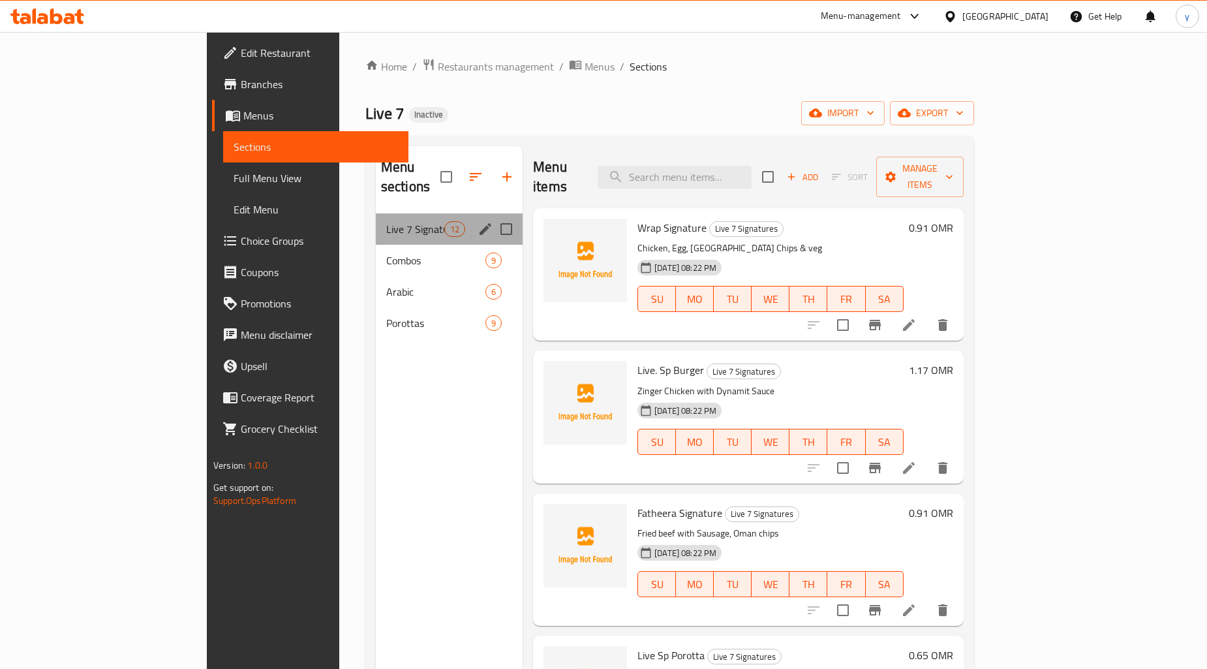
click at [376, 218] on div "Live 7 Signatures 12" at bounding box center [449, 228] width 147 height 31
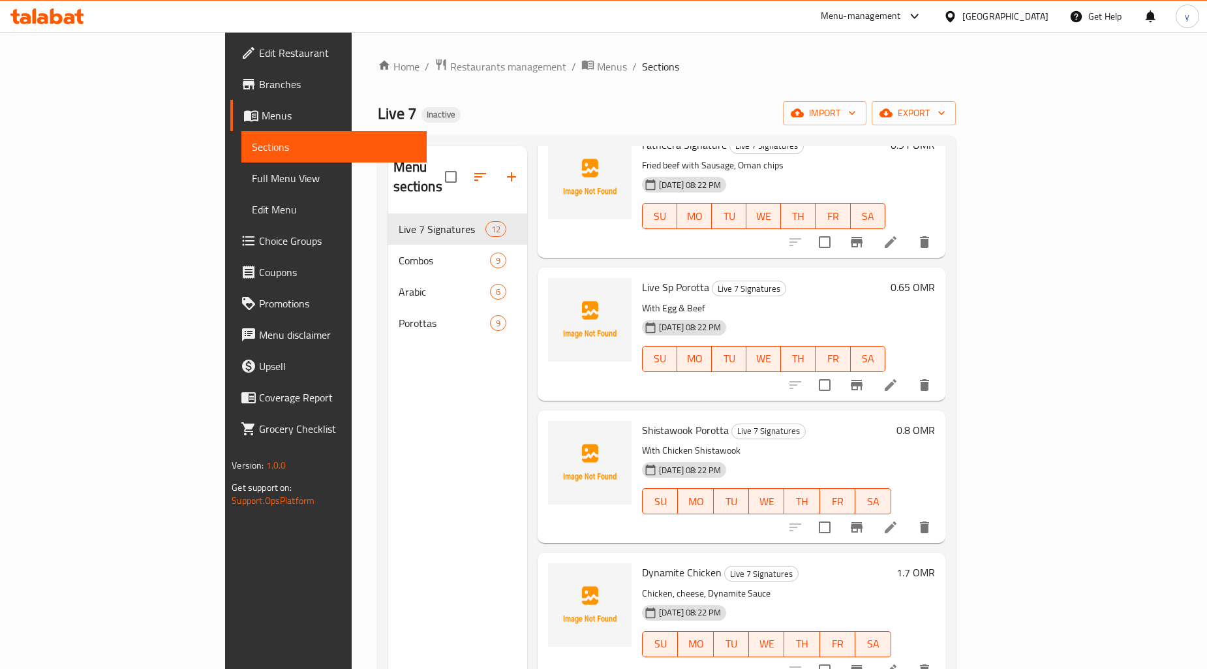
scroll to position [362, 0]
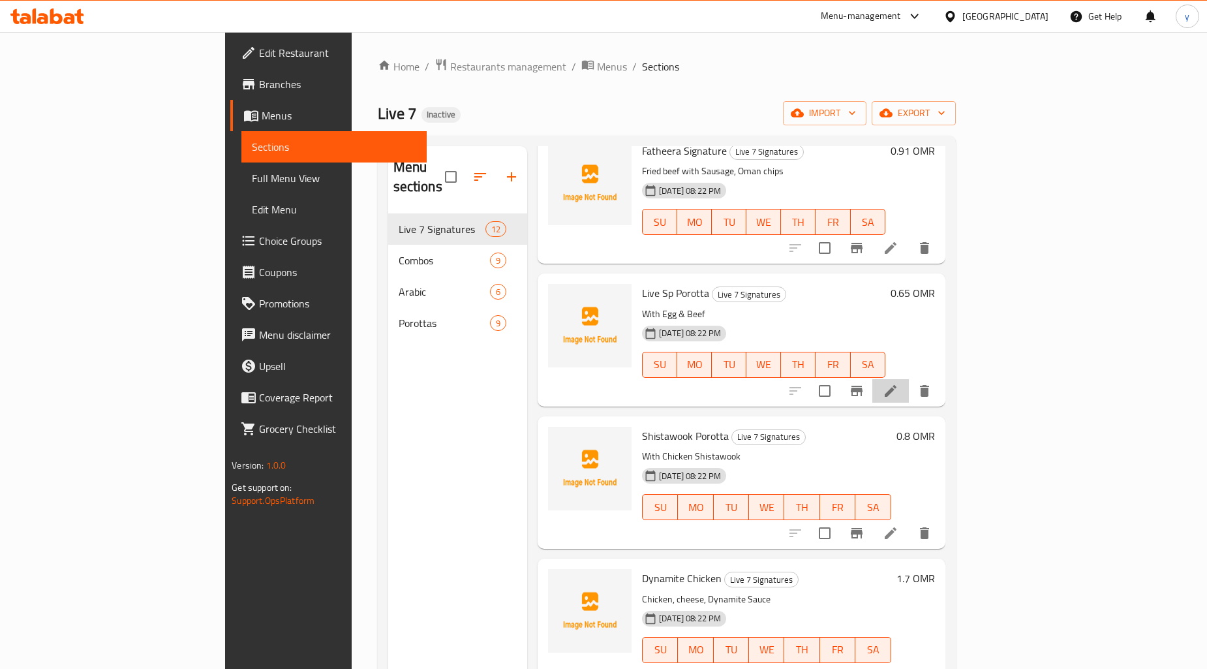
click at [909, 380] on li at bounding box center [890, 390] width 37 height 23
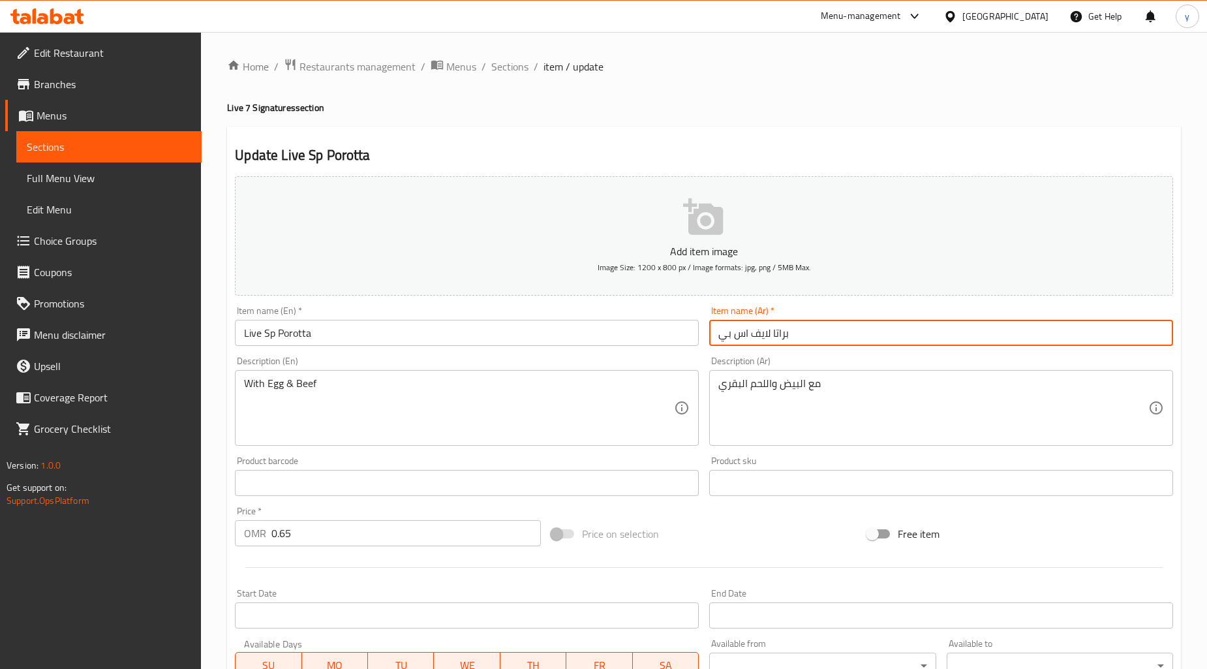
click at [774, 335] on input "براتا لايف اس بي" at bounding box center [941, 333] width 464 height 26
type input "بوروتا لايف اس بي"
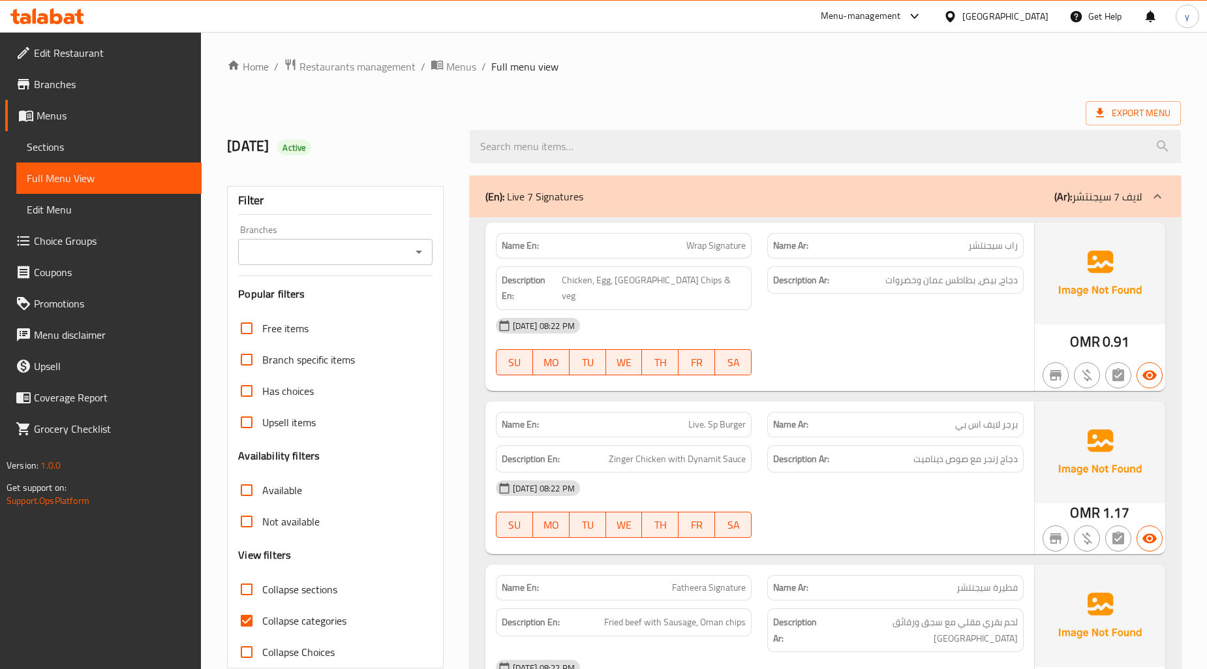
click at [236, 615] on input "Collapse categories" at bounding box center [246, 620] width 31 height 31
checkbox input "false"
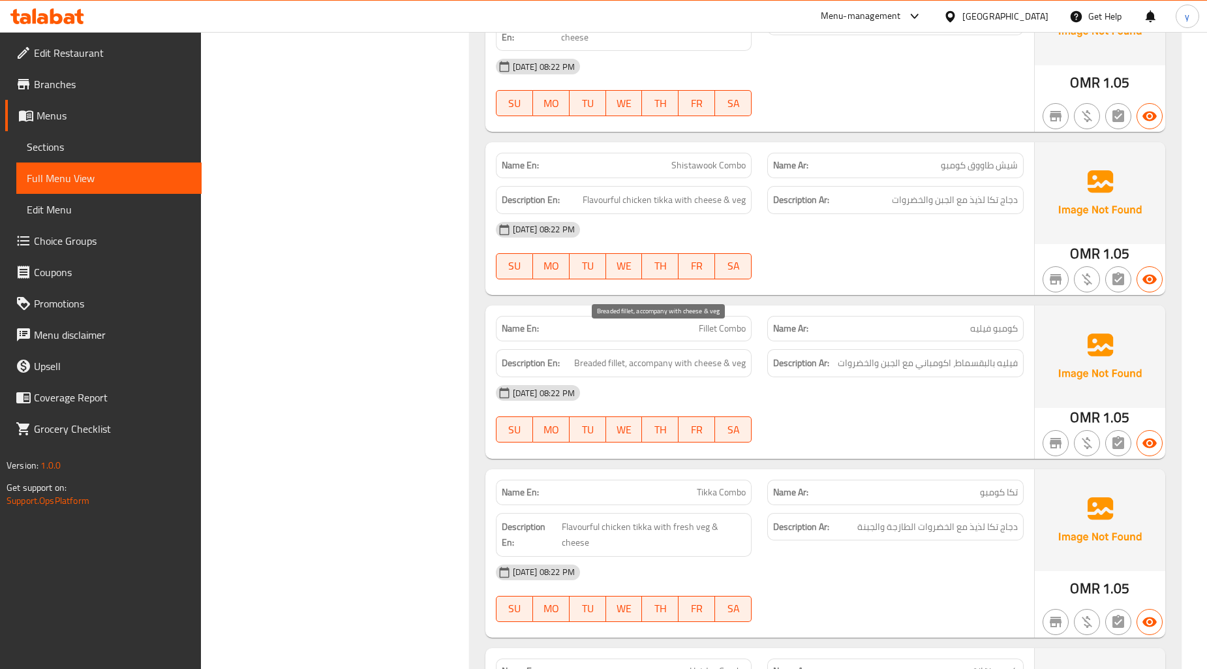
click at [674, 355] on span "Breaded fillet, accompany with cheese & veg" at bounding box center [660, 363] width 172 height 16
drag, startPoint x: 674, startPoint y: 336, endPoint x: 630, endPoint y: 341, distance: 44.0
click at [630, 355] on span "Breaded fillet, accompany with cheese & veg" at bounding box center [660, 363] width 172 height 16
copy span "accompany"
click at [813, 377] on div "[DATE] 08:22 PM" at bounding box center [760, 392] width 544 height 31
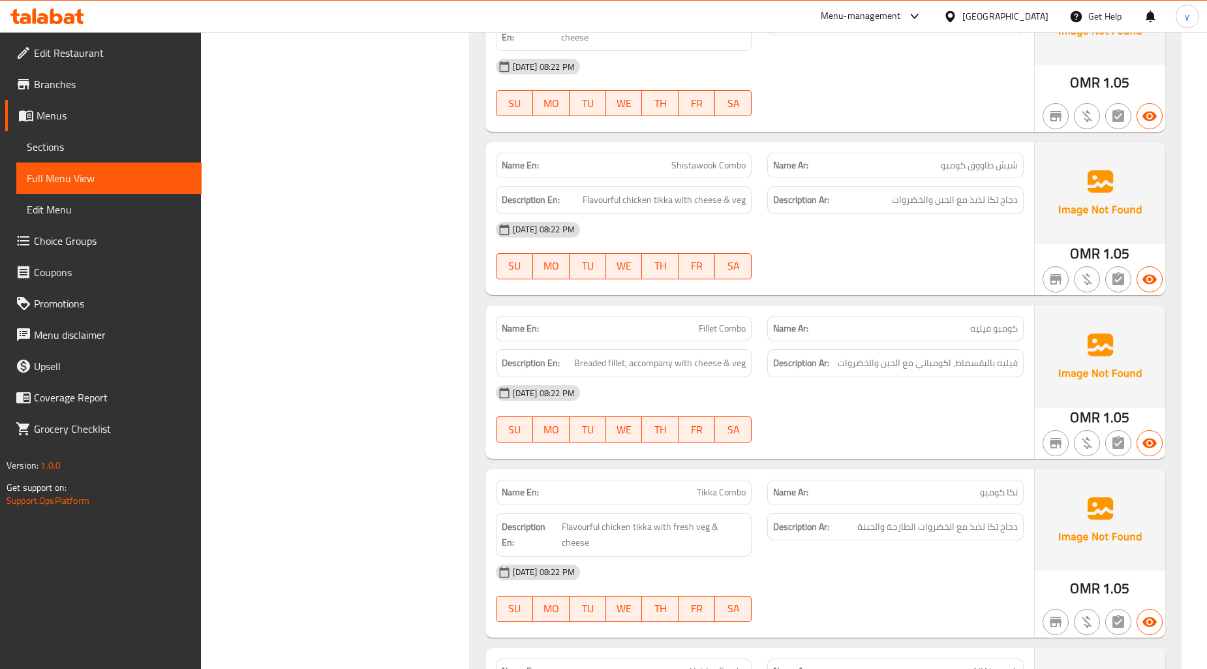
click at [810, 377] on div "[DATE] 08:22 PM" at bounding box center [760, 392] width 544 height 31
click at [285, 608] on div "Filter Branches Branches Popular filters Free items Branch specific items Has c…" at bounding box center [340, 294] width 242 height 6353
click at [320, 480] on div "Filter Branches Branches Popular filters Free items Branch specific items Has c…" at bounding box center [340, 294] width 242 height 6353
click at [304, 551] on div "Filter Branches Branches Popular filters Free items Branch specific items Has c…" at bounding box center [340, 294] width 242 height 6353
click at [314, 424] on div "Filter Branches Branches Popular filters Free items Branch specific items Has c…" at bounding box center [340, 294] width 242 height 6353
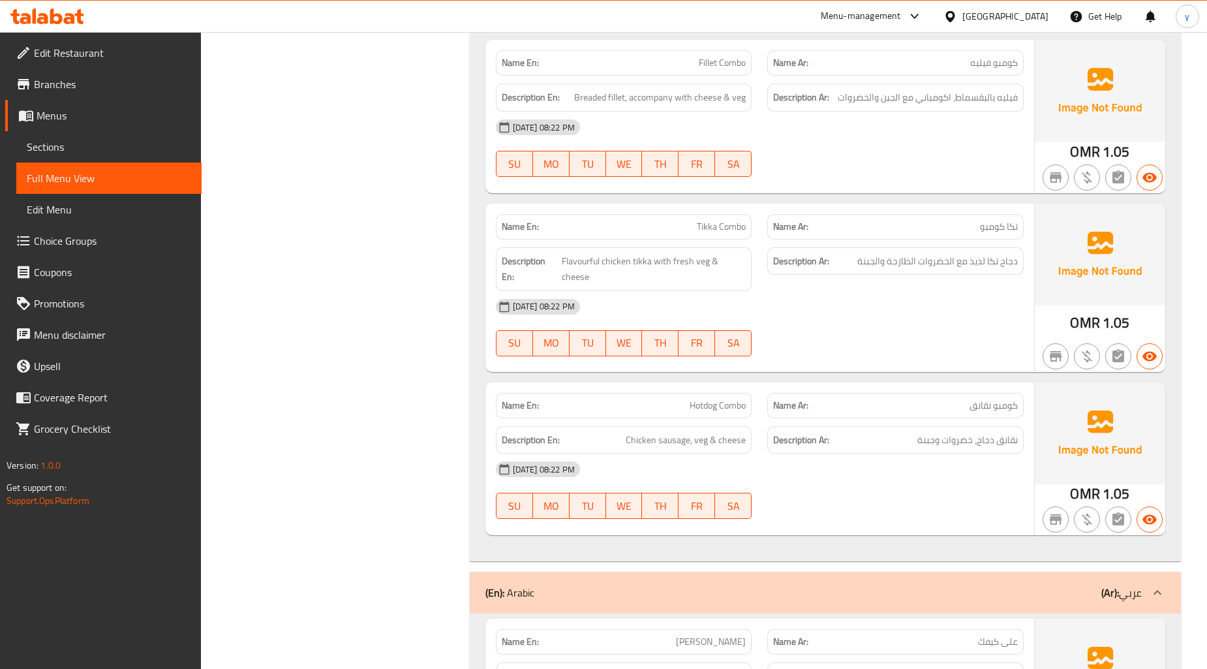
scroll to position [3341, 0]
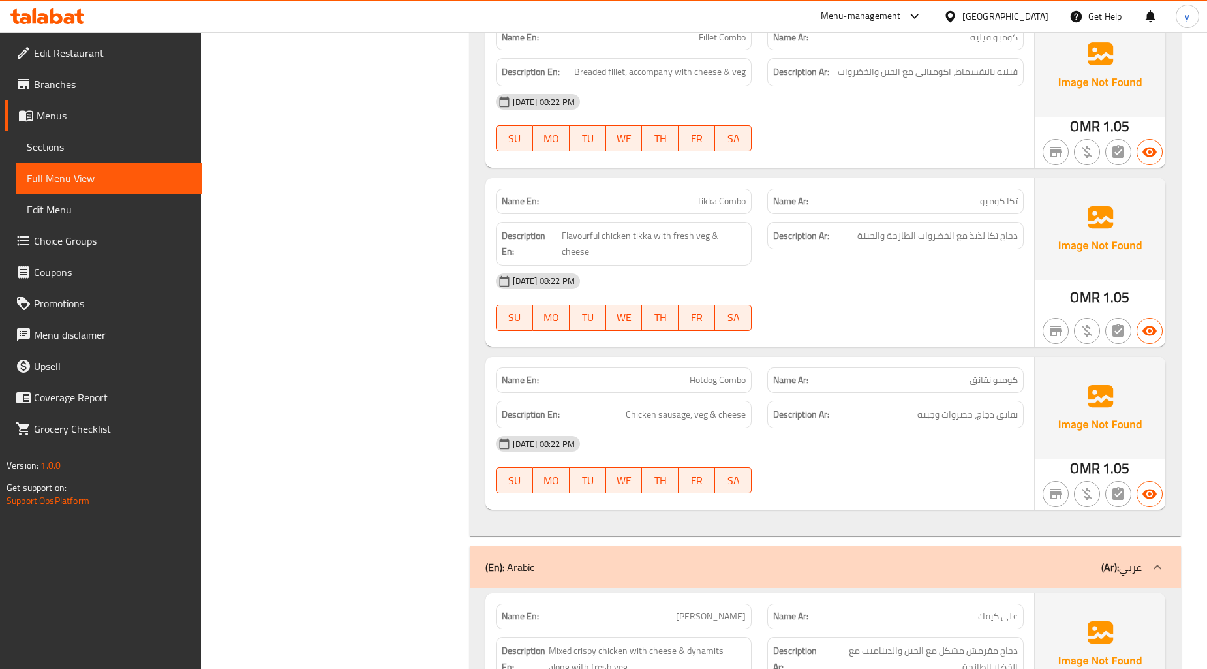
click at [396, 327] on div "Filter Branches Branches Popular filters Free items Branch specific items Has c…" at bounding box center [340, 4] width 242 height 6354
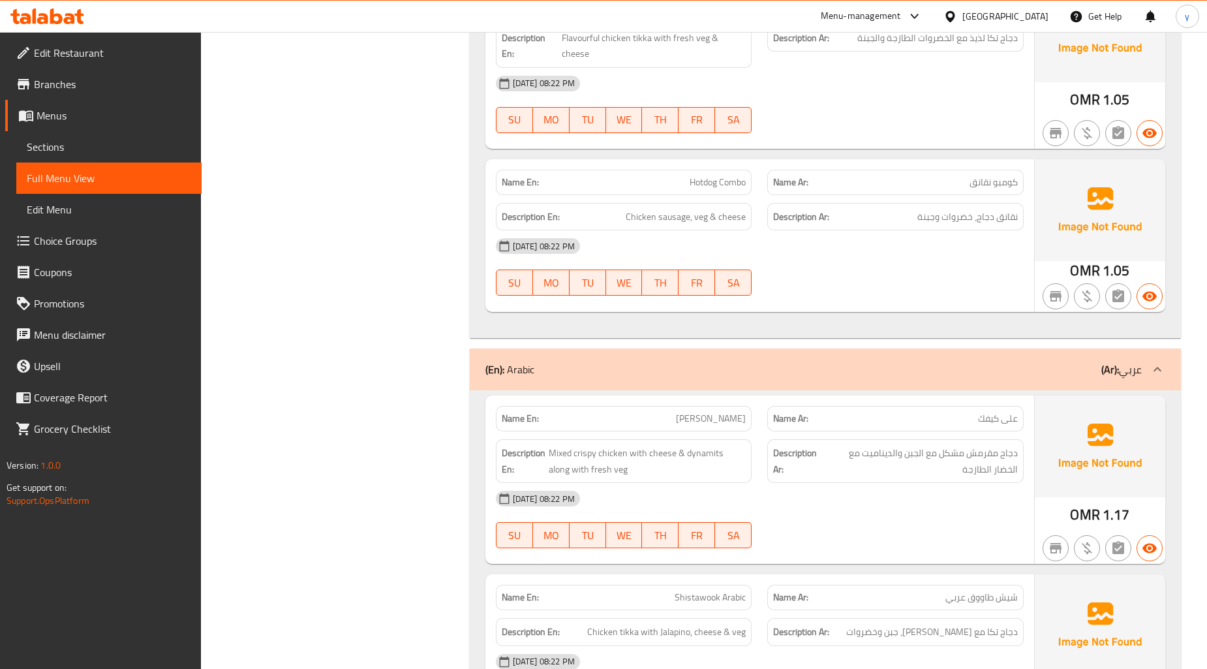
scroll to position [3631, 0]
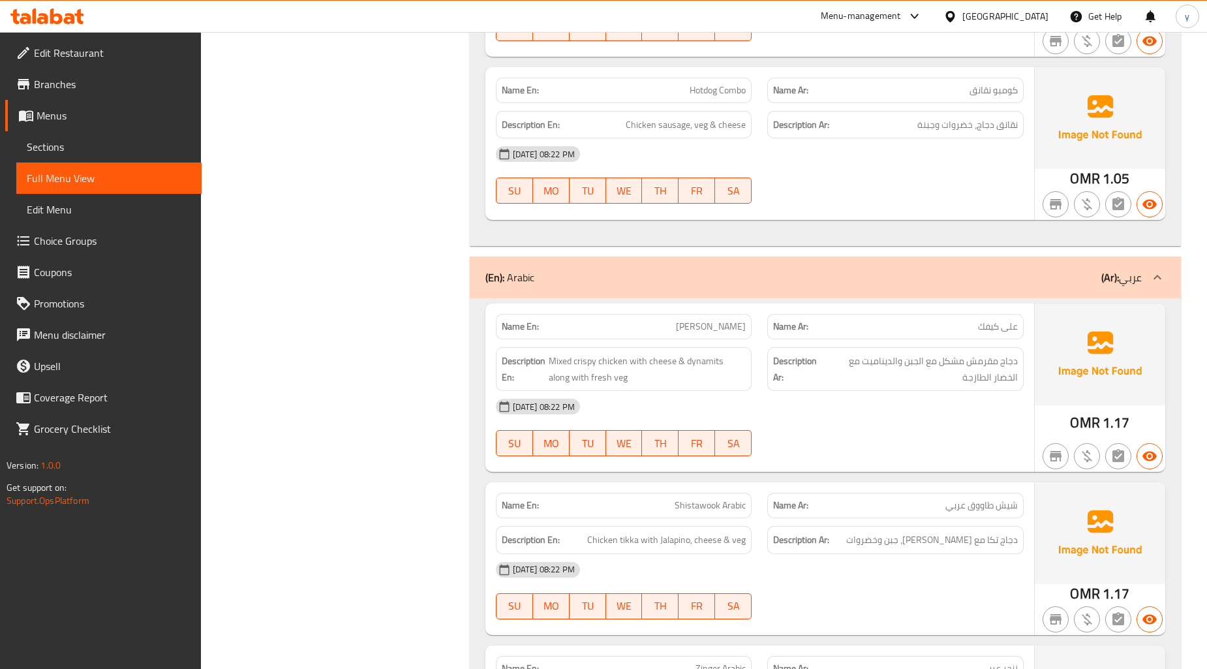
drag, startPoint x: 723, startPoint y: 320, endPoint x: 748, endPoint y: 337, distance: 30.2
click at [748, 347] on div "Description En: Mixed crispy chicken with cheese & dynamits along with fresh veg" at bounding box center [624, 369] width 256 height 44
copy span "along with fresh veg"
click at [878, 347] on div "Description Ar: دجاج مقرمش مشكل مع الجبن والديناميت مع الخضار الطازجة" at bounding box center [895, 369] width 256 height 44
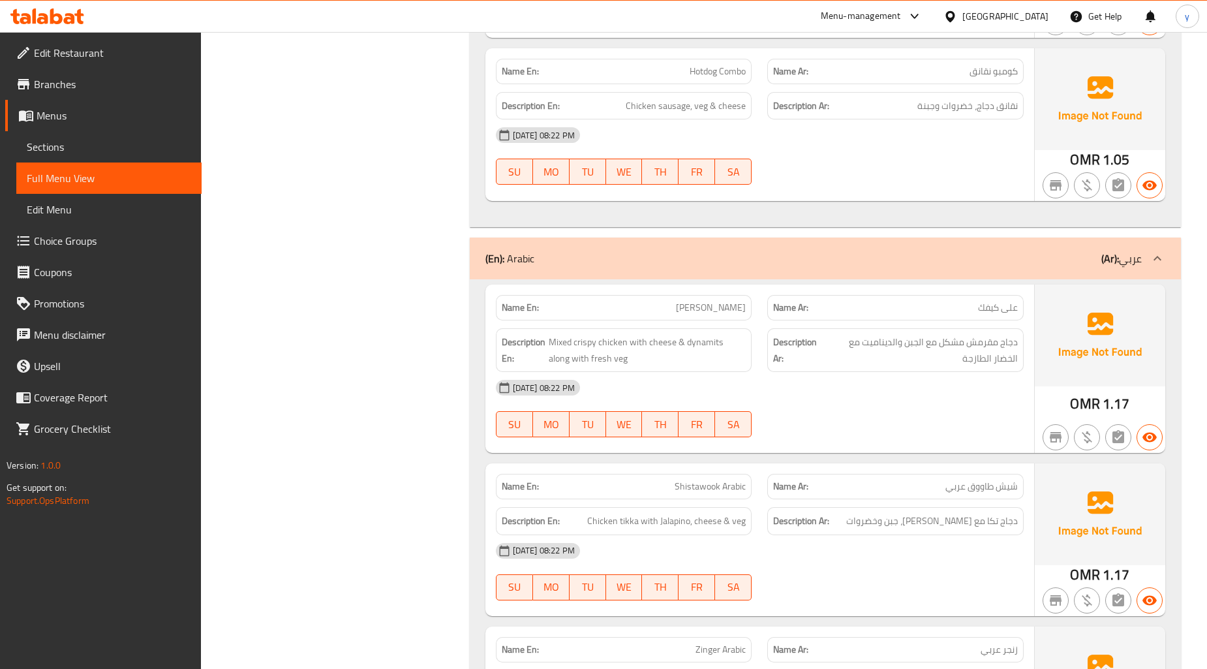
scroll to position [3776, 0]
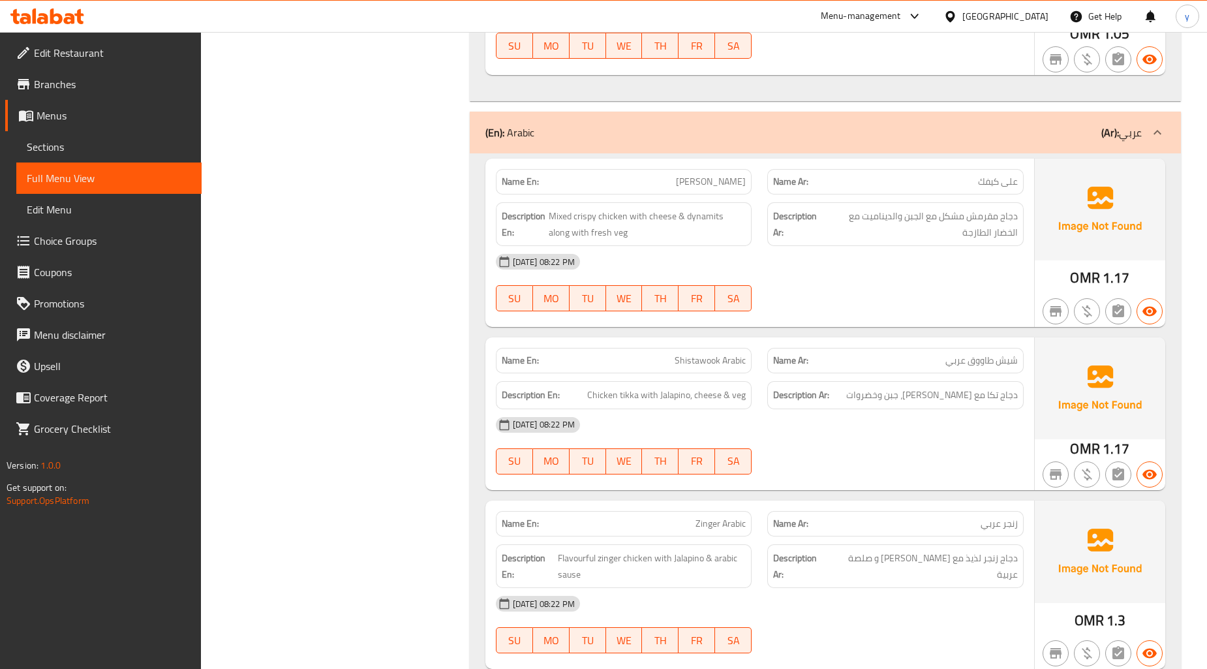
click at [641, 550] on span "Flavourful zinger chicken with Jalapino & arabic sause" at bounding box center [652, 566] width 189 height 32
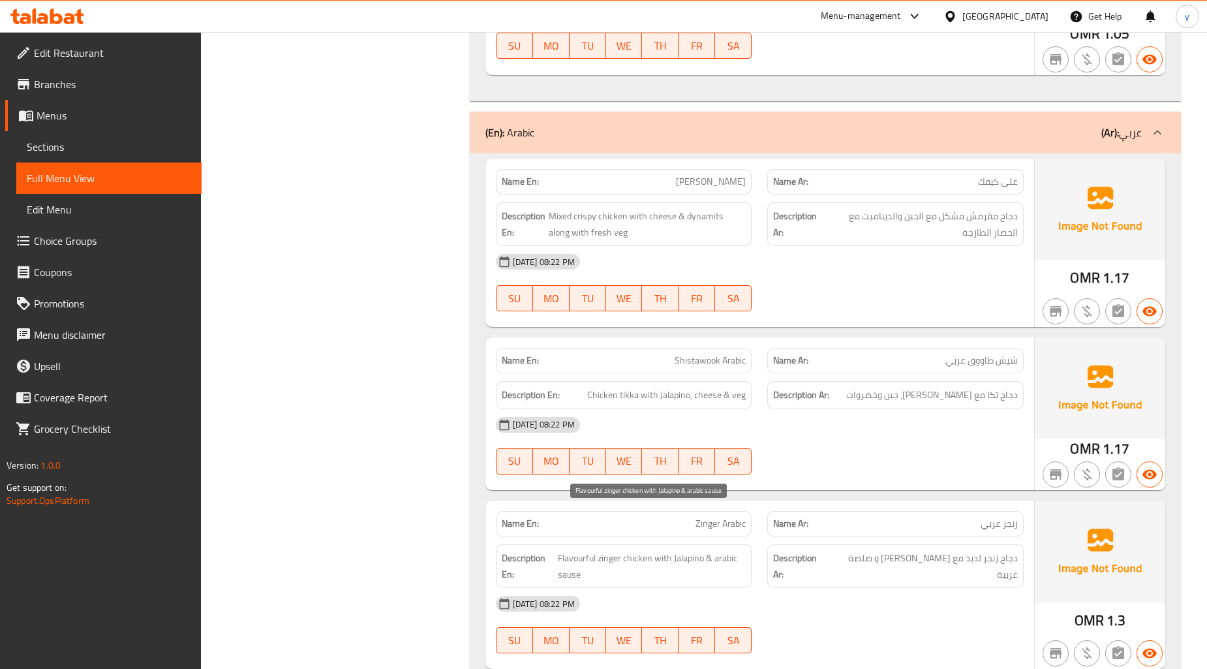
click at [607, 550] on span "Flavourful zinger chicken with Jalapino & arabic sause" at bounding box center [652, 566] width 189 height 32
click at [561, 550] on span "Flavourful zinger chicken with Jalapino & arabic sause" at bounding box center [652, 566] width 189 height 32
click at [667, 550] on span "Flavourful zinger chicken with Jalapino & arabic sause" at bounding box center [652, 566] width 189 height 32
click at [686, 550] on span "Flavourful zinger chicken with Jalapino & arabic sause" at bounding box center [652, 566] width 189 height 32
click at [579, 550] on span "Flavourful zinger chicken with Jalapino & arabic sause" at bounding box center [652, 566] width 189 height 32
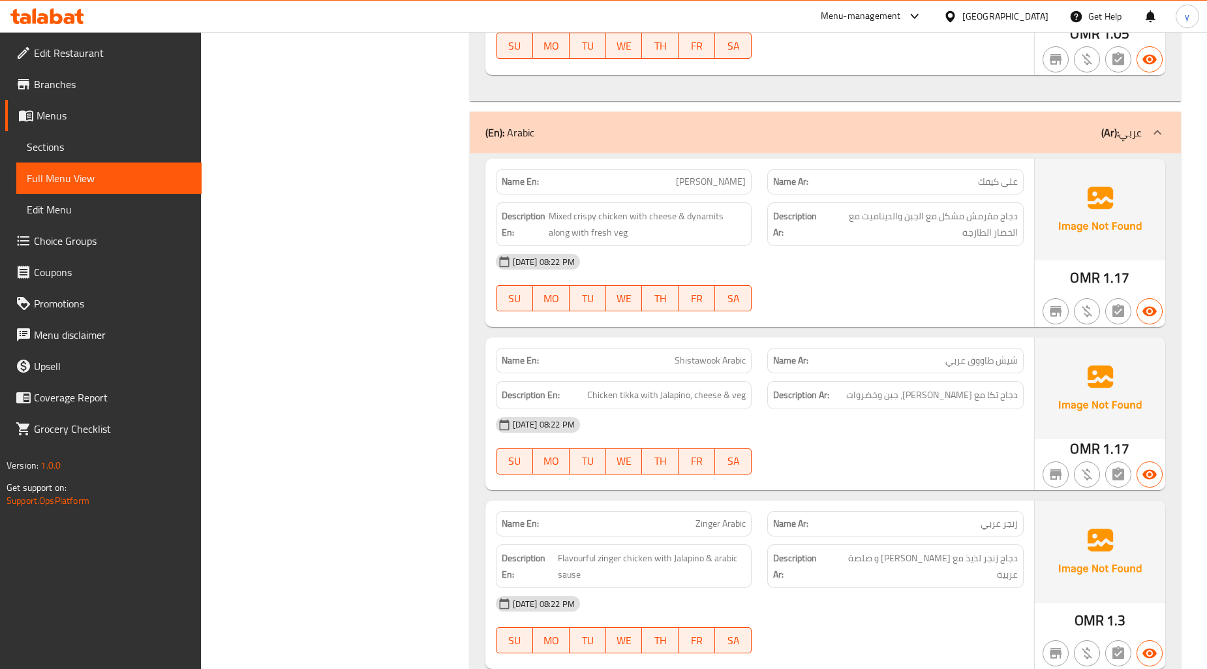
click at [777, 550] on strong "Description Ar:" at bounding box center [800, 566] width 55 height 32
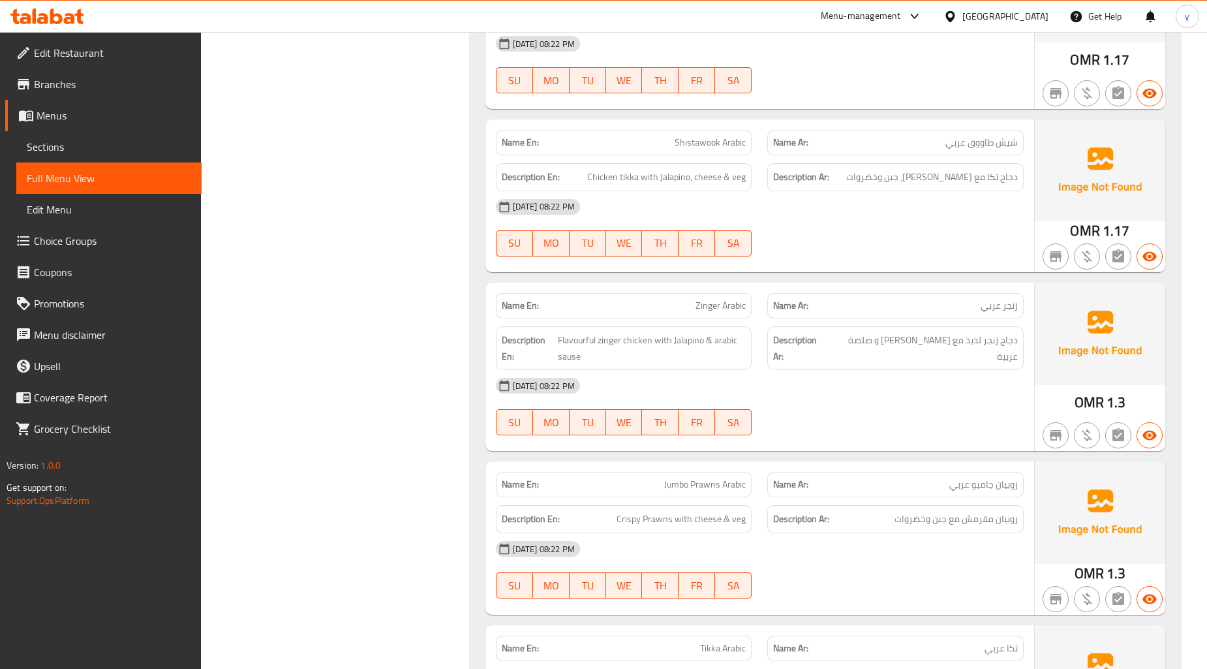
scroll to position [4139, 0]
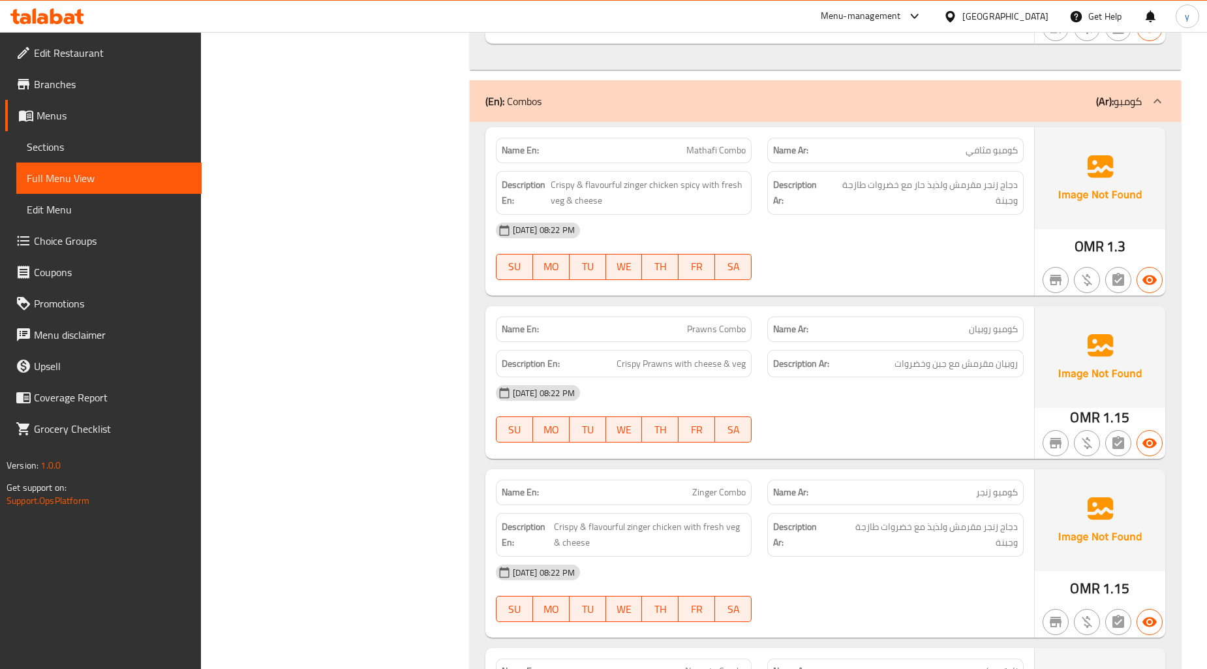
scroll to position [4135, 0]
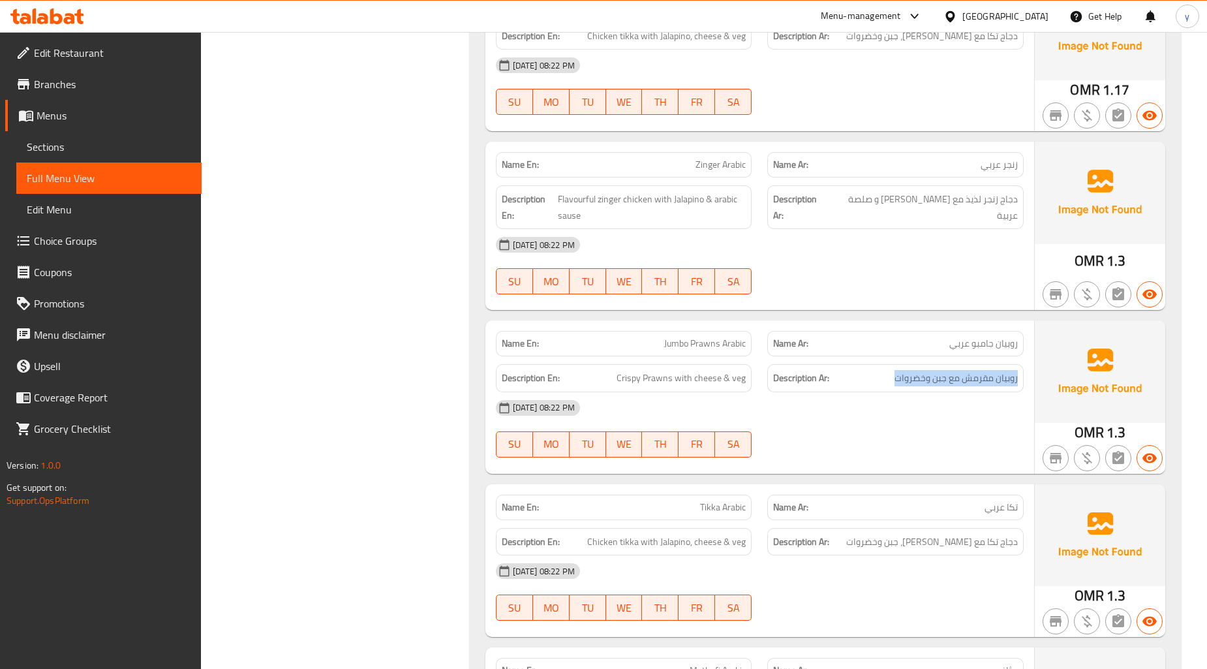
drag, startPoint x: 895, startPoint y: 331, endPoint x: 1031, endPoint y: 335, distance: 135.8
click at [1031, 356] on div "Description Ar: روبيان مقرمش مع جبن وخضروات" at bounding box center [896, 378] width 272 height 44
copy span "روبيان مقرمش مع جبن وخضروات"
click at [894, 450] on div at bounding box center [896, 458] width 272 height 16
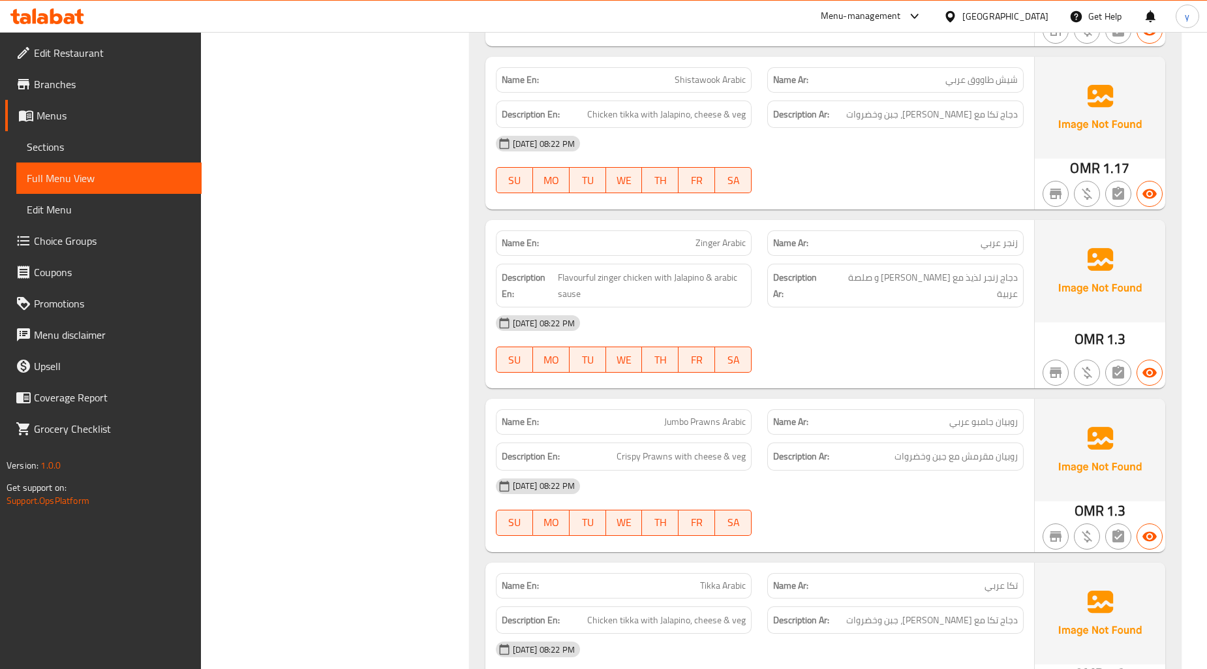
scroll to position [4264, 0]
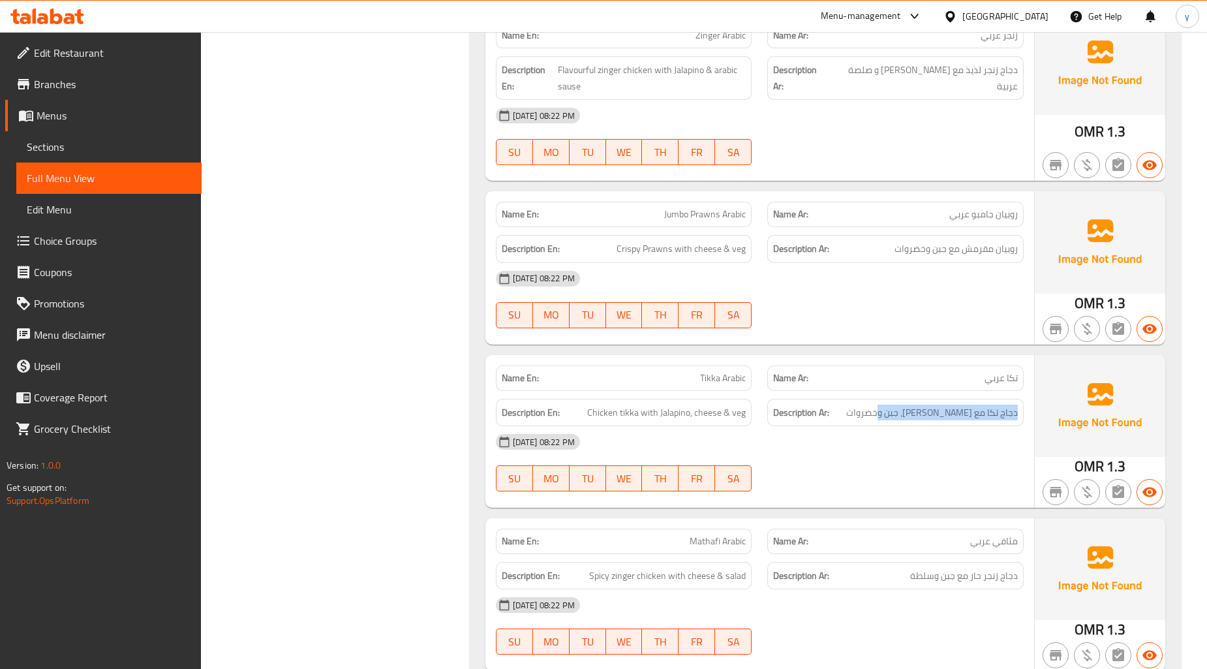
drag, startPoint x: 892, startPoint y: 369, endPoint x: 1023, endPoint y: 376, distance: 130.7
click at [1023, 399] on div "Description Ar: دجاج تكا مع هالبينو، جبن وخضروات" at bounding box center [895, 413] width 256 height 28
copy span "دجاج تكا مع [PERSON_NAME]، جبن وخضروات"
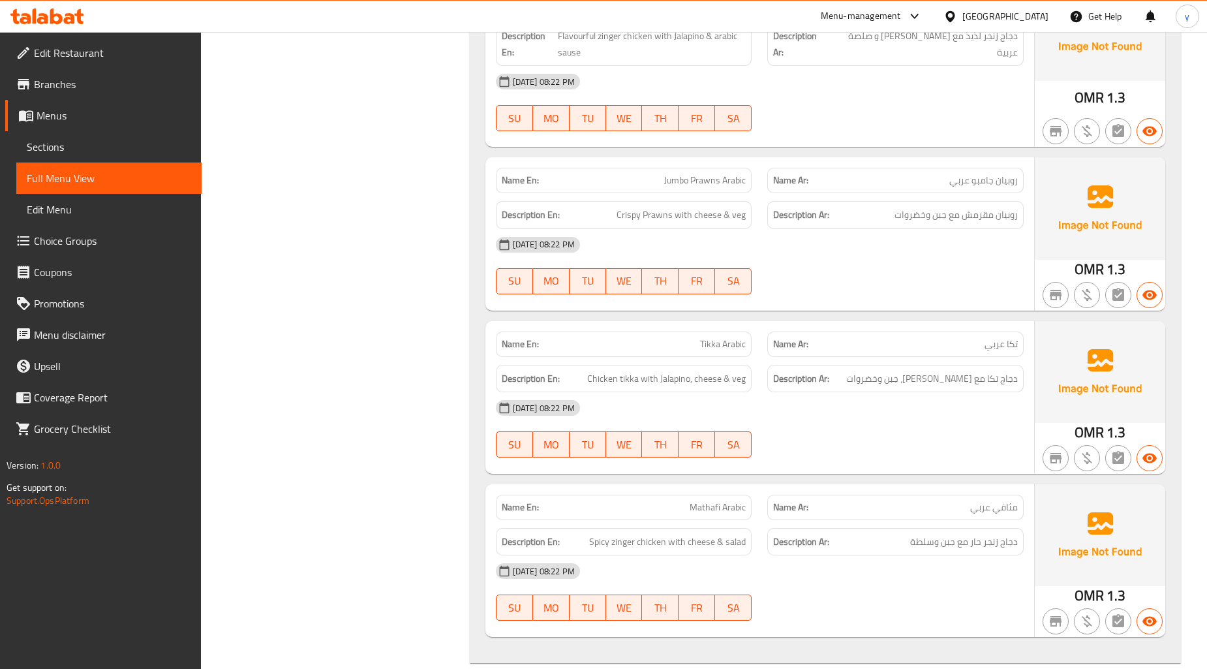
scroll to position [3793, 0]
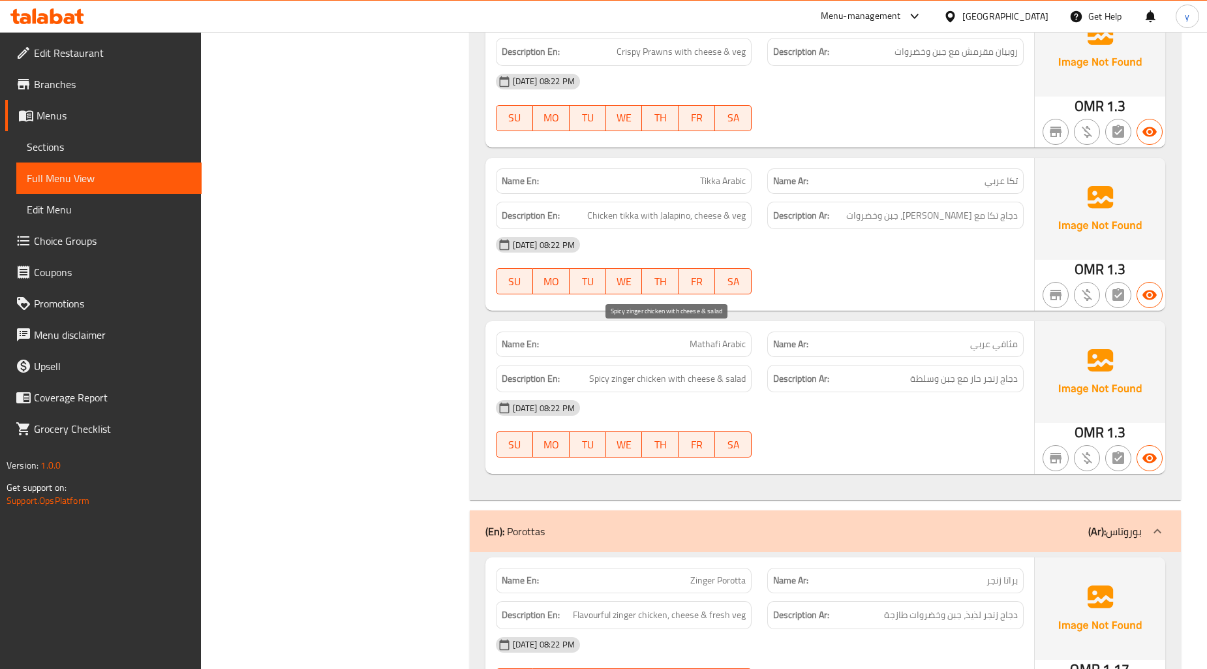
click at [660, 371] on span "Spicy zinger chicken with cheese & salad" at bounding box center [667, 379] width 157 height 16
click at [625, 371] on span "Spicy zinger chicken with cheese & salad" at bounding box center [667, 379] width 157 height 16
click at [579, 371] on h6 "Description En: Spicy zinger chicken with cheese & salad" at bounding box center [624, 379] width 245 height 16
click at [862, 392] on div "[DATE] 08:22 PM" at bounding box center [760, 407] width 544 height 31
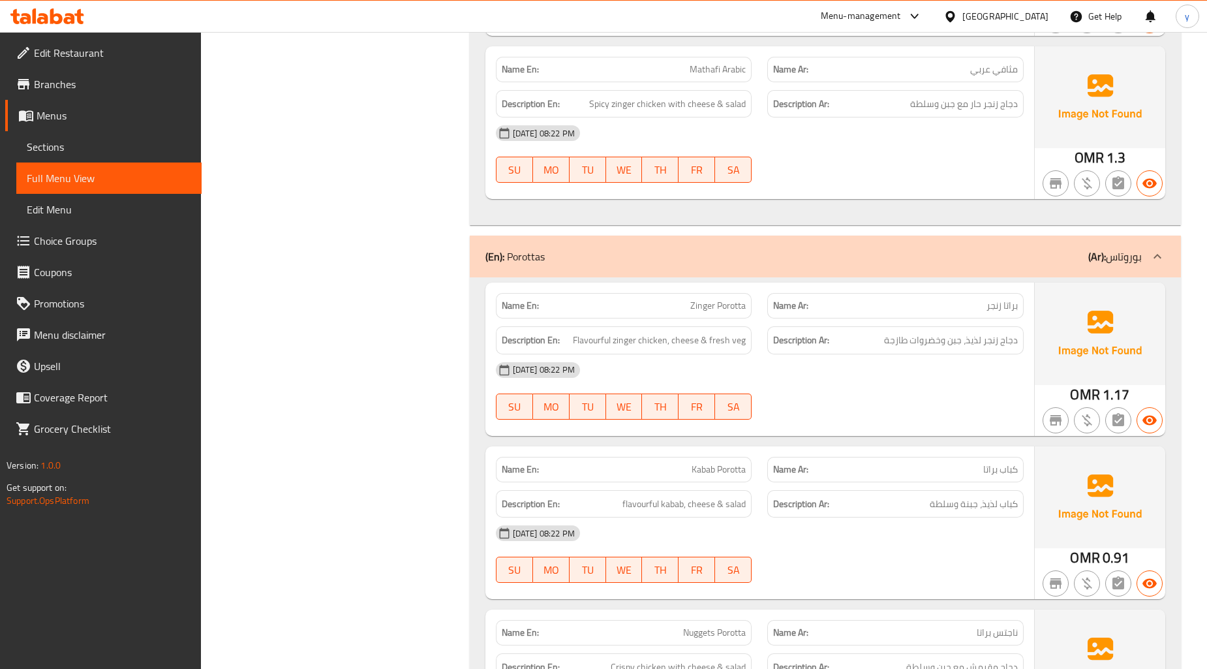
scroll to position [4897, 0]
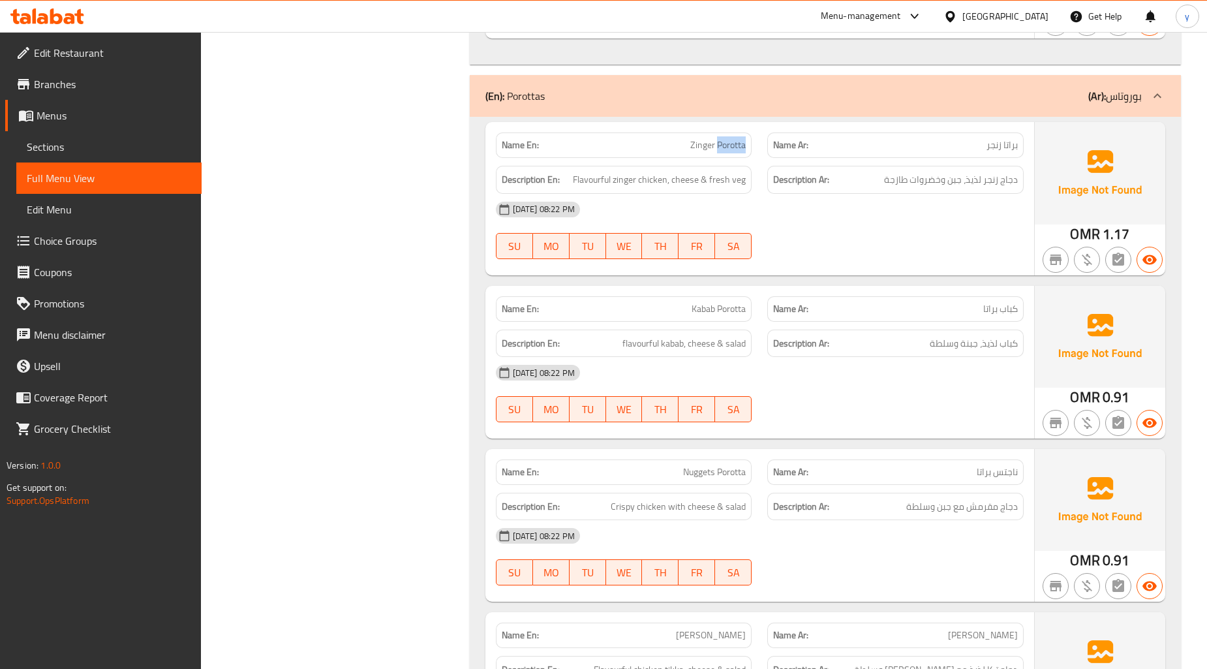
drag, startPoint x: 745, startPoint y: 102, endPoint x: 716, endPoint y: 101, distance: 28.7
click at [716, 138] on span "Zinger Porotta" at bounding box center [717, 145] width 55 height 14
drag, startPoint x: 1004, startPoint y: 102, endPoint x: 1020, endPoint y: 102, distance: 16.3
click at [1020, 132] on div "Name Ar: براتا زنجر" at bounding box center [895, 144] width 256 height 25
drag, startPoint x: 744, startPoint y: 100, endPoint x: 718, endPoint y: 106, distance: 26.6
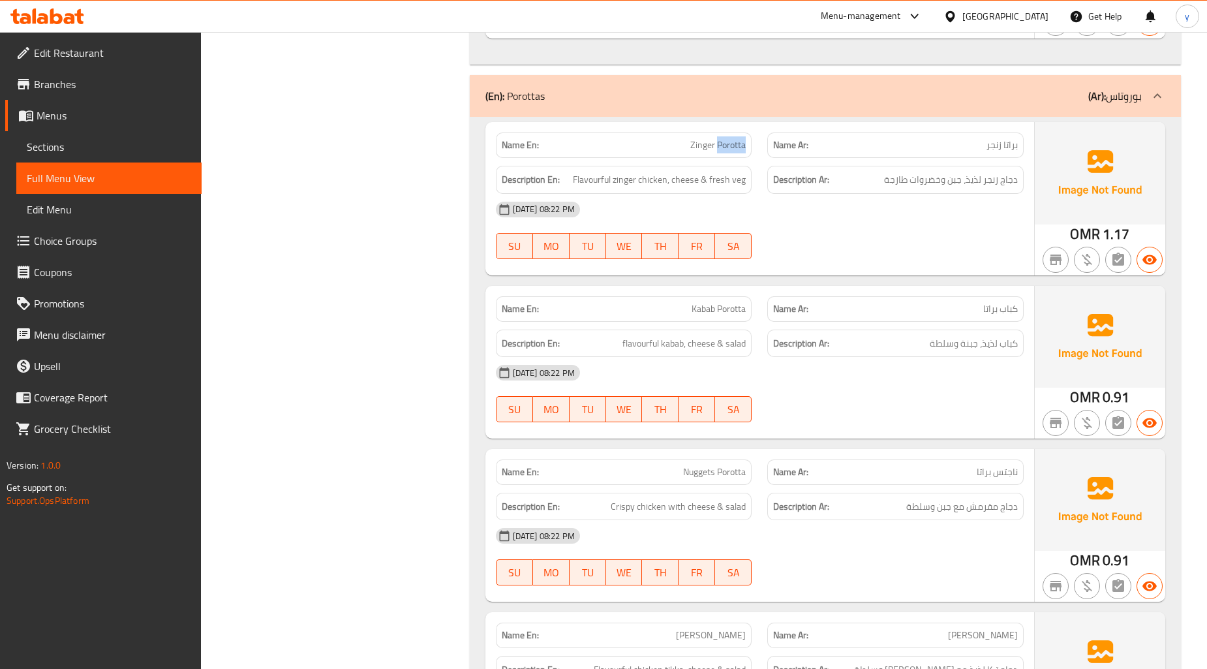
click at [718, 138] on span "Zinger Porotta" at bounding box center [717, 145] width 55 height 14
copy span "Porotta"
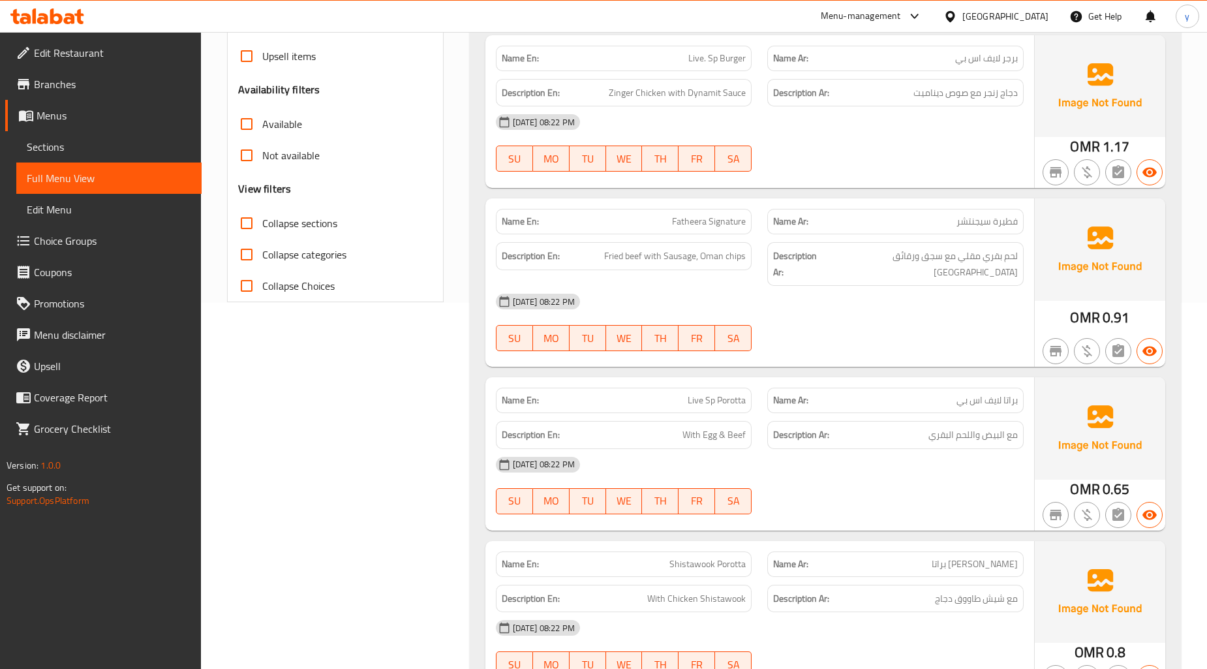
scroll to position [0, 0]
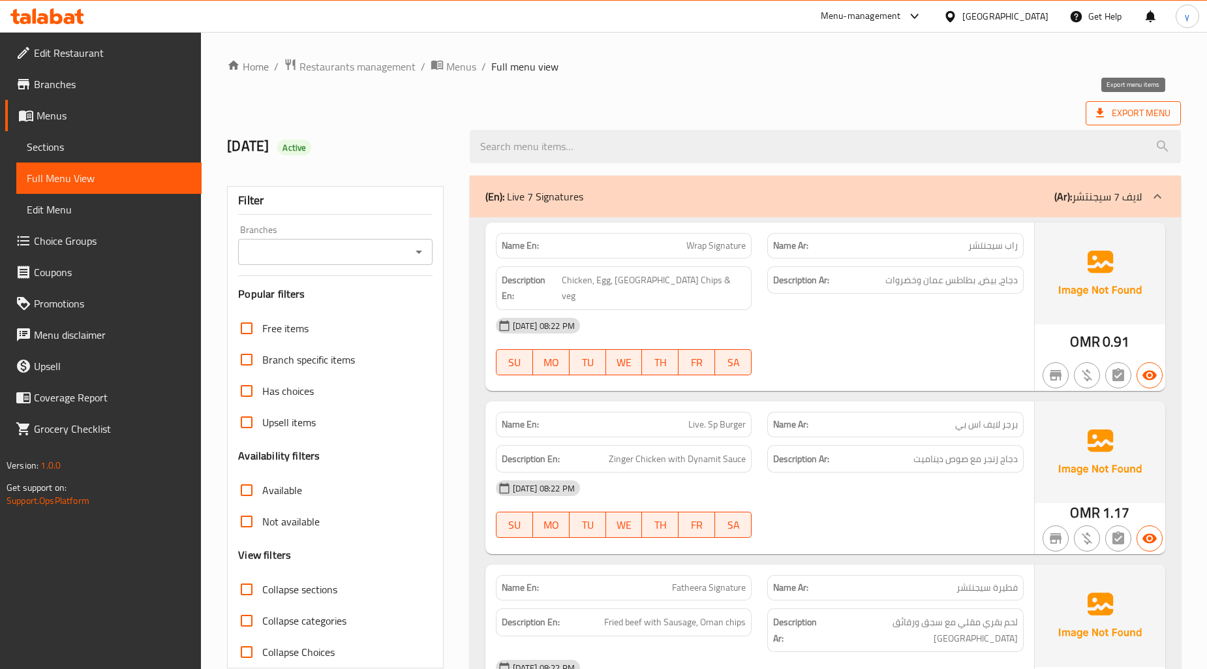
click at [1160, 103] on span "Export Menu" at bounding box center [1133, 113] width 95 height 24
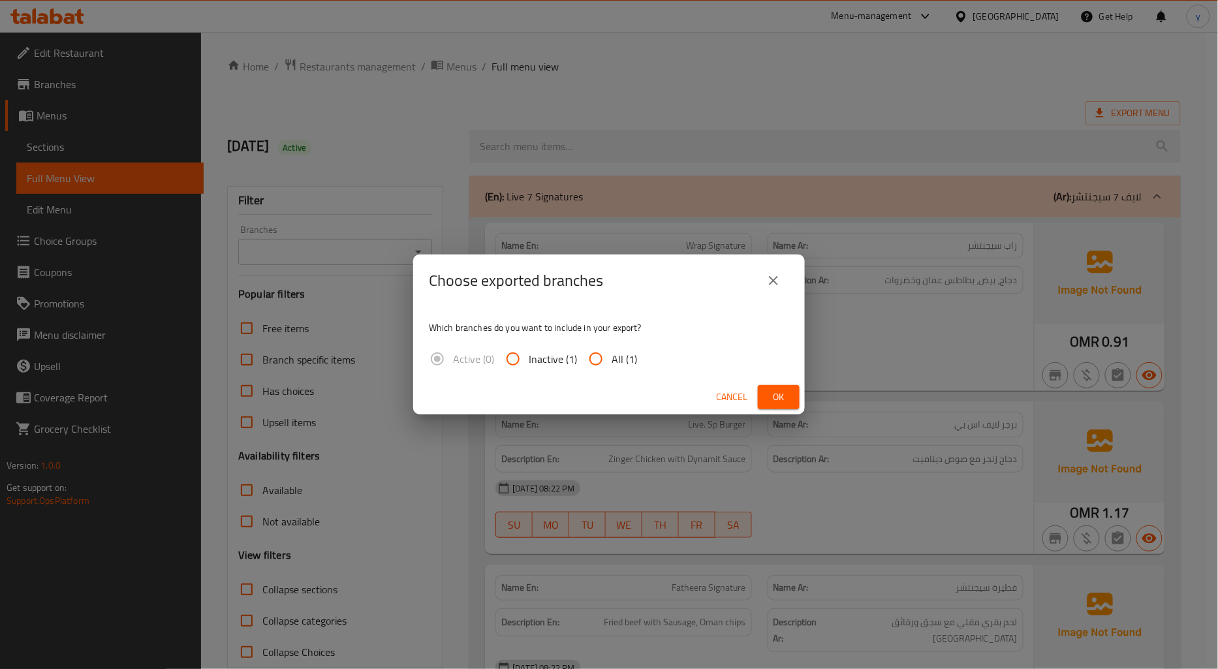
click at [603, 353] on input "All (1)" at bounding box center [595, 358] width 31 height 31
radio input "true"
click at [778, 392] on span "Ok" at bounding box center [778, 397] width 21 height 16
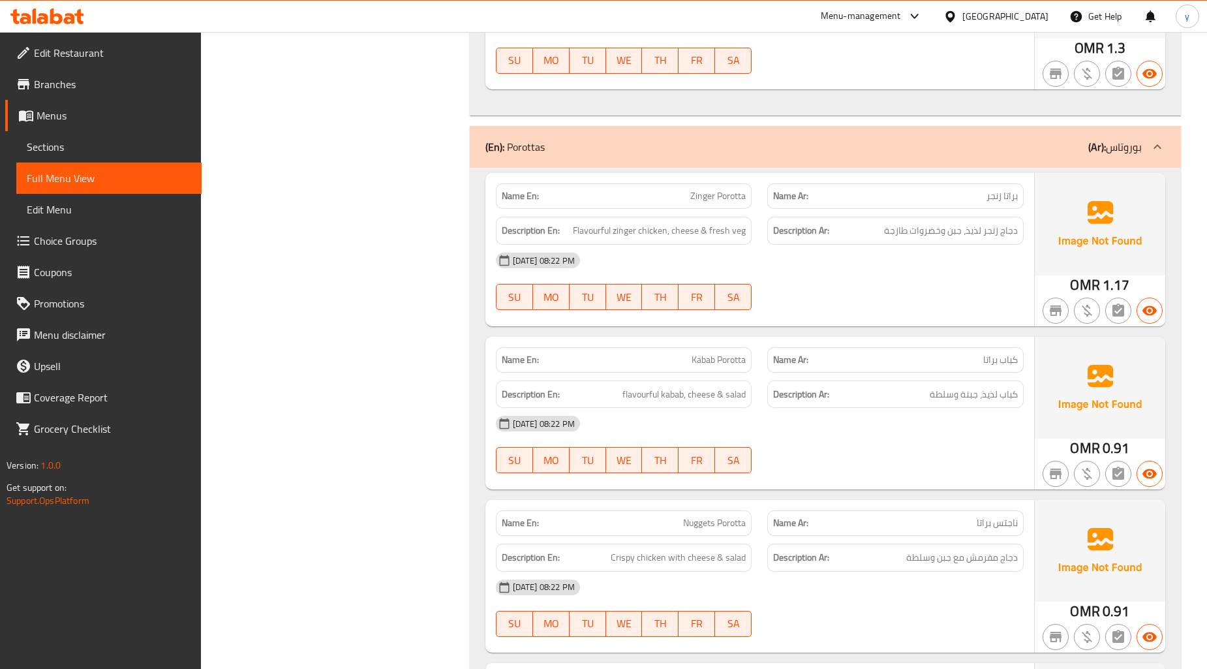
scroll to position [4930, 0]
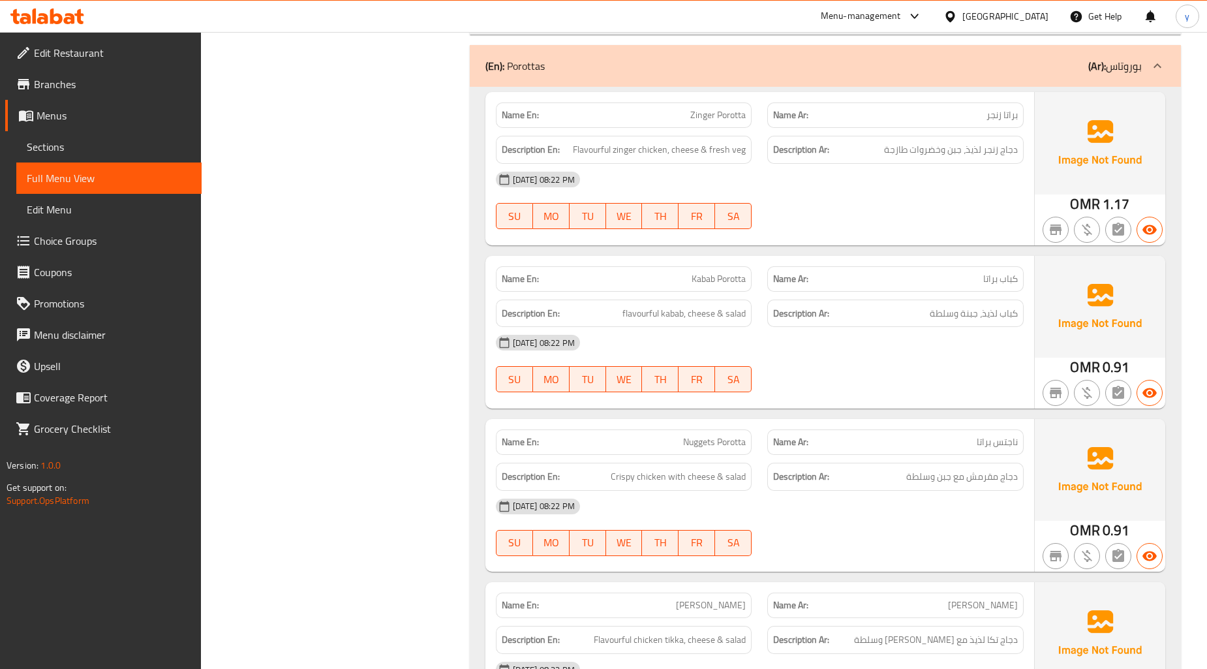
drag, startPoint x: 1019, startPoint y: 107, endPoint x: 705, endPoint y: 121, distance: 314.8
click at [902, 119] on div "Name En: Zinger Porotta Name Ar: براتا زنجر Description En: Flavourful zinger c…" at bounding box center [760, 168] width 549 height 153
drag, startPoint x: 1014, startPoint y: 296, endPoint x: 1010, endPoint y: 273, distance: 23.3
click at [1014, 327] on div "[DATE] 08:22 PM" at bounding box center [760, 342] width 544 height 31
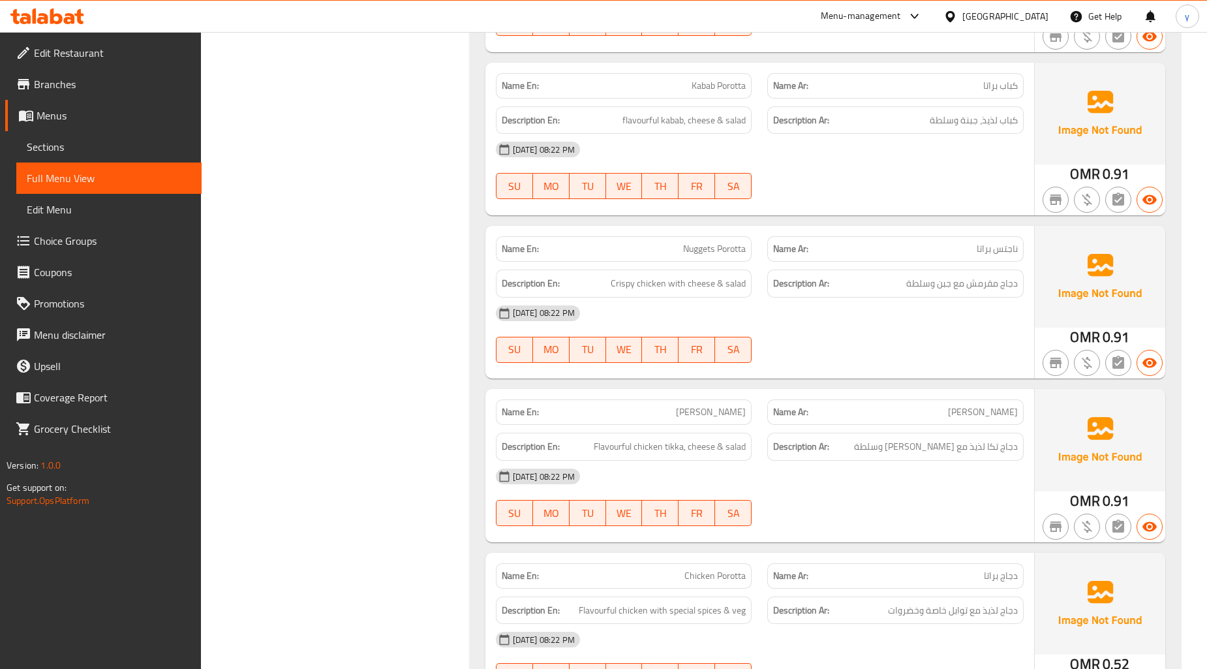
scroll to position [5147, 0]
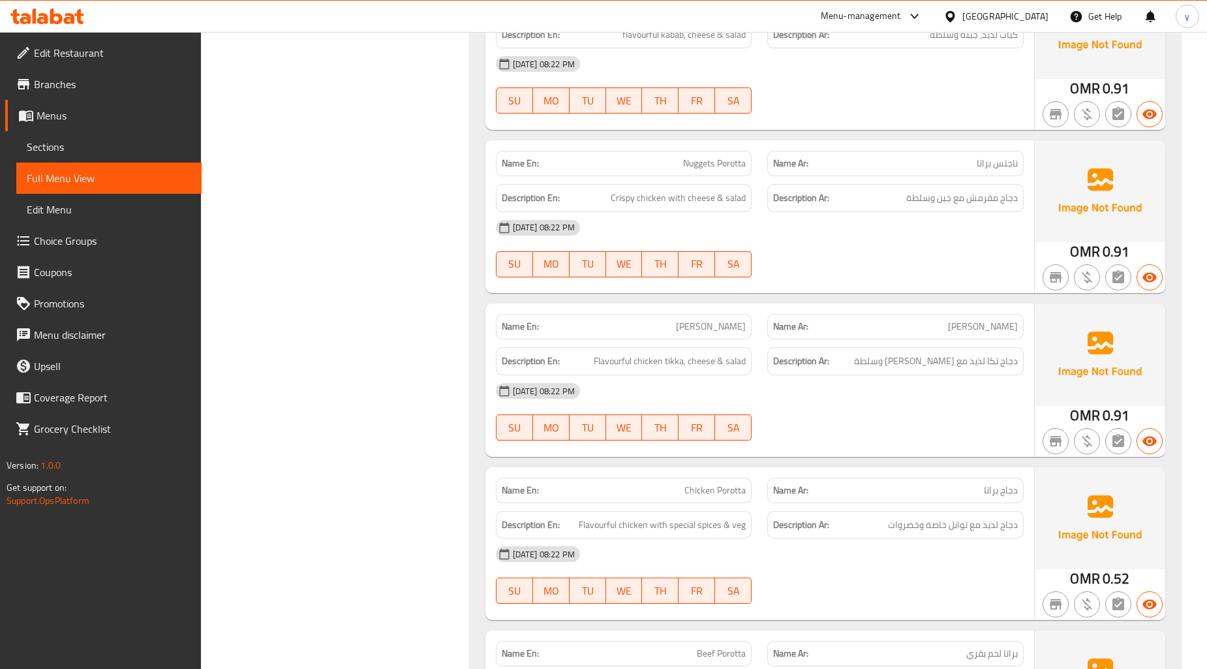
scroll to position [5293, 0]
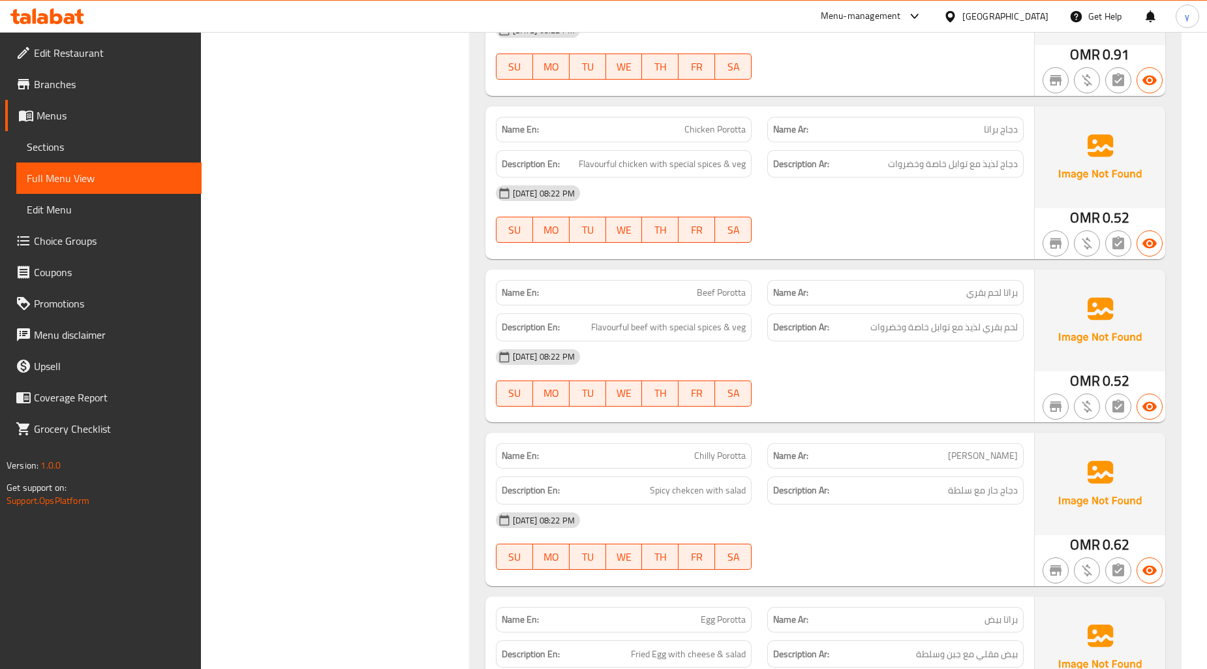
scroll to position [5583, 0]
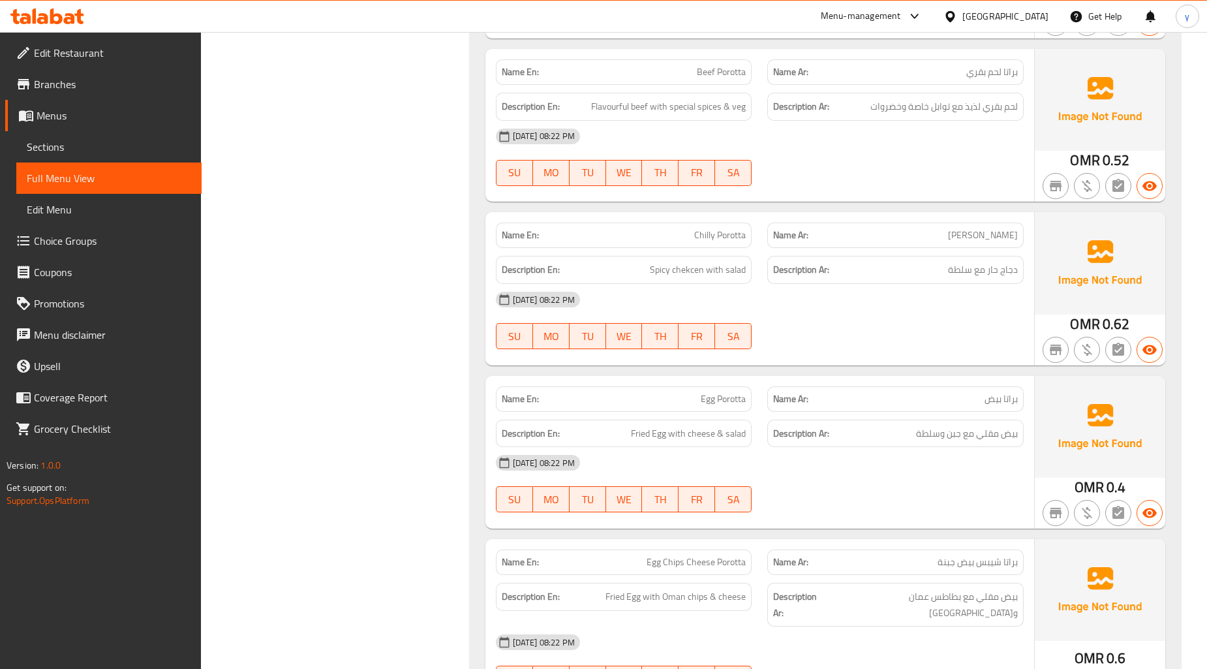
scroll to position [5800, 0]
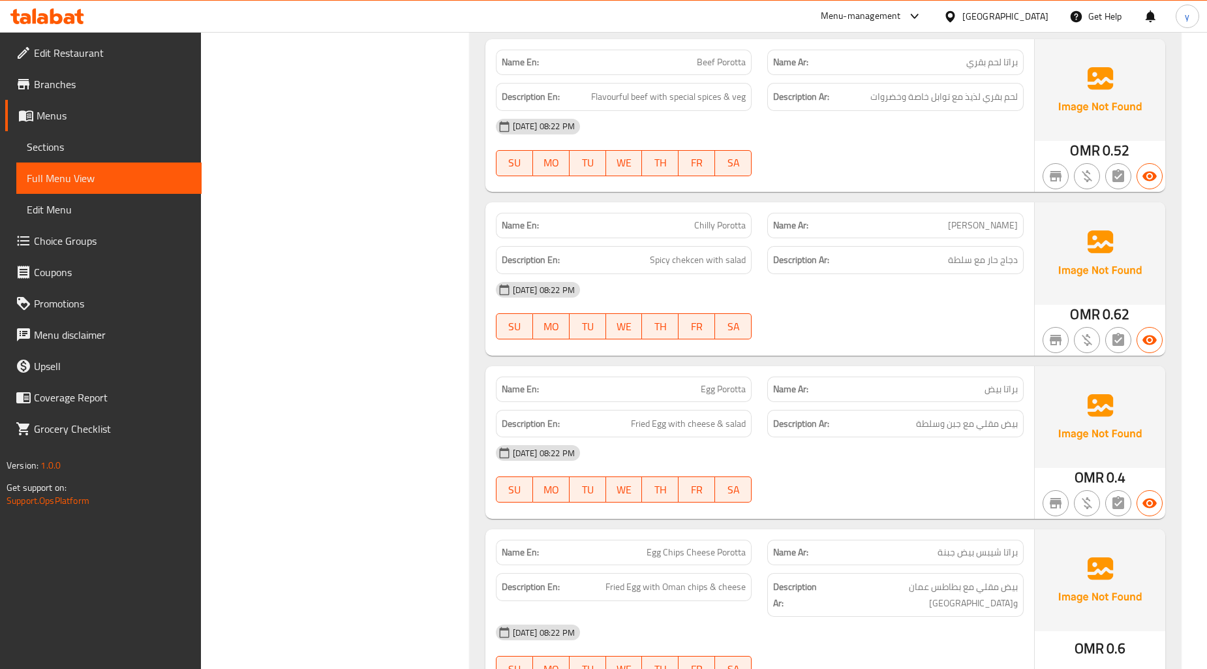
drag, startPoint x: 1113, startPoint y: 572, endPoint x: 1113, endPoint y: 563, distance: 9.2
click at [1113, 572] on img at bounding box center [1100, 580] width 131 height 102
click at [157, 328] on span "Menu disclaimer" at bounding box center [112, 335] width 157 height 16
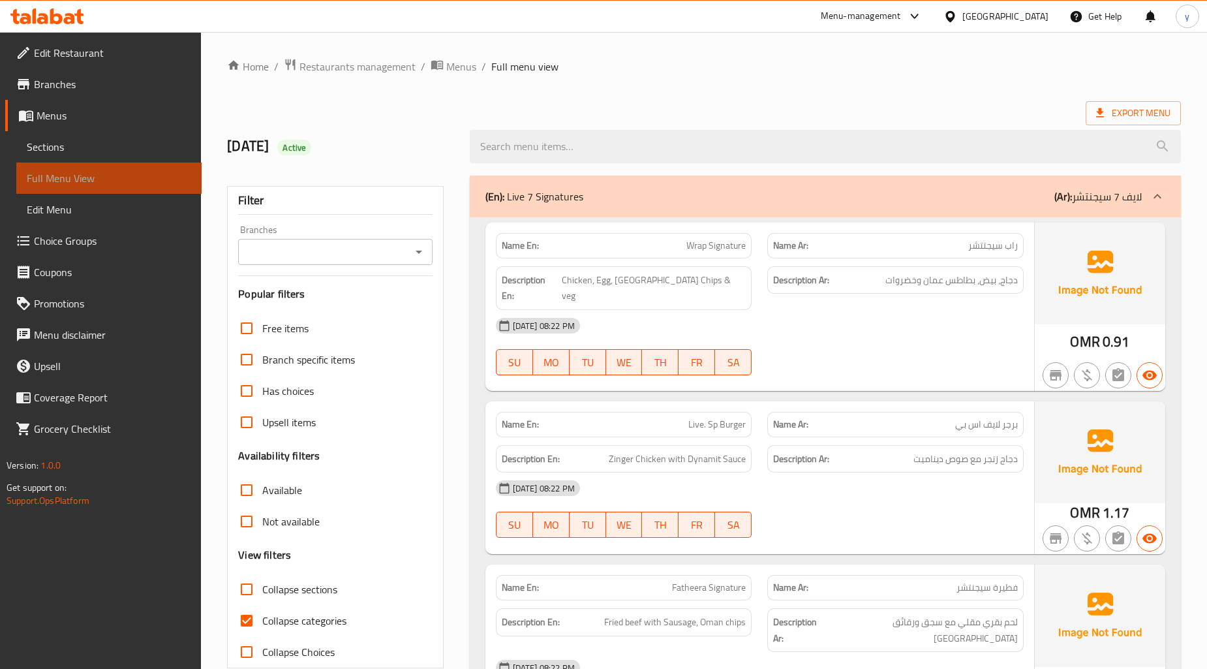
click at [131, 184] on span "Full Menu View" at bounding box center [109, 178] width 164 height 16
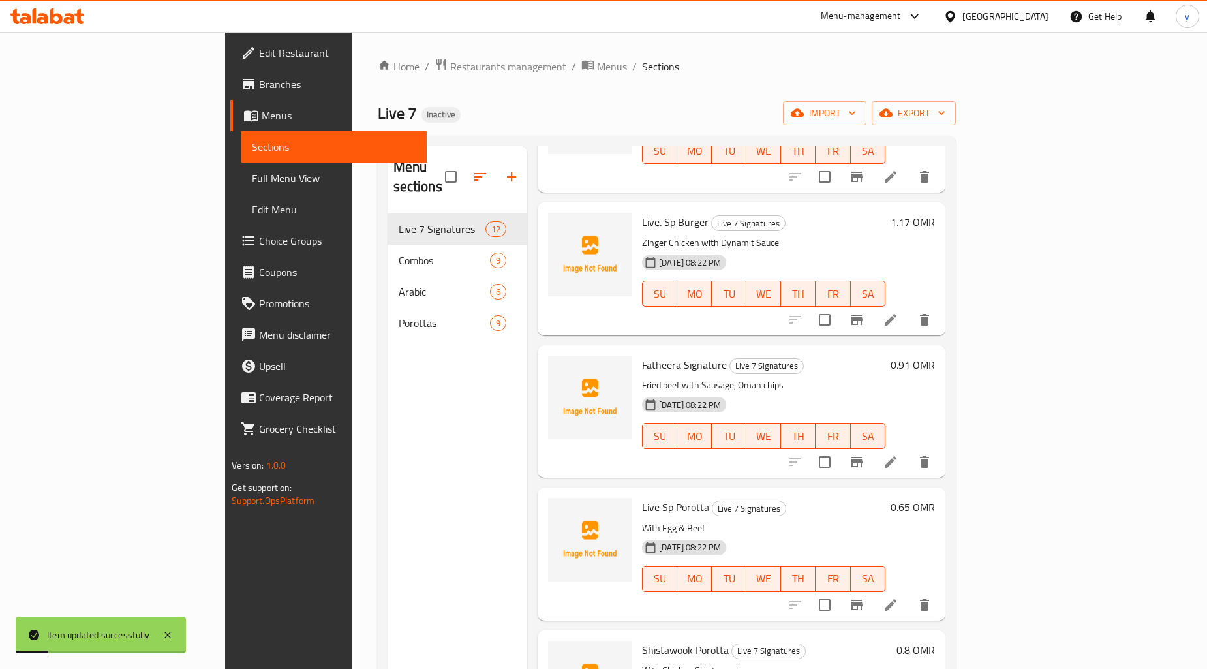
scroll to position [290, 0]
click at [909, 594] on li at bounding box center [890, 605] width 37 height 23
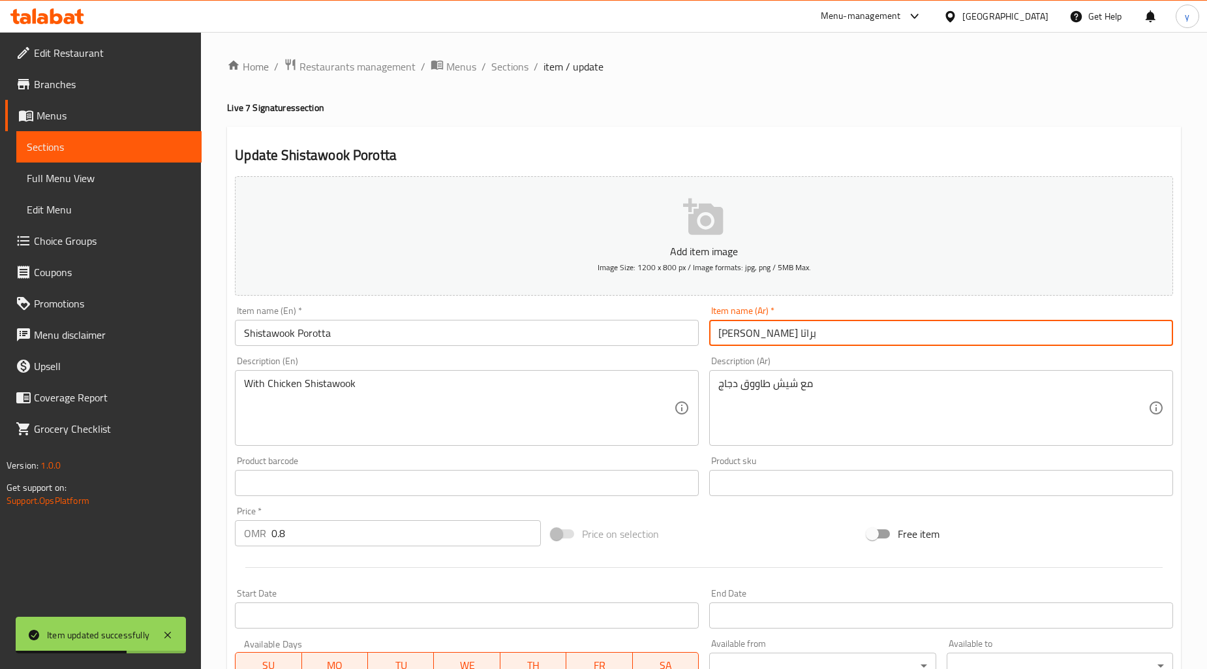
click at [780, 343] on input "[PERSON_NAME] براتا" at bounding box center [941, 333] width 464 height 26
click at [1103, 336] on input "[PERSON_NAME] براتا" at bounding box center [941, 333] width 464 height 26
type input "شيش طاووق بوروتا"
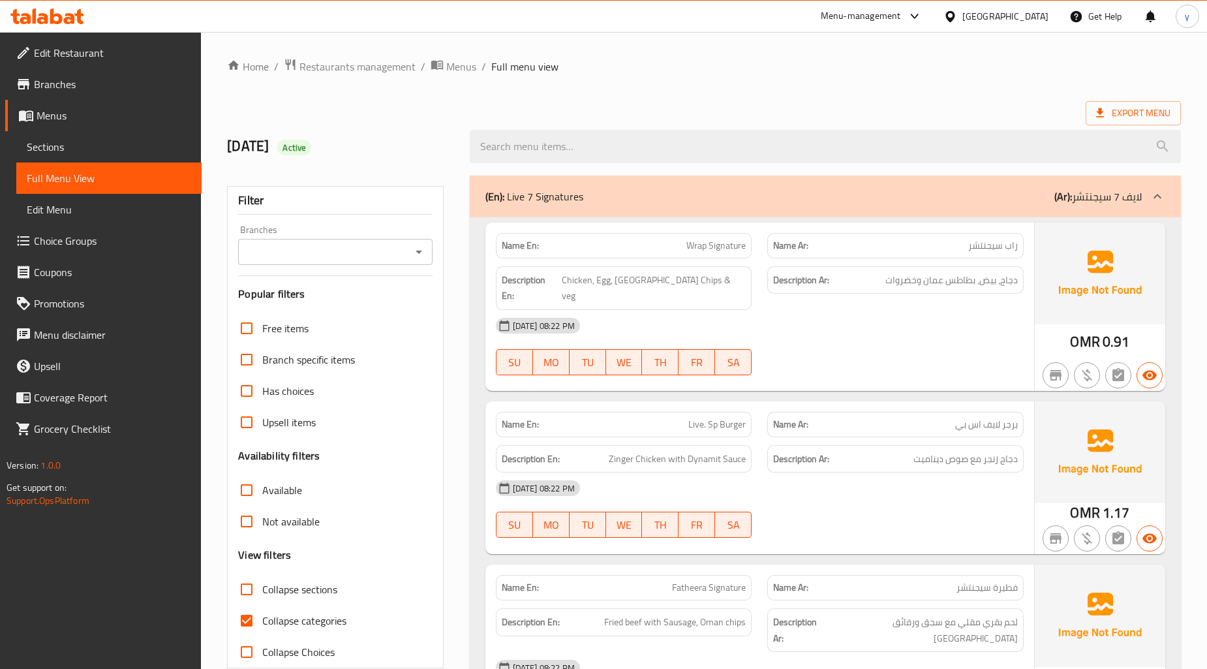
click at [258, 626] on input "Collapse categories" at bounding box center [246, 620] width 31 height 31
checkbox input "false"
click at [1150, 116] on span "Export Menu" at bounding box center [1133, 113] width 74 height 16
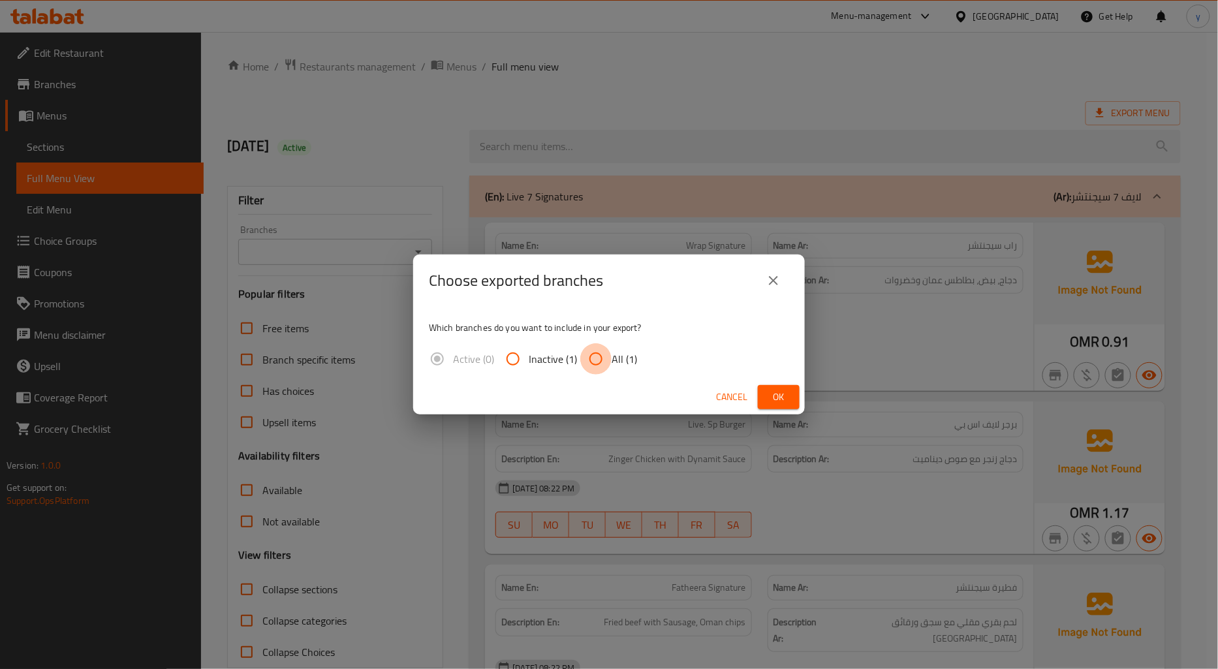
click at [604, 362] on input "All (1)" at bounding box center [595, 358] width 31 height 31
radio input "true"
click at [768, 393] on span "Ok" at bounding box center [778, 397] width 21 height 16
